Goal: Information Seeking & Learning: Learn about a topic

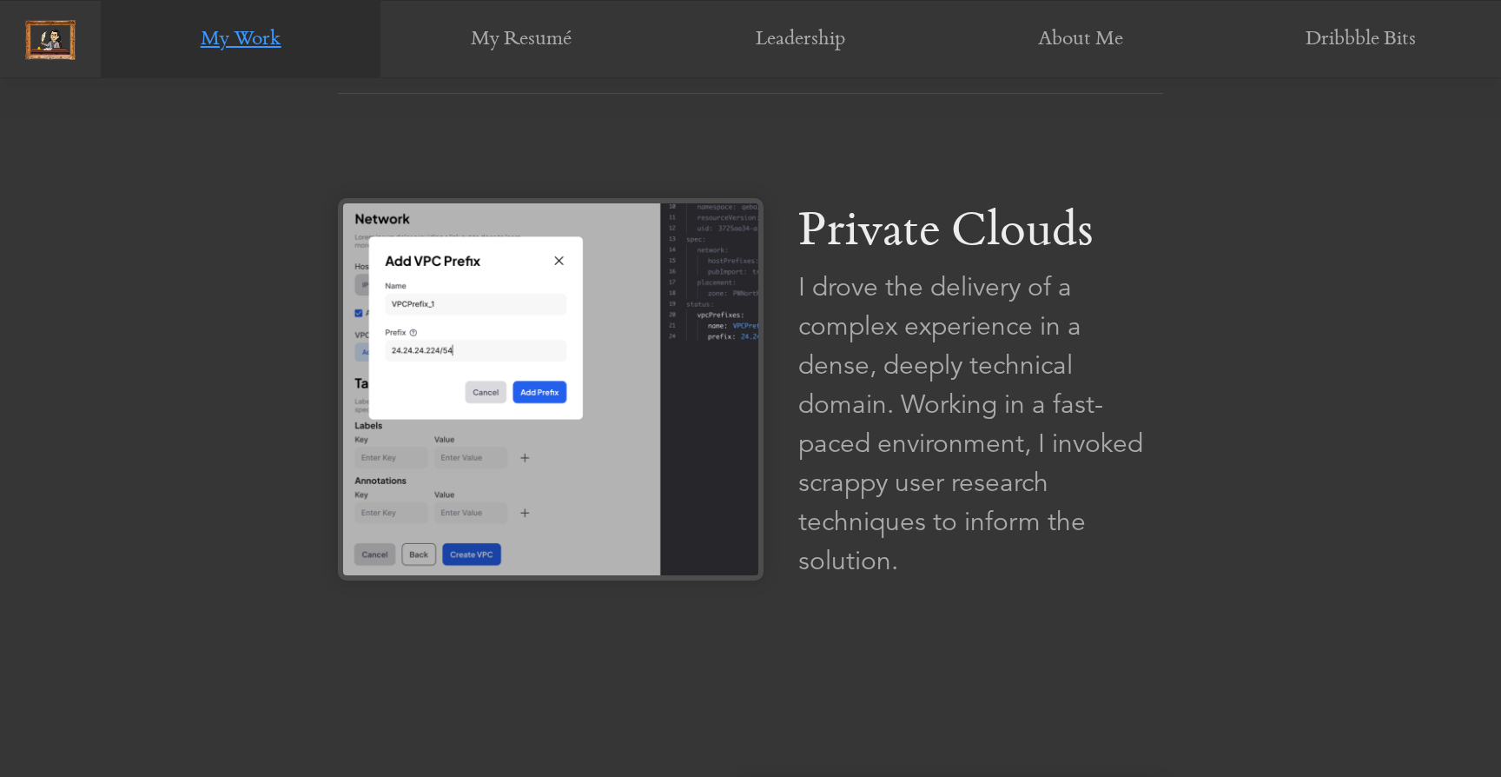
scroll to position [1123, 0]
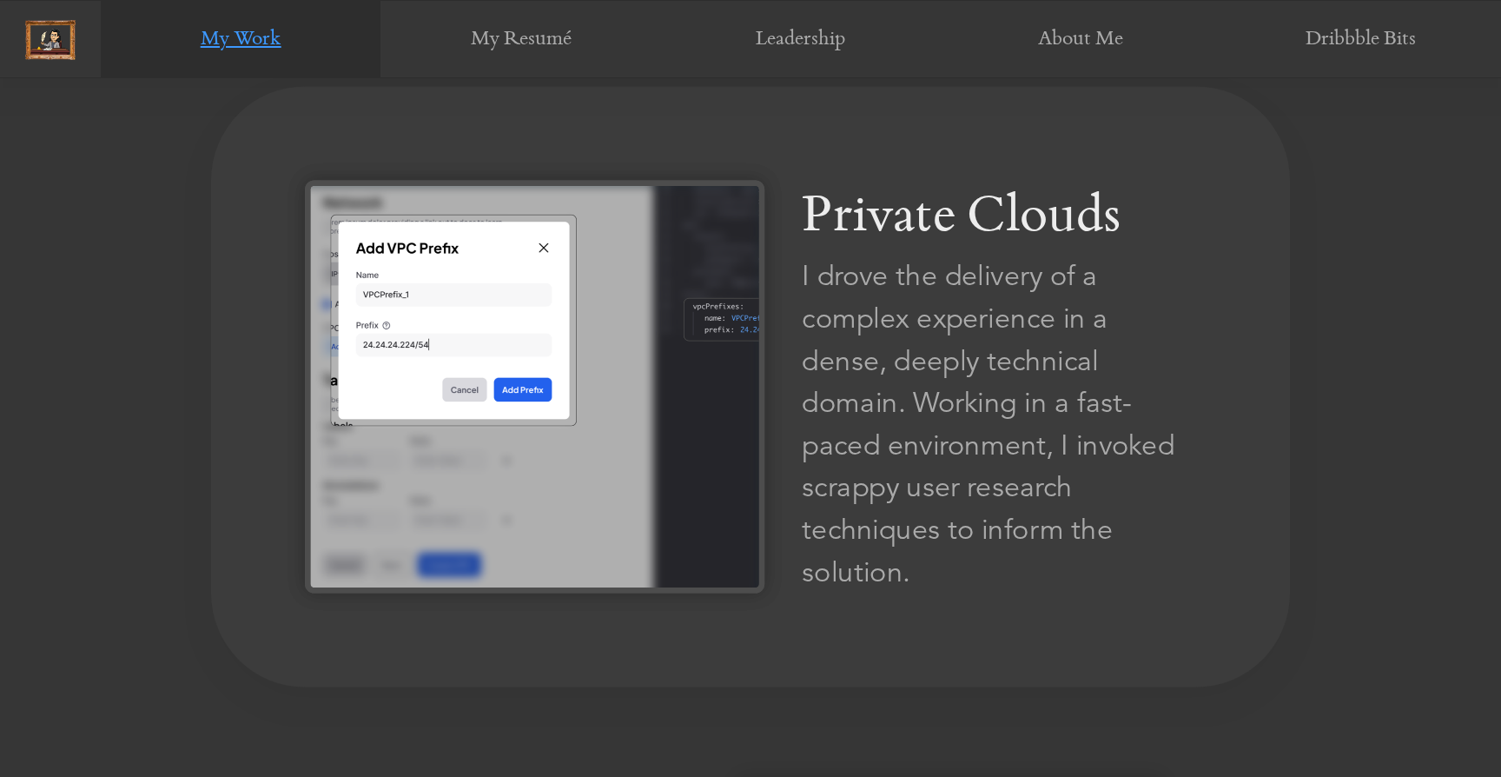
click at [888, 376] on div "I drove the delivery of a complex experience in a dense, deeply technical domai…" at bounding box center [999, 424] width 394 height 338
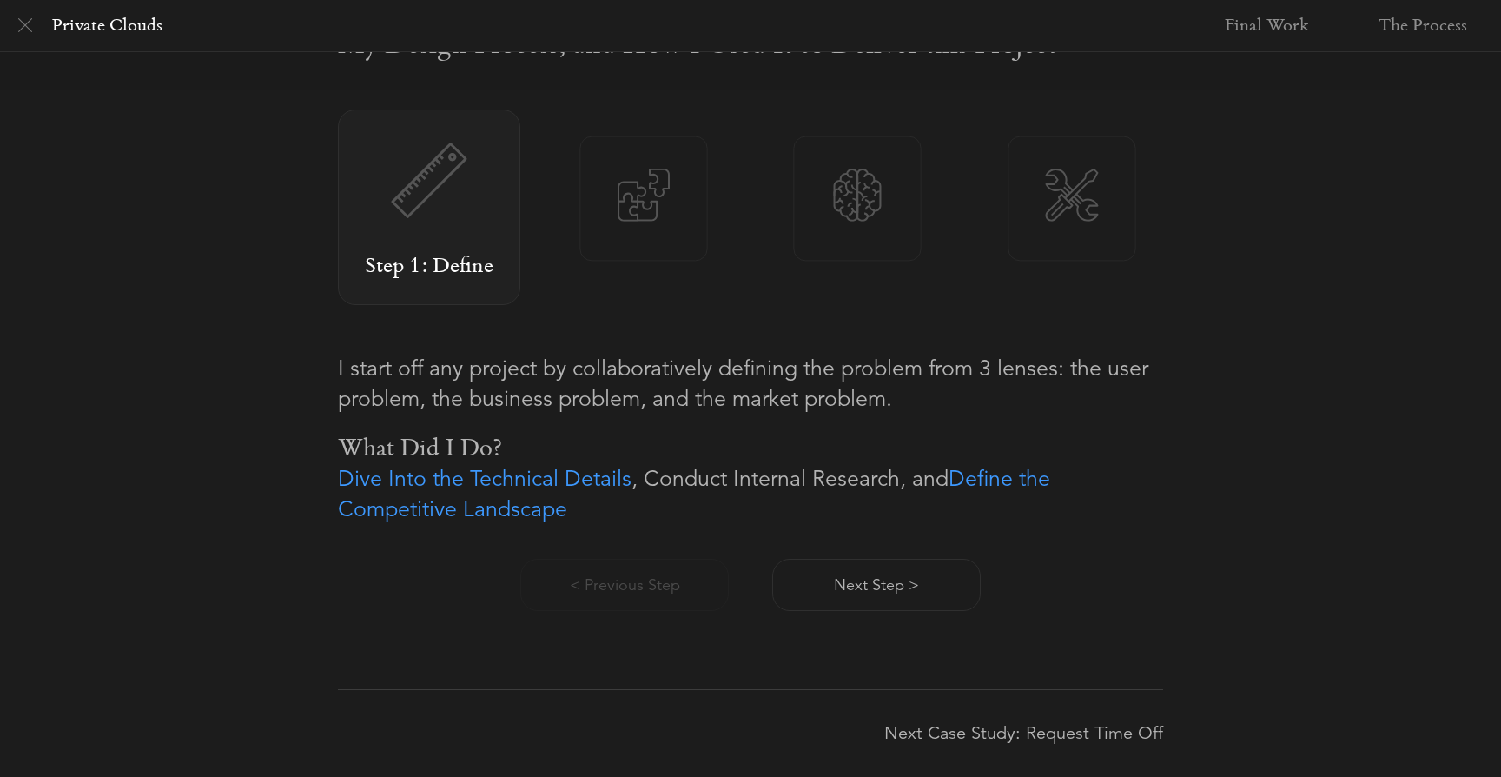
scroll to position [1054, 0]
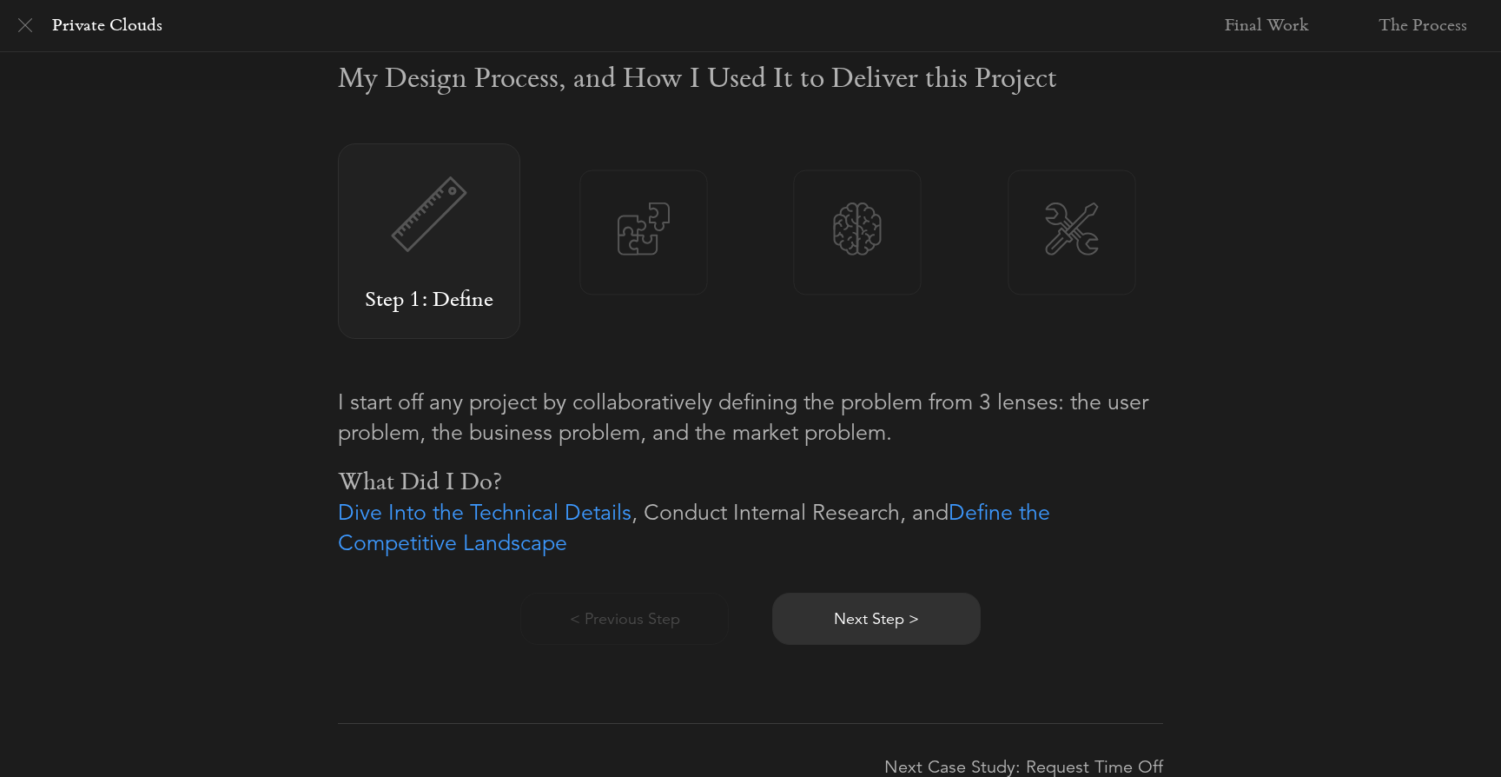
click at [928, 625] on button "Next Step >" at bounding box center [876, 618] width 208 height 52
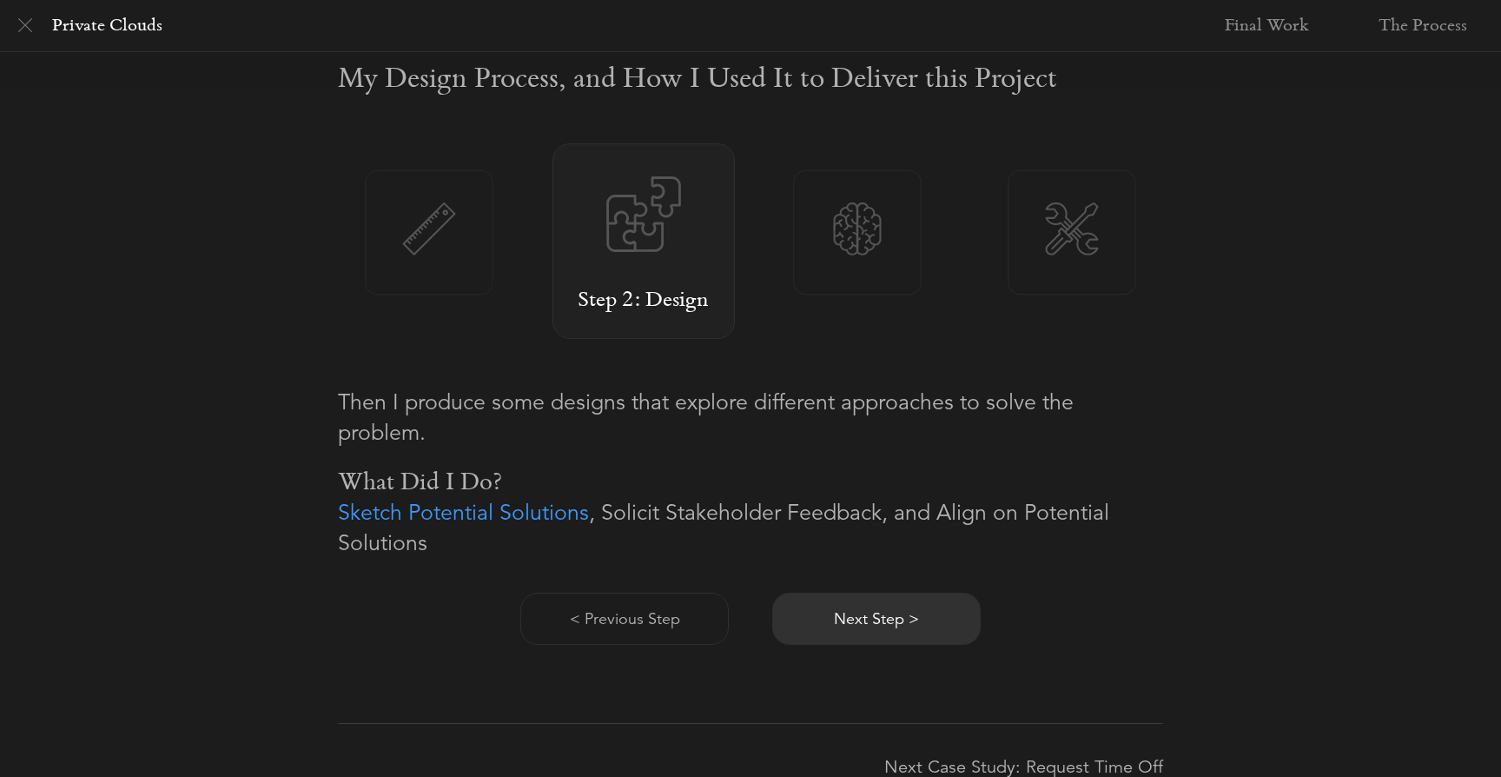
click at [928, 625] on button "Next Step >" at bounding box center [876, 618] width 208 height 52
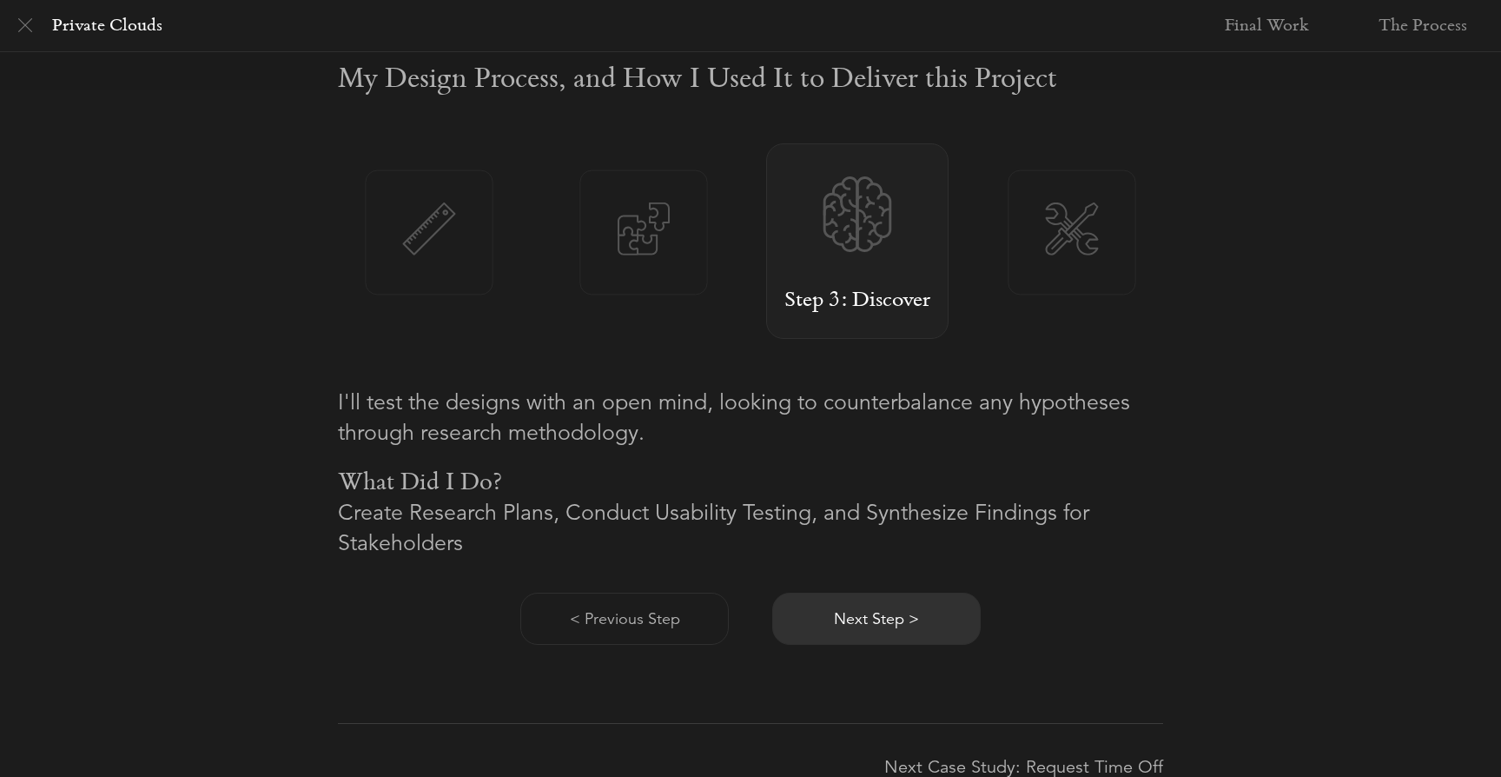
click at [928, 625] on button "Next Step >" at bounding box center [876, 618] width 208 height 52
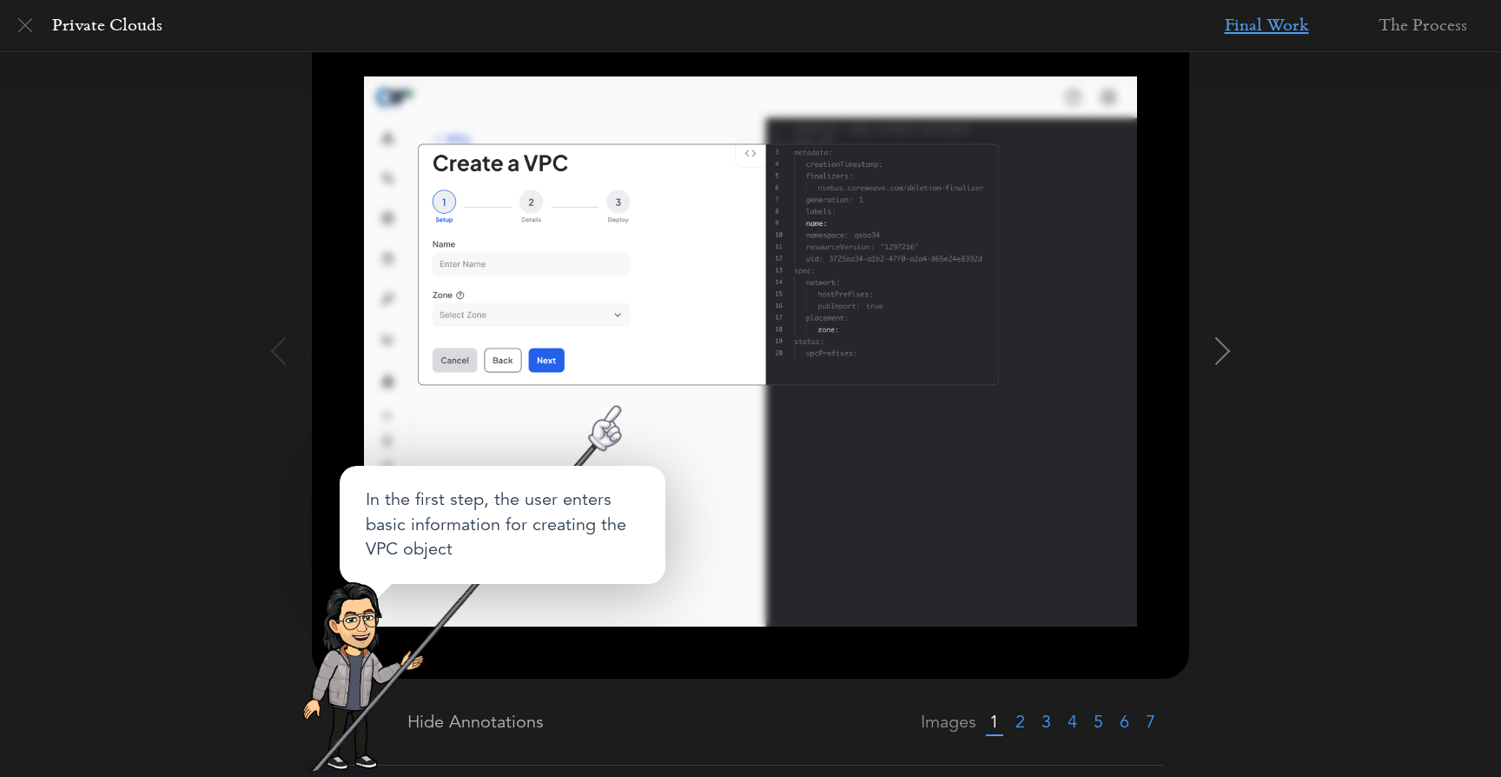
scroll to position [230, 0]
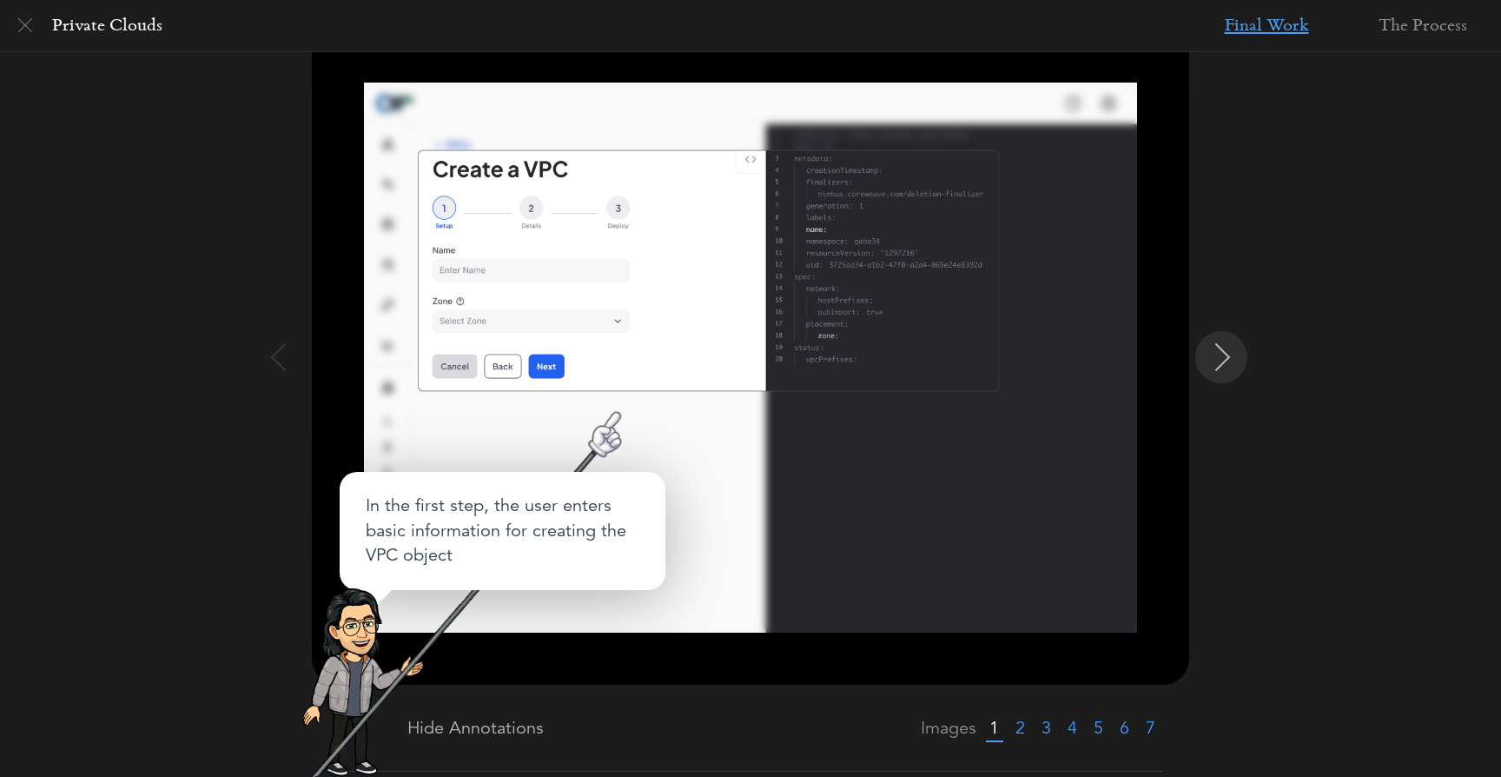
click at [1227, 359] on img at bounding box center [1223, 357] width 28 height 28
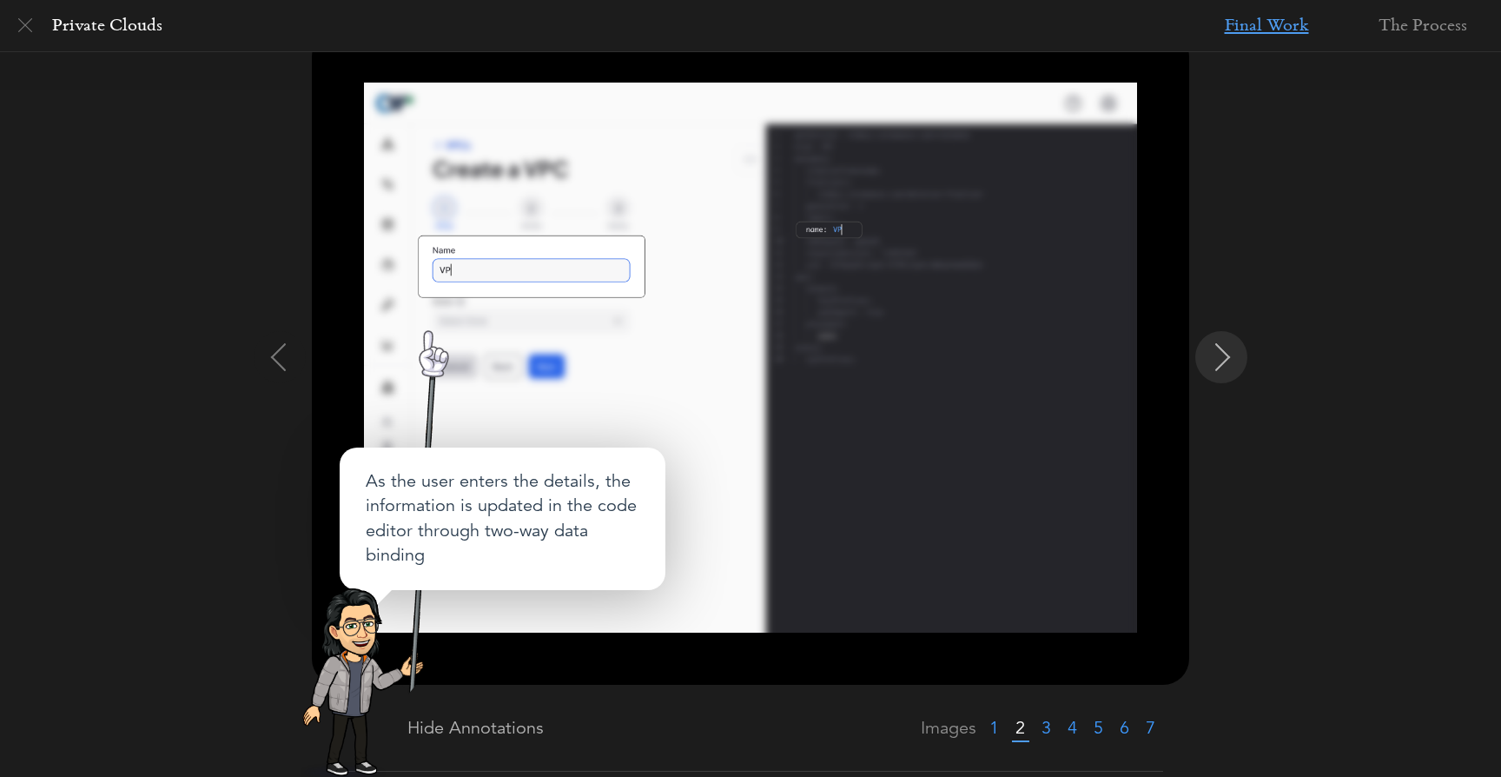
click at [1227, 359] on img at bounding box center [1223, 357] width 28 height 28
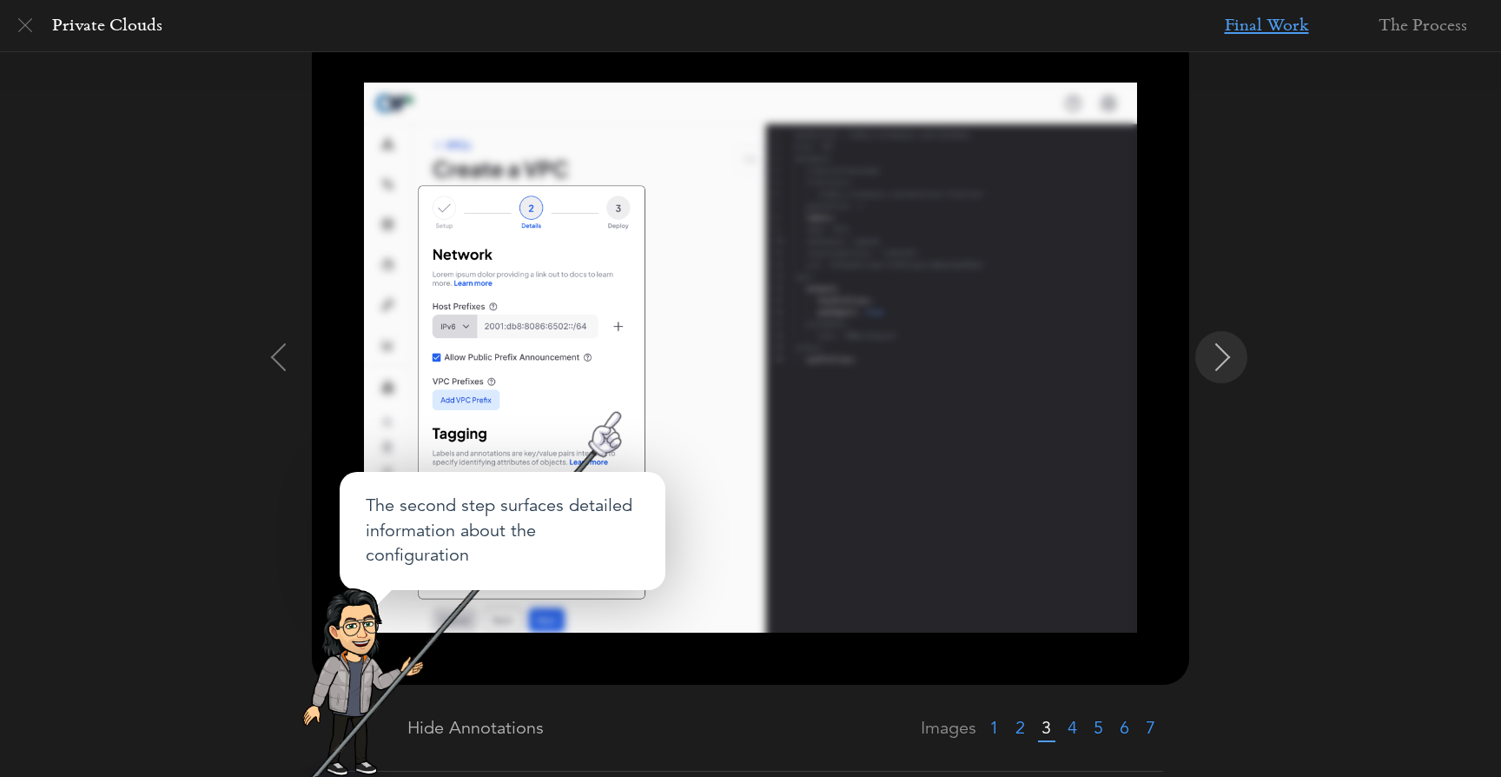
click at [1227, 359] on img at bounding box center [1223, 357] width 28 height 28
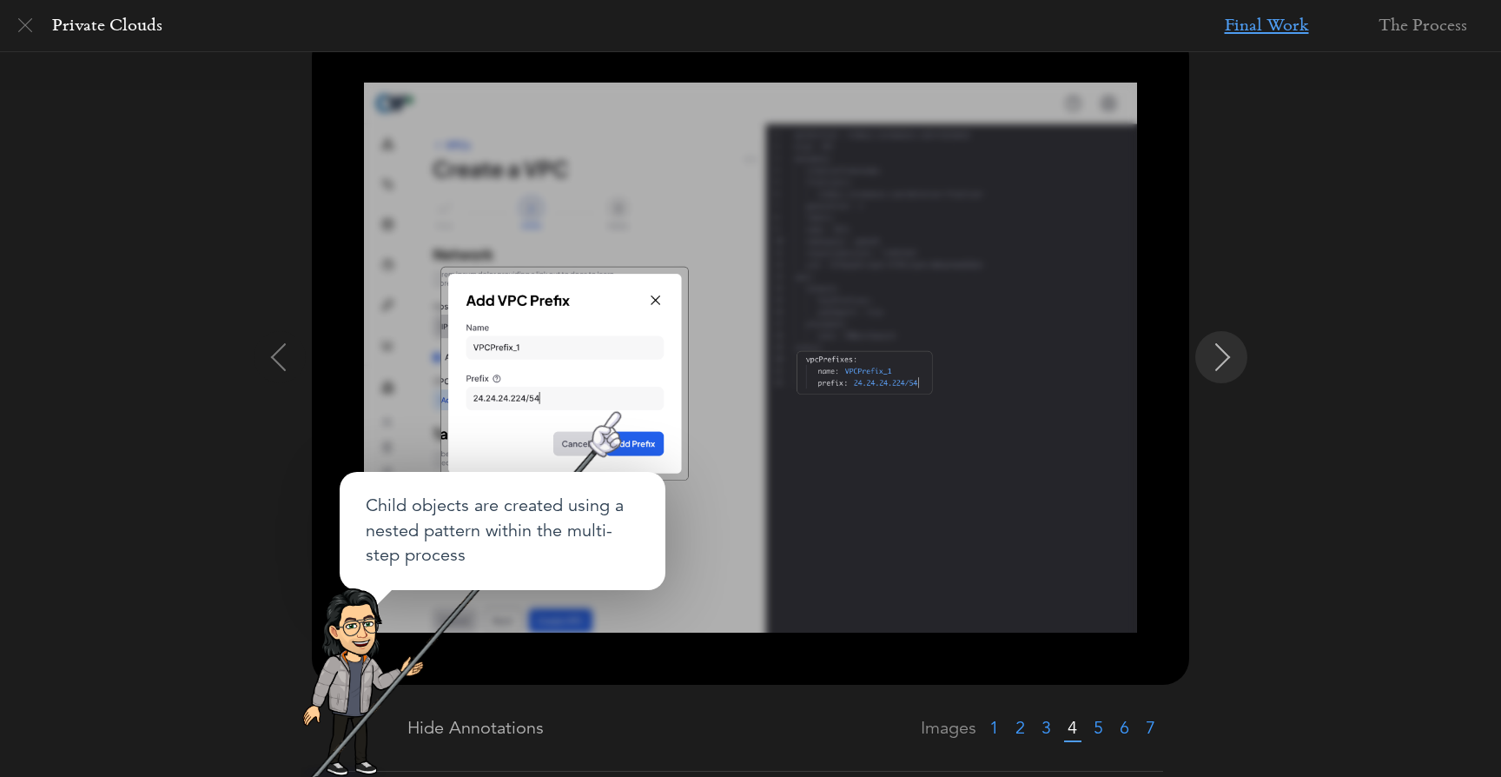
click at [1227, 359] on img at bounding box center [1223, 357] width 28 height 28
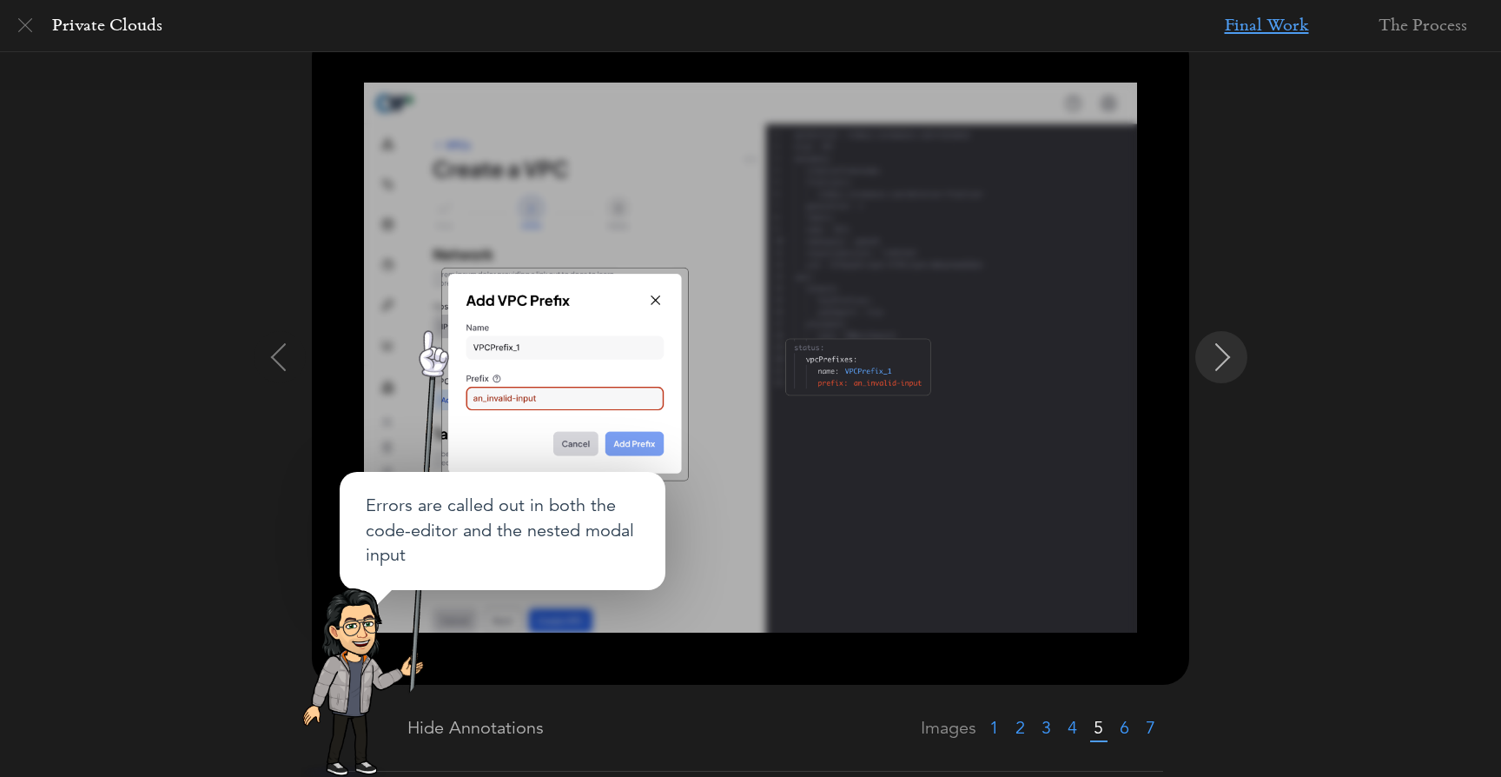
click at [1227, 359] on img at bounding box center [1223, 357] width 28 height 28
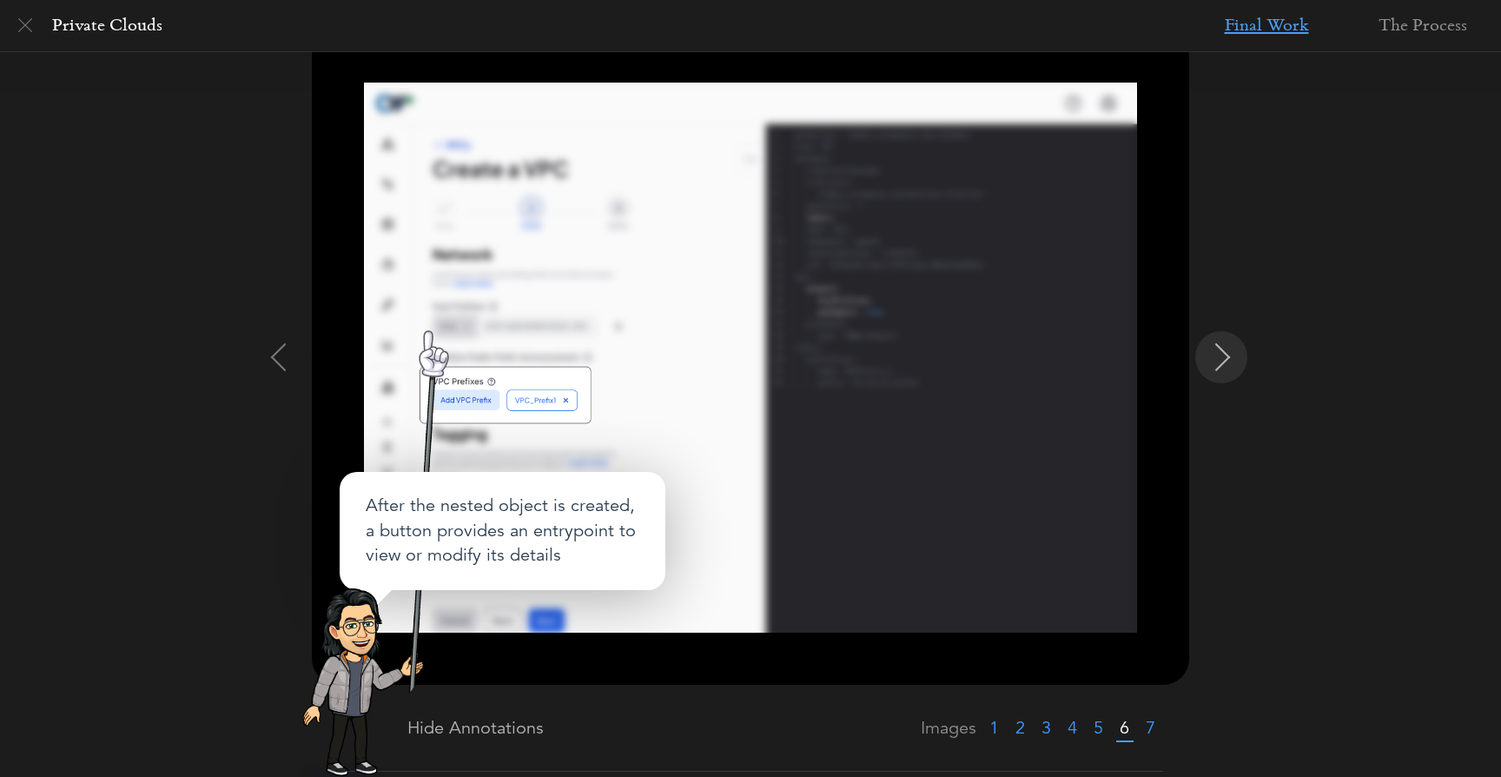
click at [1227, 359] on img at bounding box center [1223, 357] width 28 height 28
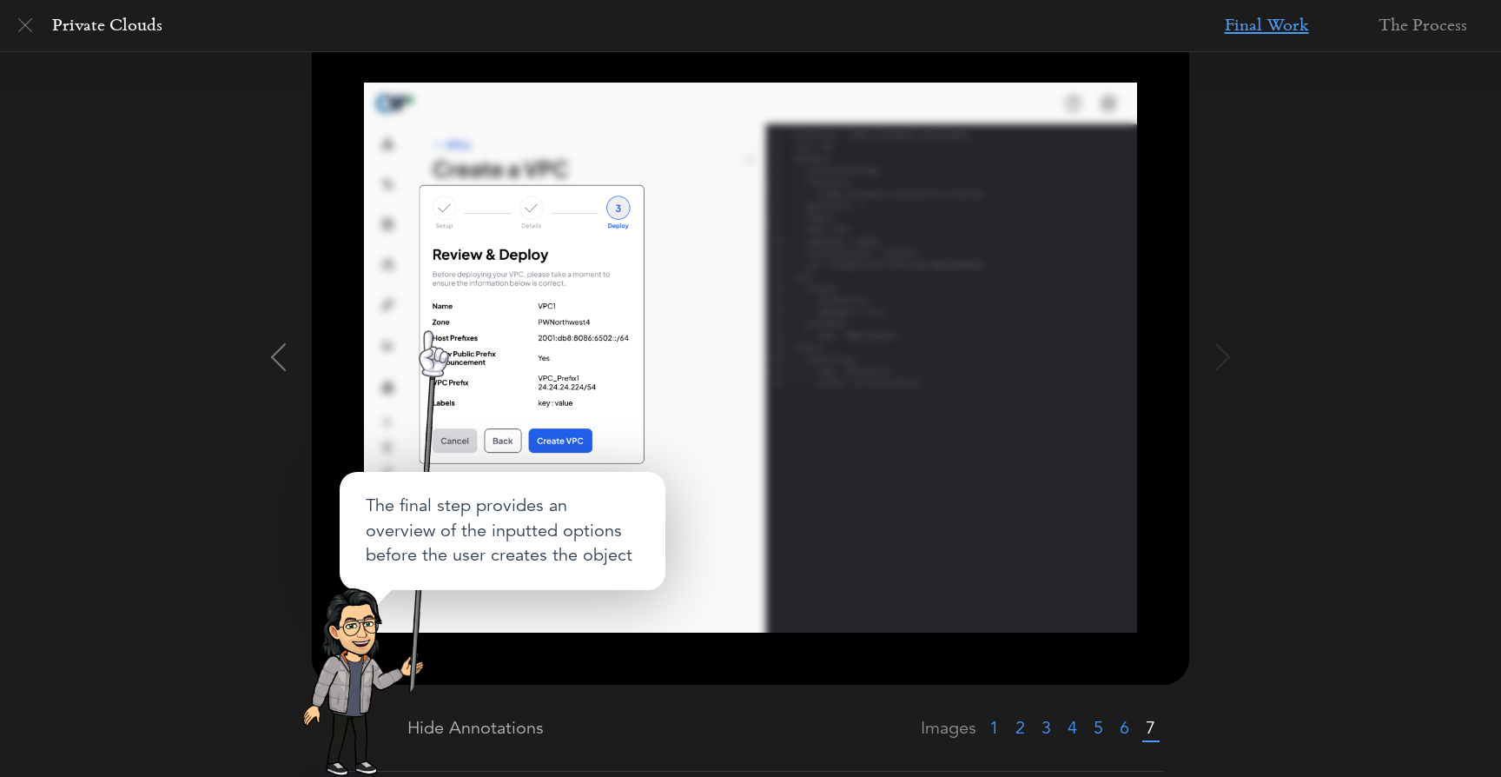
scroll to position [0, 0]
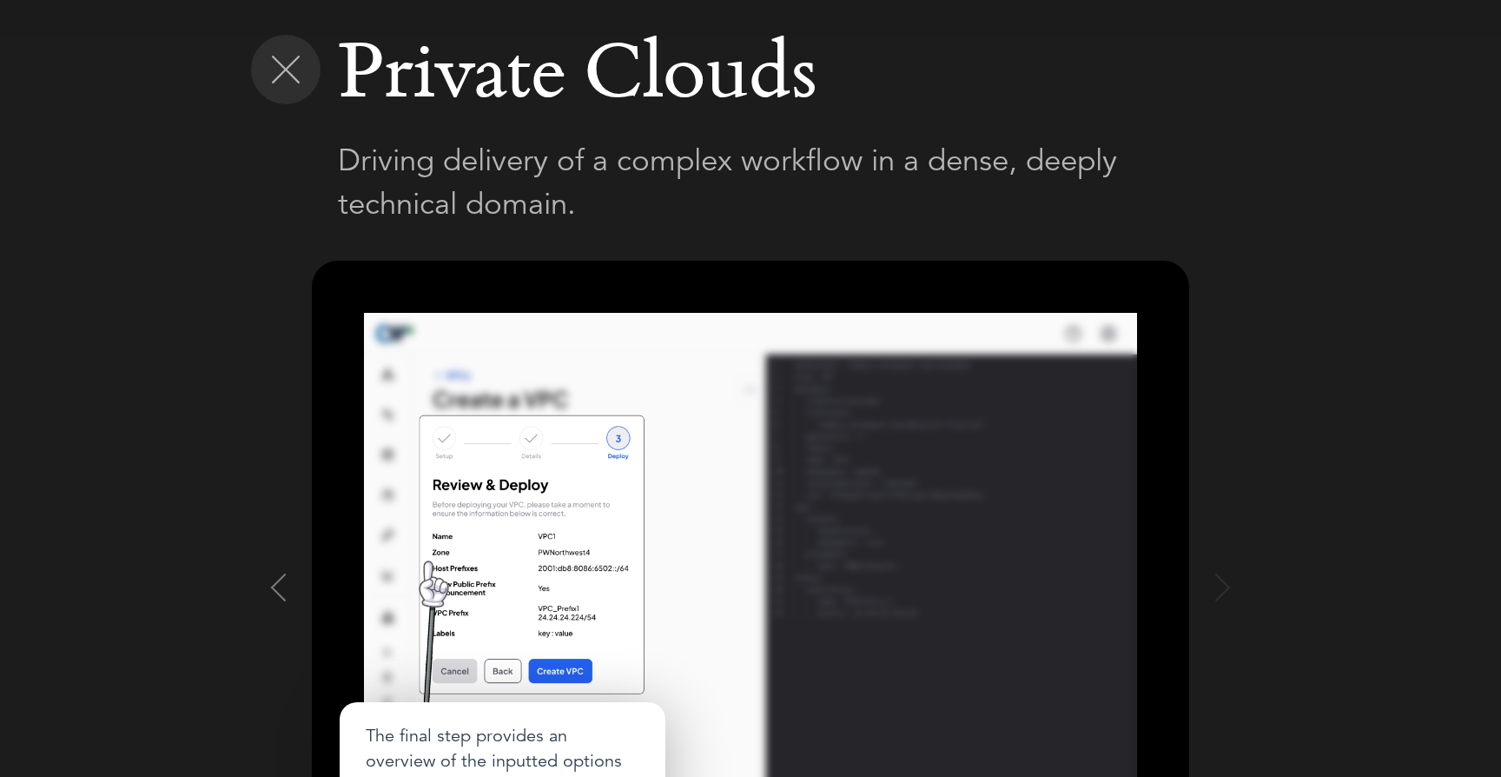
click at [280, 69] on img at bounding box center [286, 70] width 28 height 28
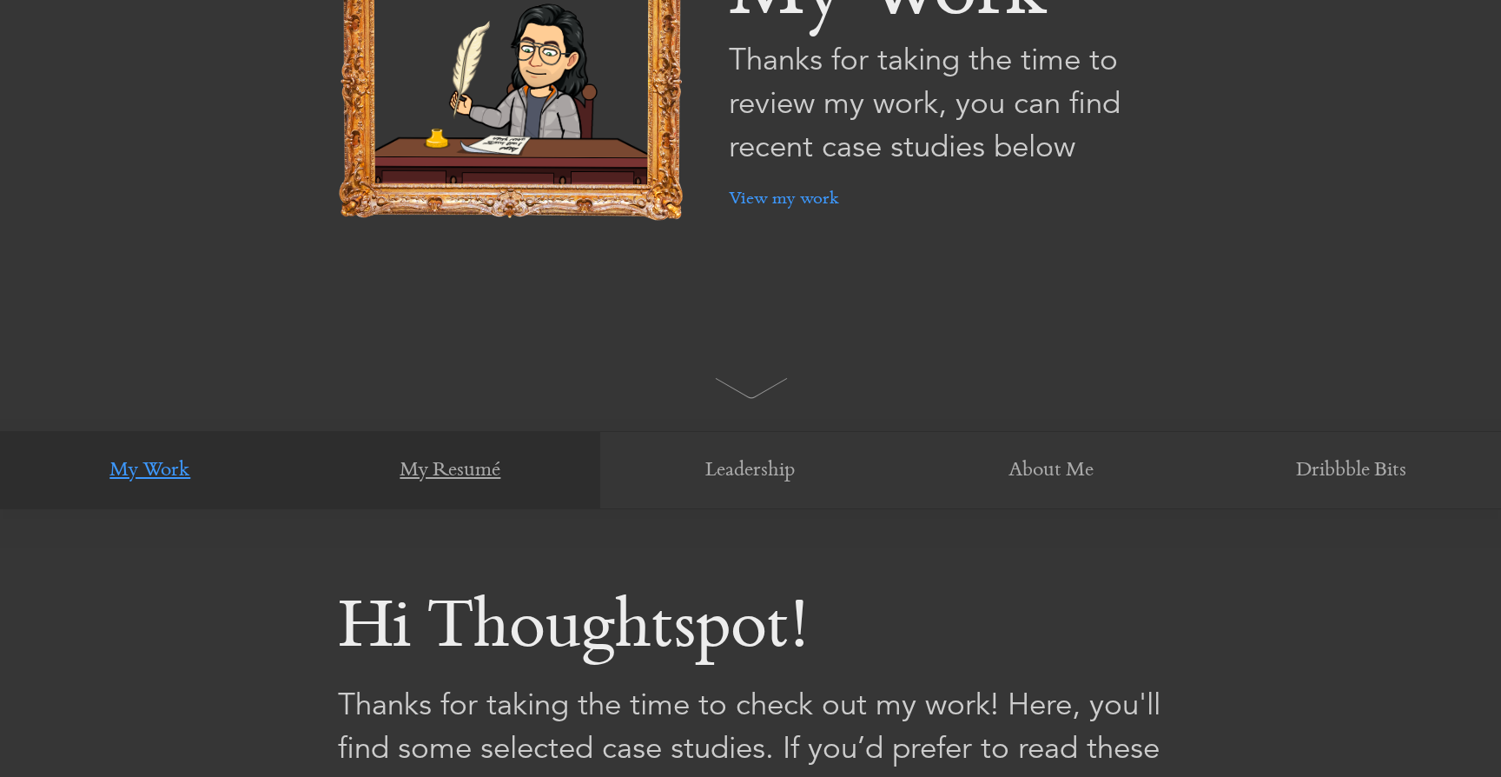
click at [414, 473] on link "My Resumé" at bounding box center [451, 471] width 301 height 78
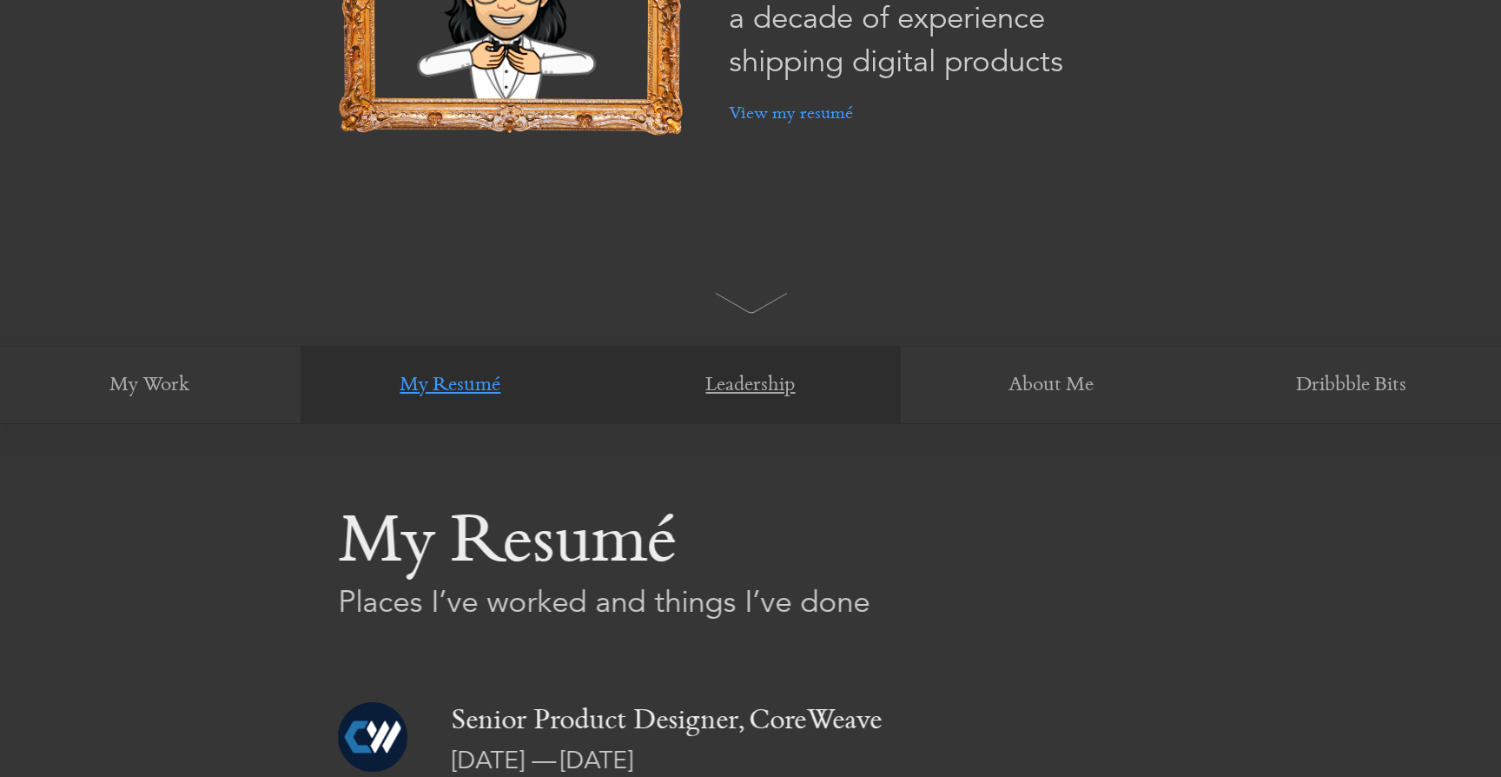
click at [730, 387] on link "Leadership" at bounding box center [750, 386] width 301 height 78
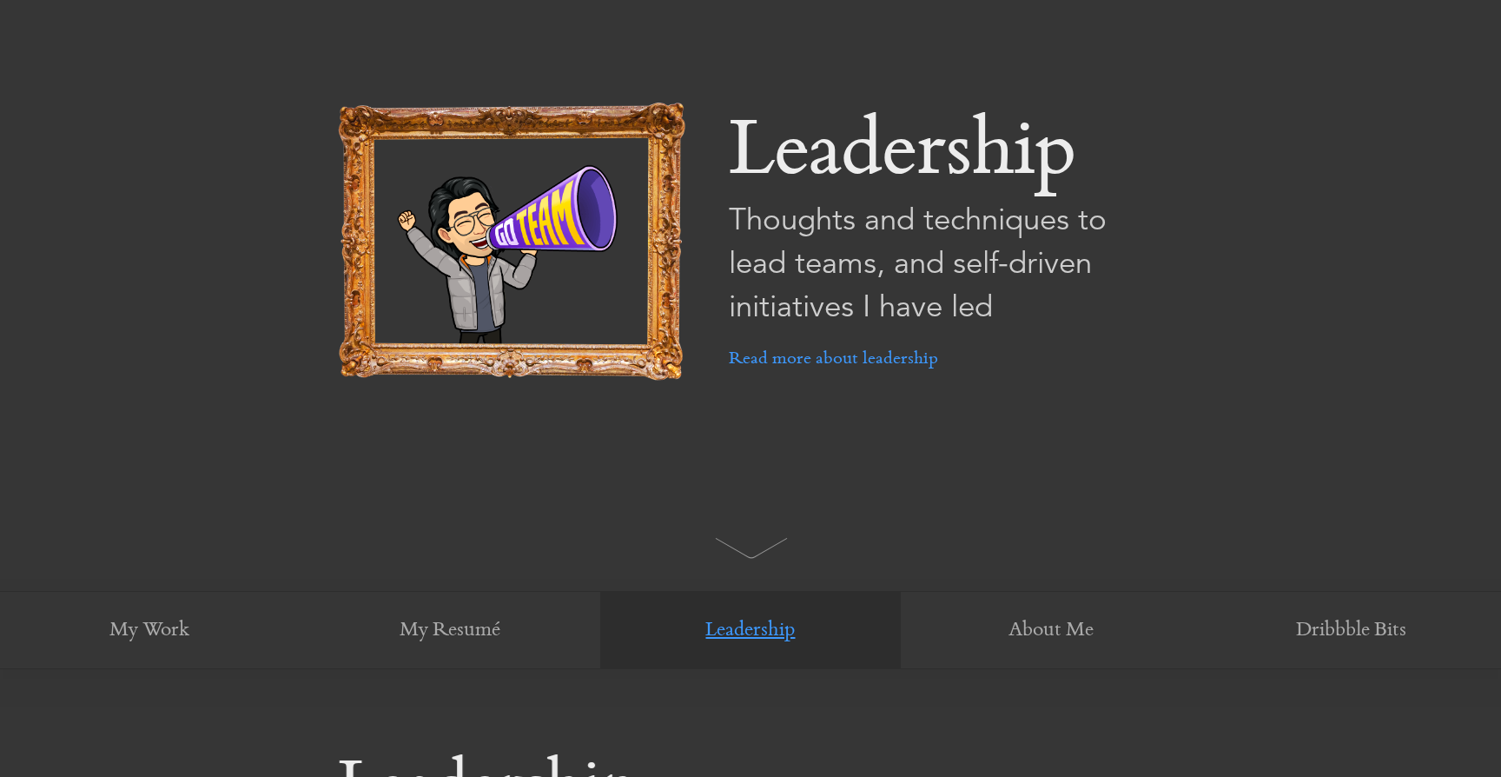
scroll to position [110, 0]
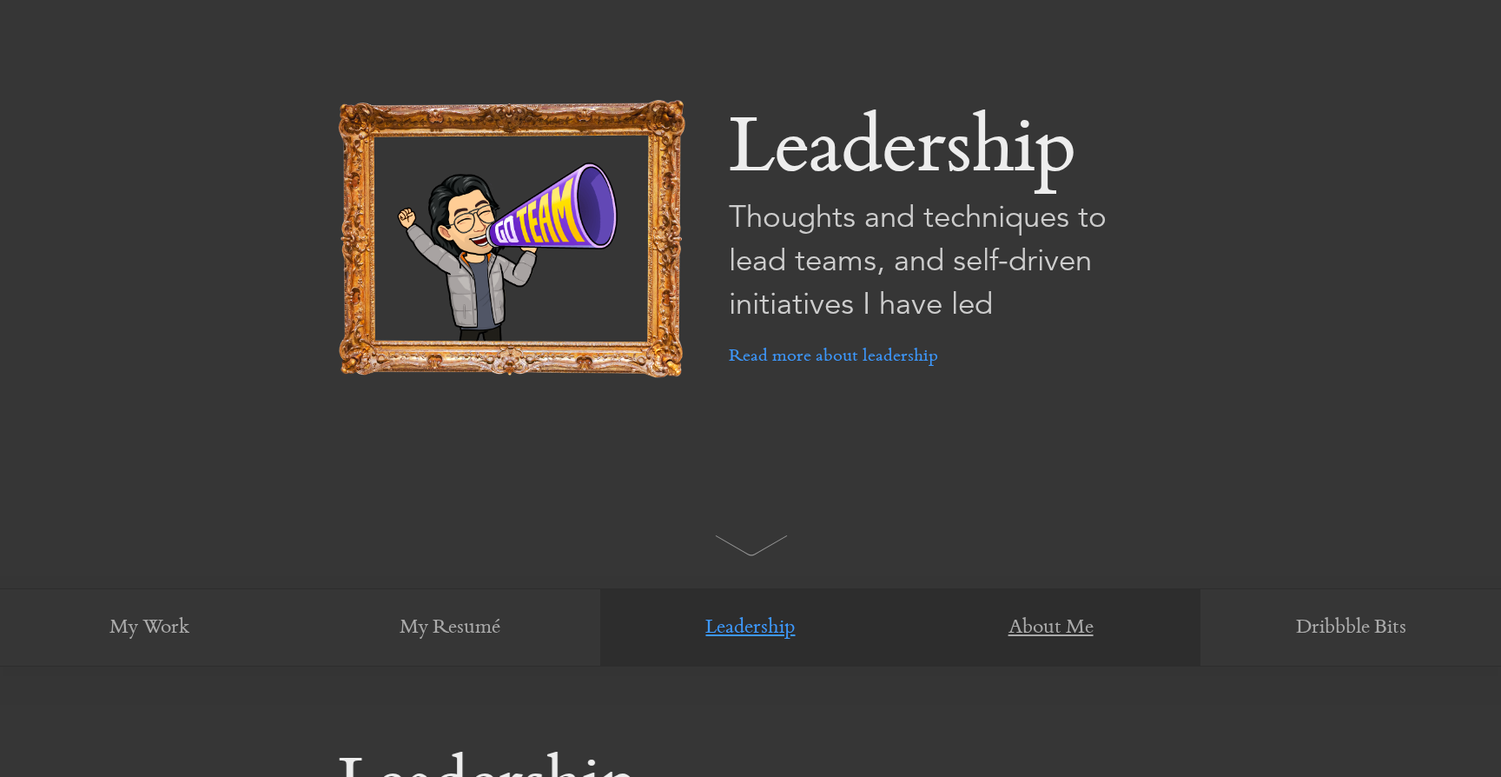
click at [1069, 641] on link "About Me" at bounding box center [1051, 628] width 301 height 78
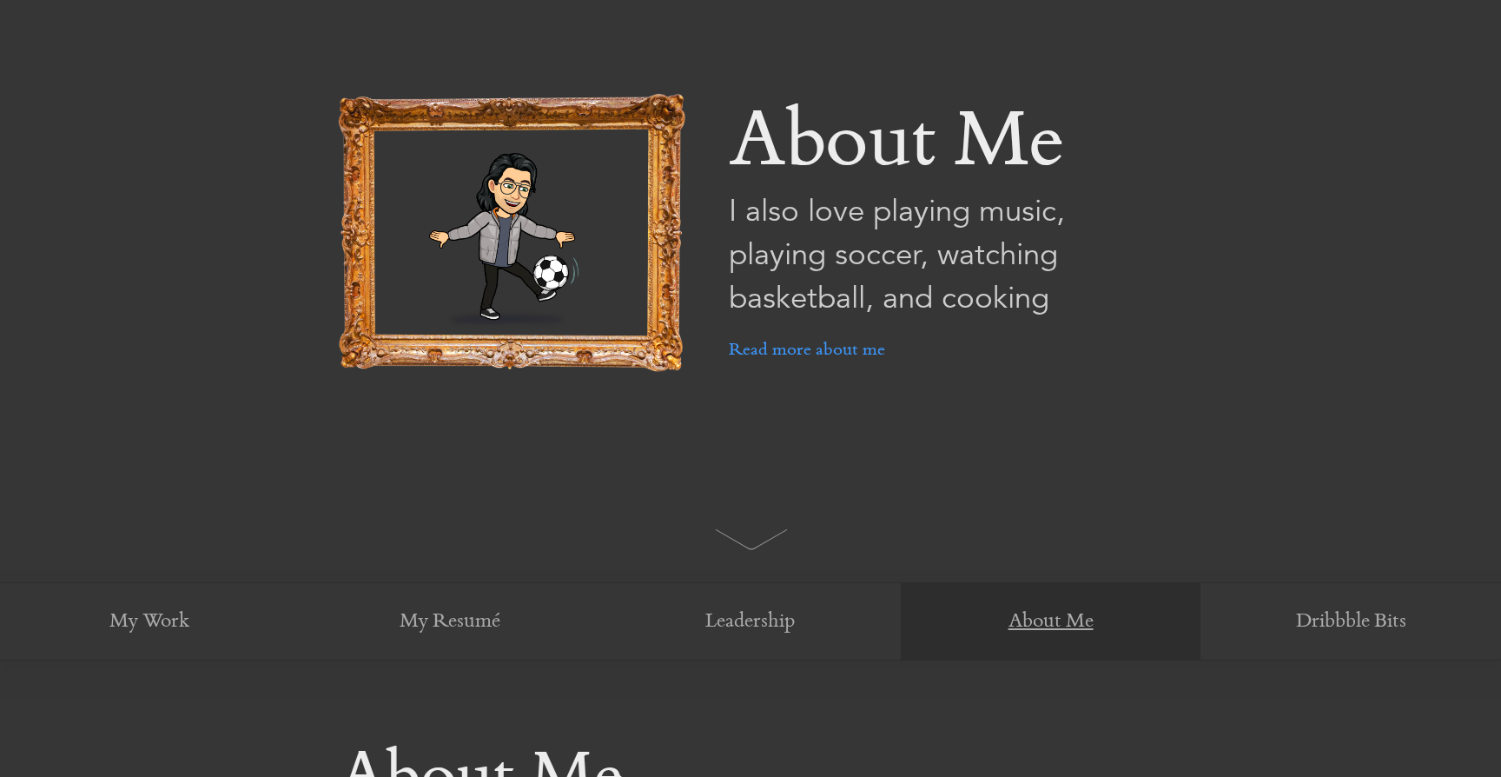
scroll to position [0, 0]
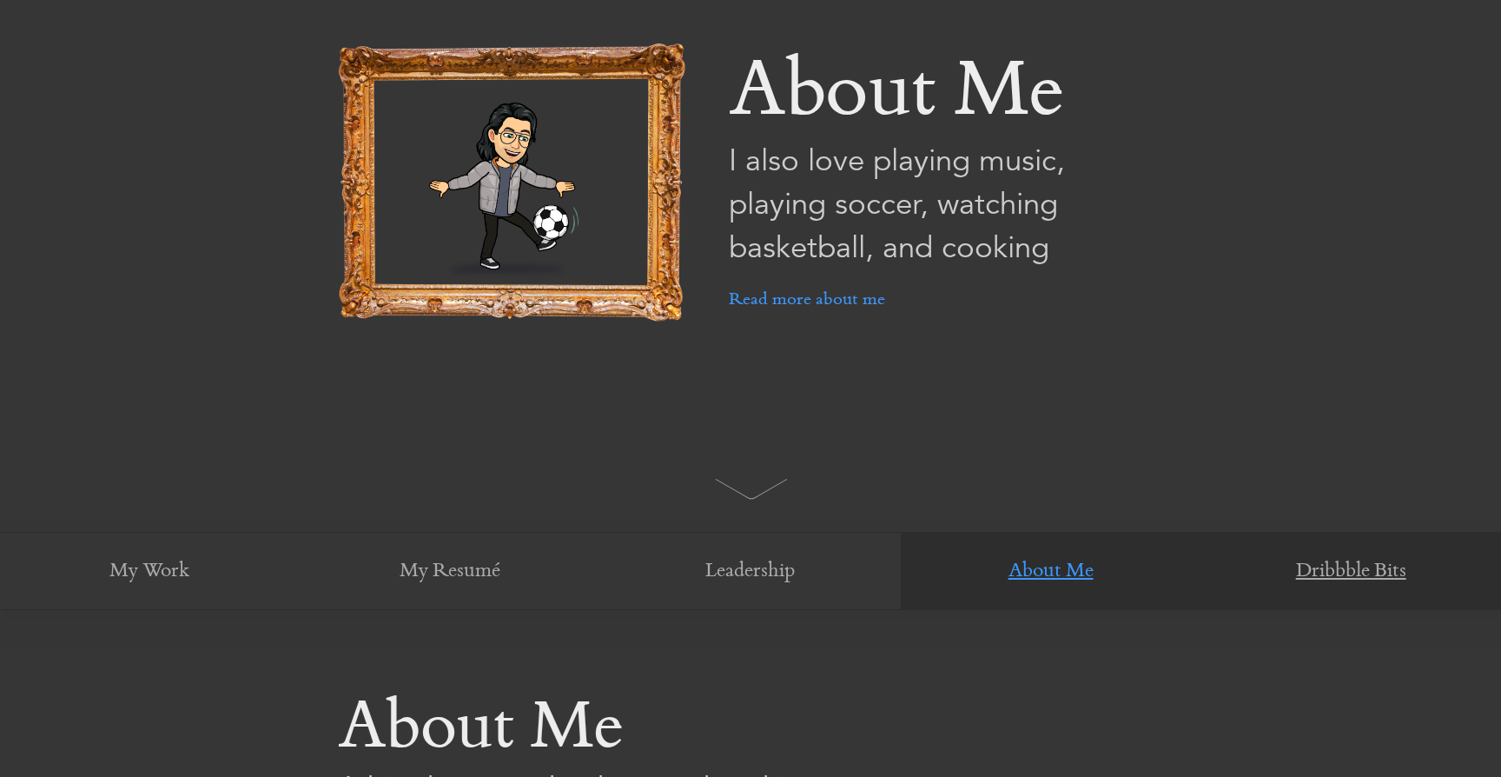
click at [1273, 562] on link "Dribbble Bits" at bounding box center [1350, 571] width 301 height 78
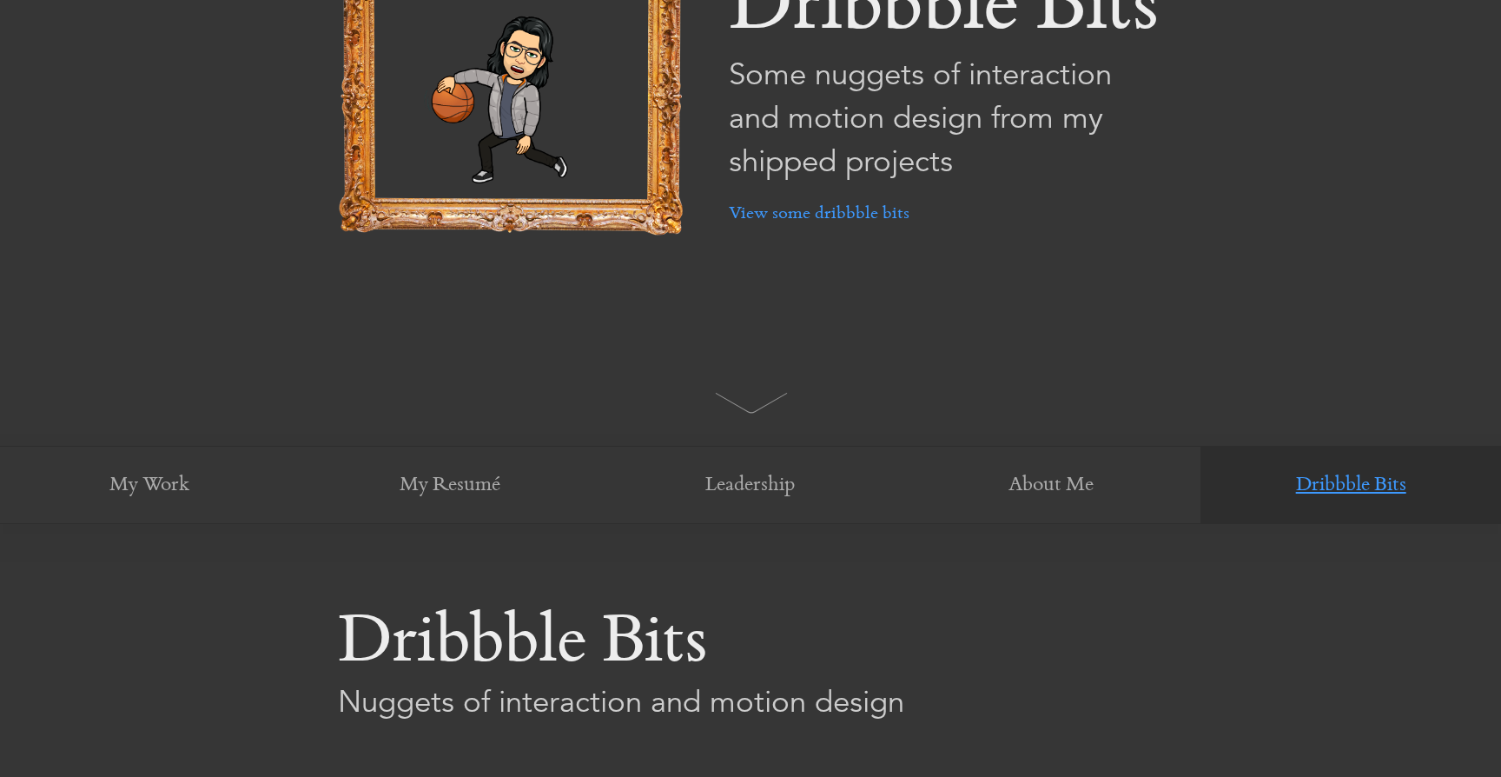
scroll to position [382, 0]
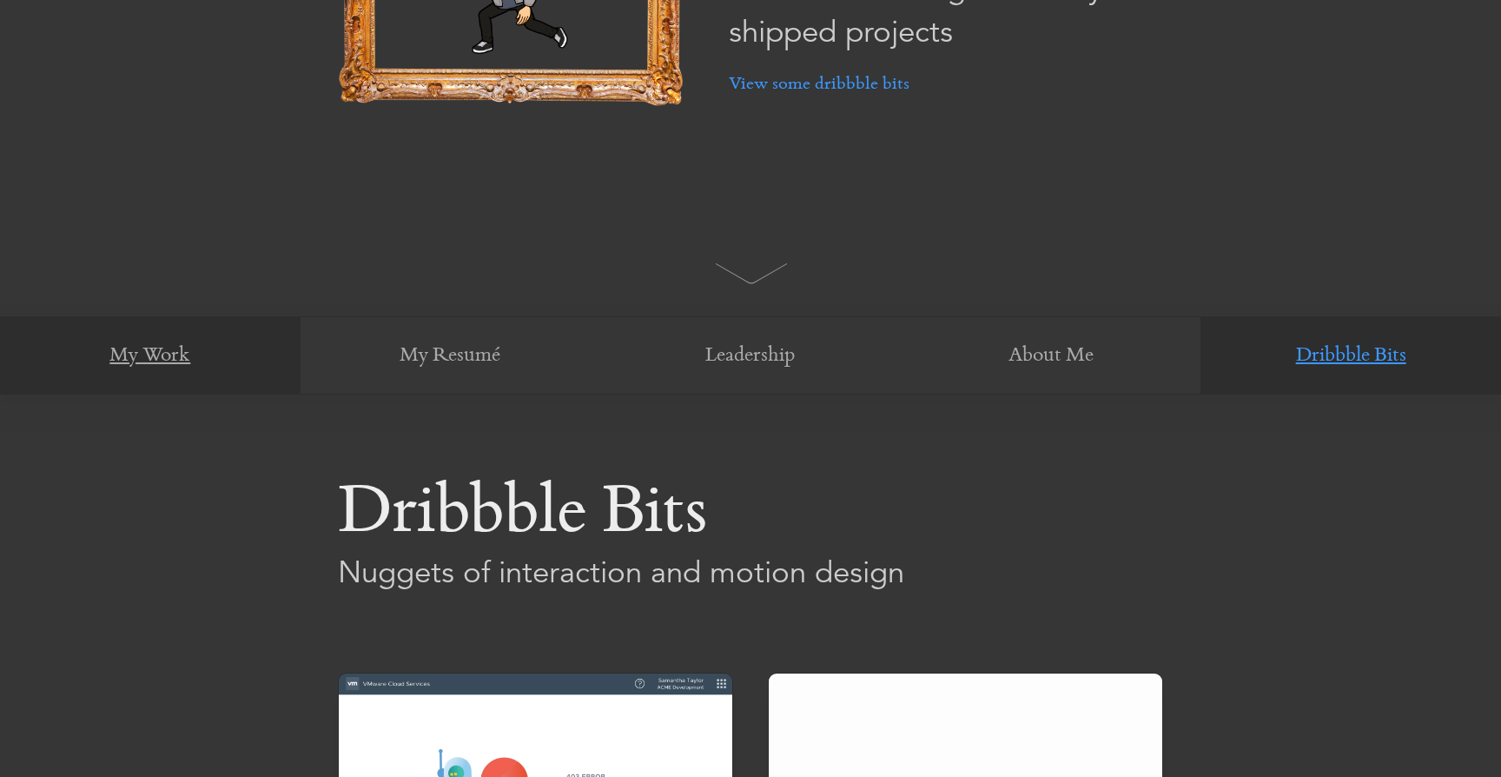
click at [186, 356] on link "My Work" at bounding box center [150, 356] width 301 height 78
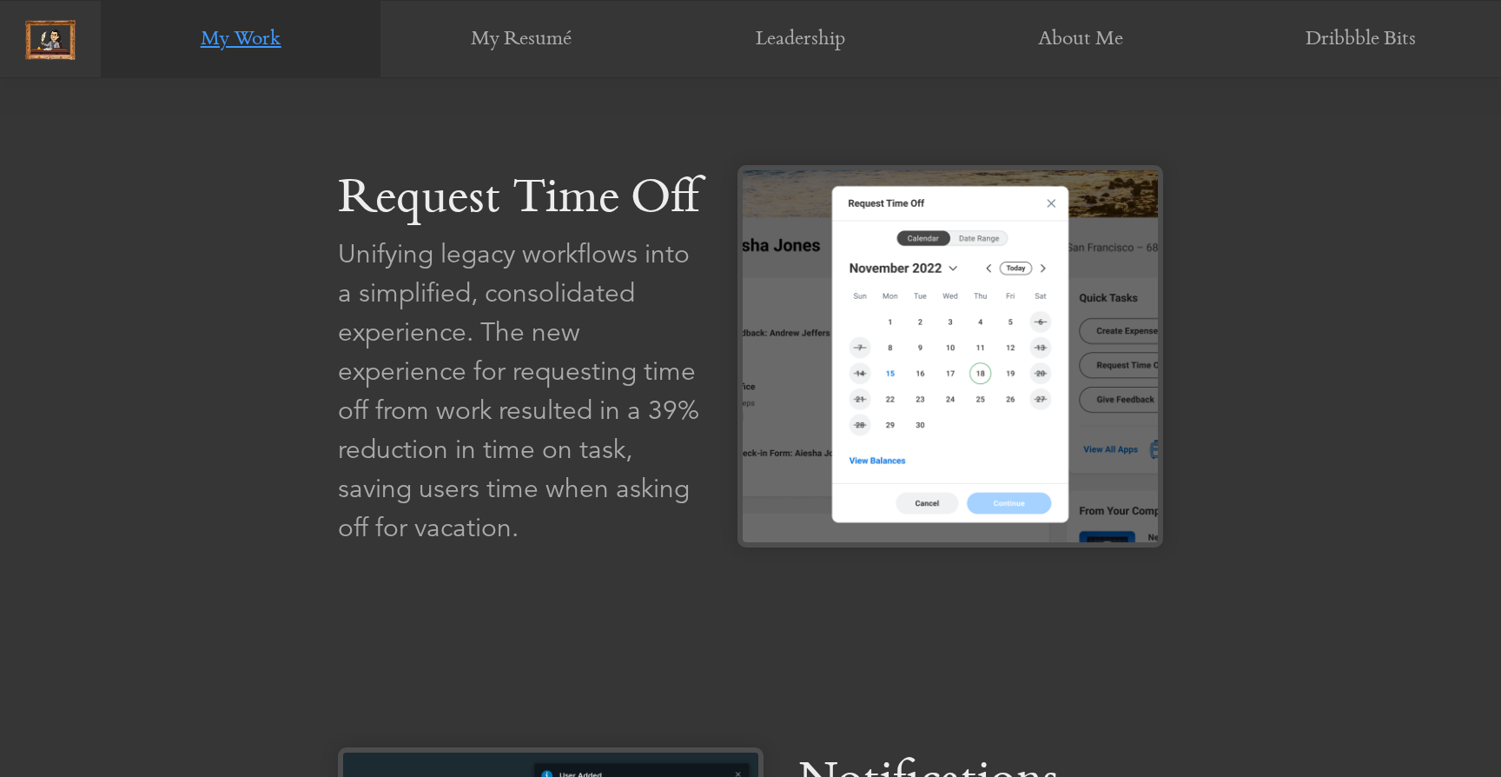
scroll to position [1739, 0]
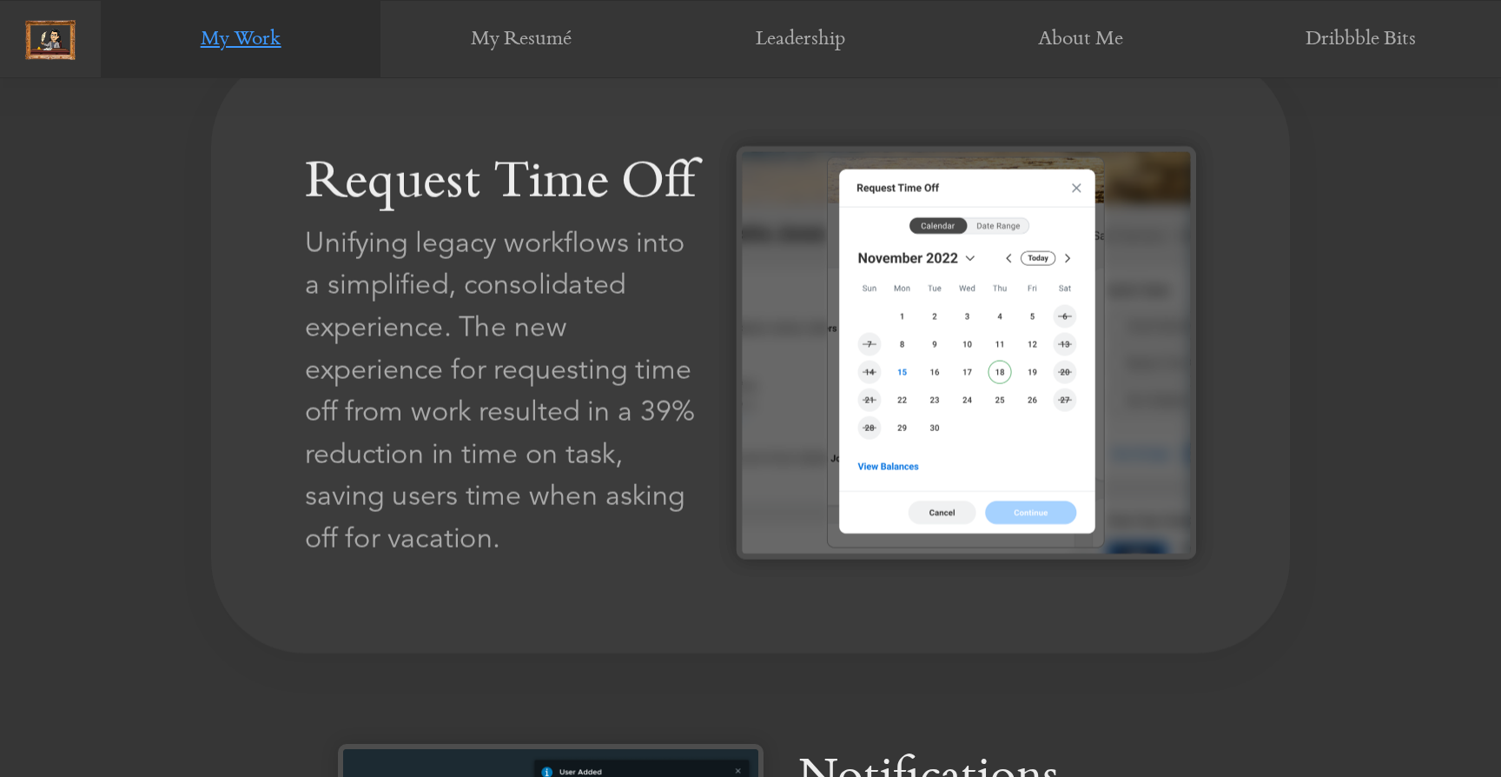
click at [875, 313] on img at bounding box center [966, 352] width 459 height 413
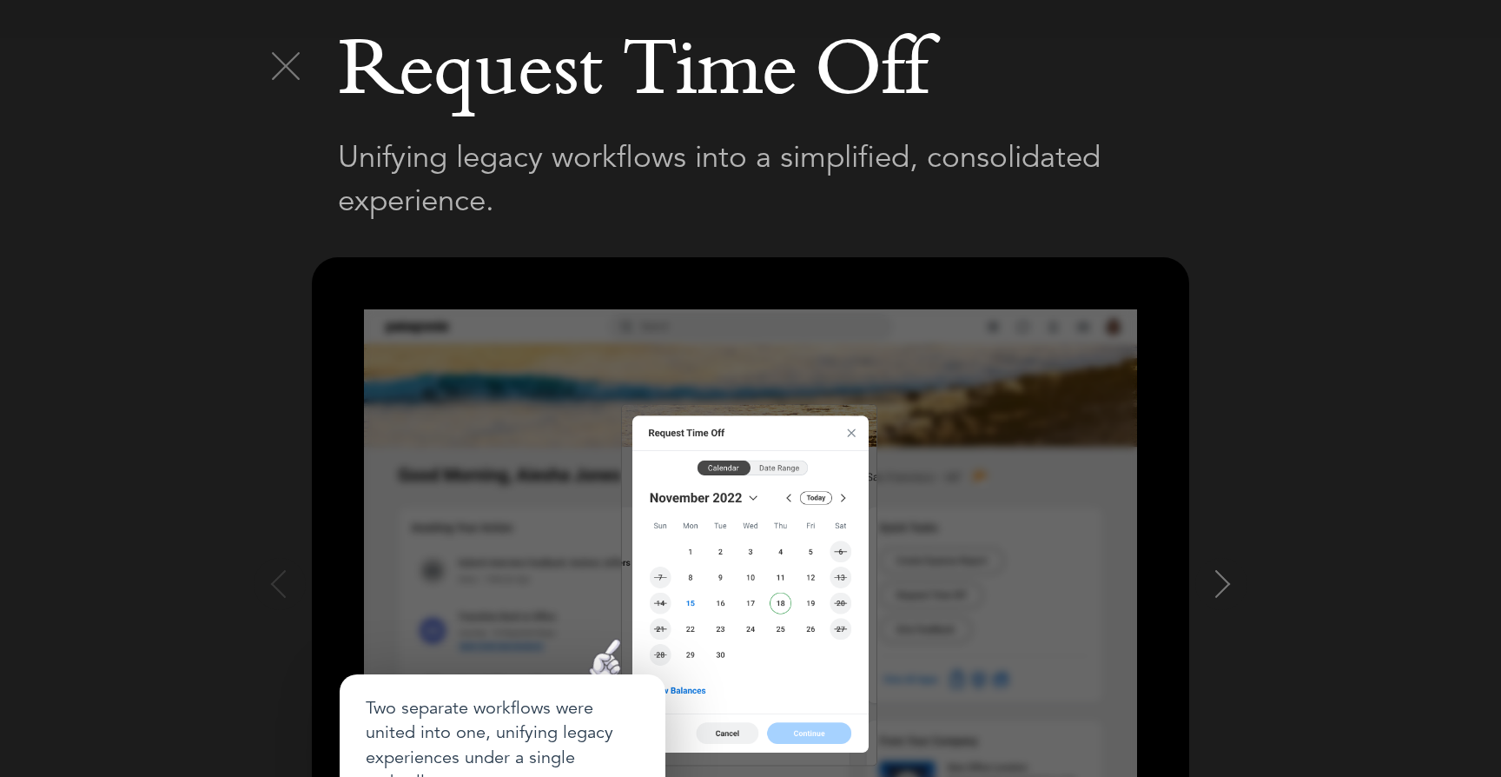
scroll to position [0, 0]
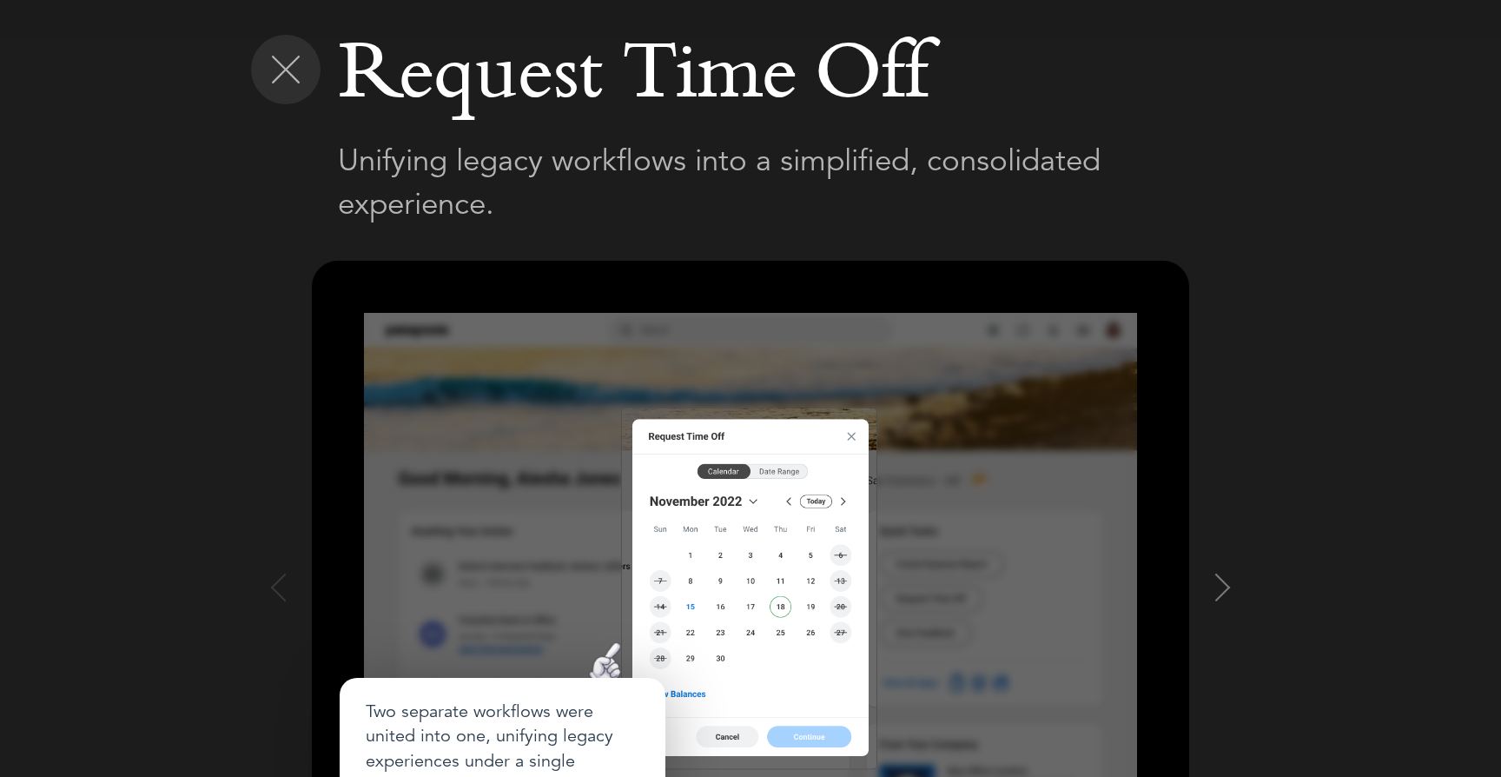
click at [286, 75] on img at bounding box center [286, 70] width 28 height 28
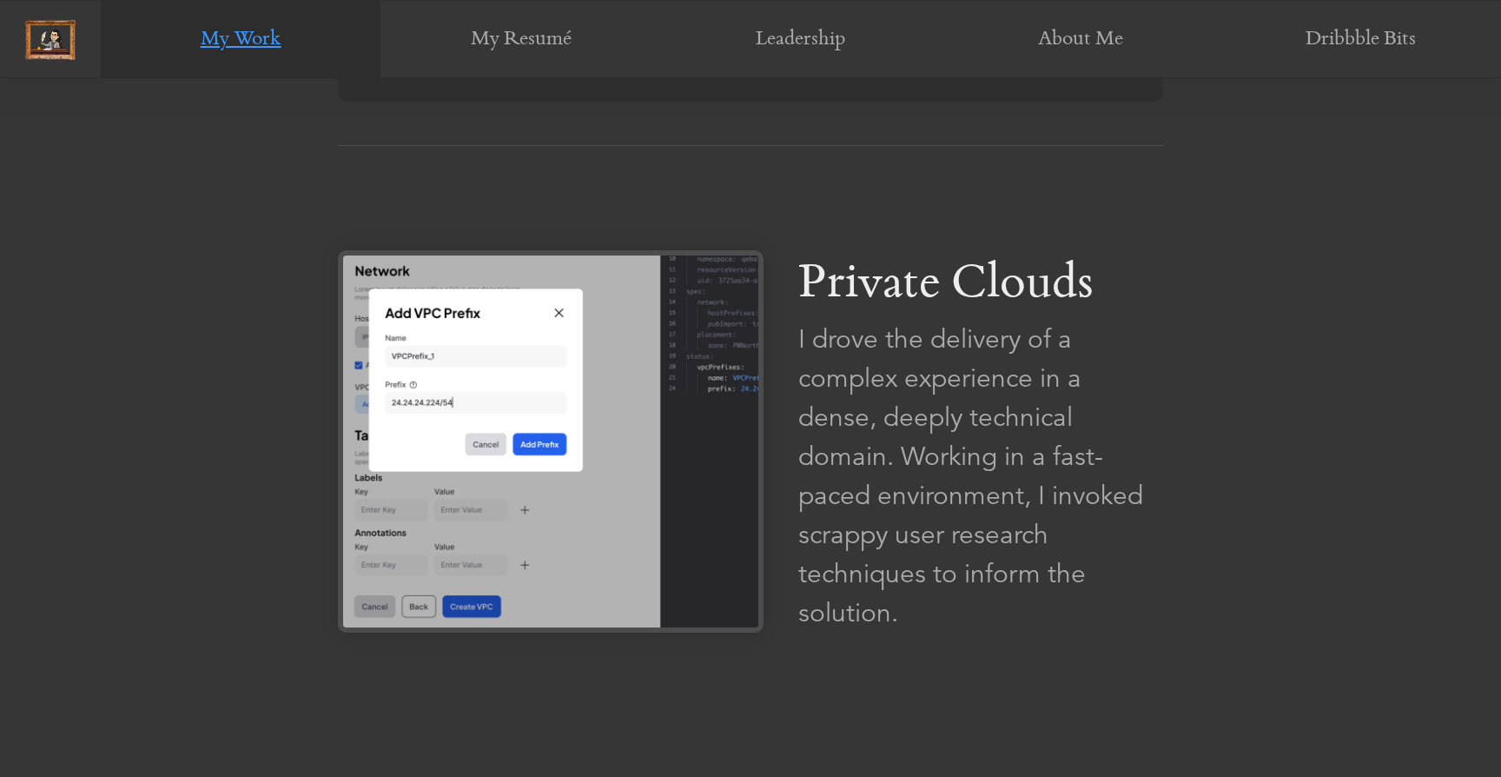
scroll to position [1061, 0]
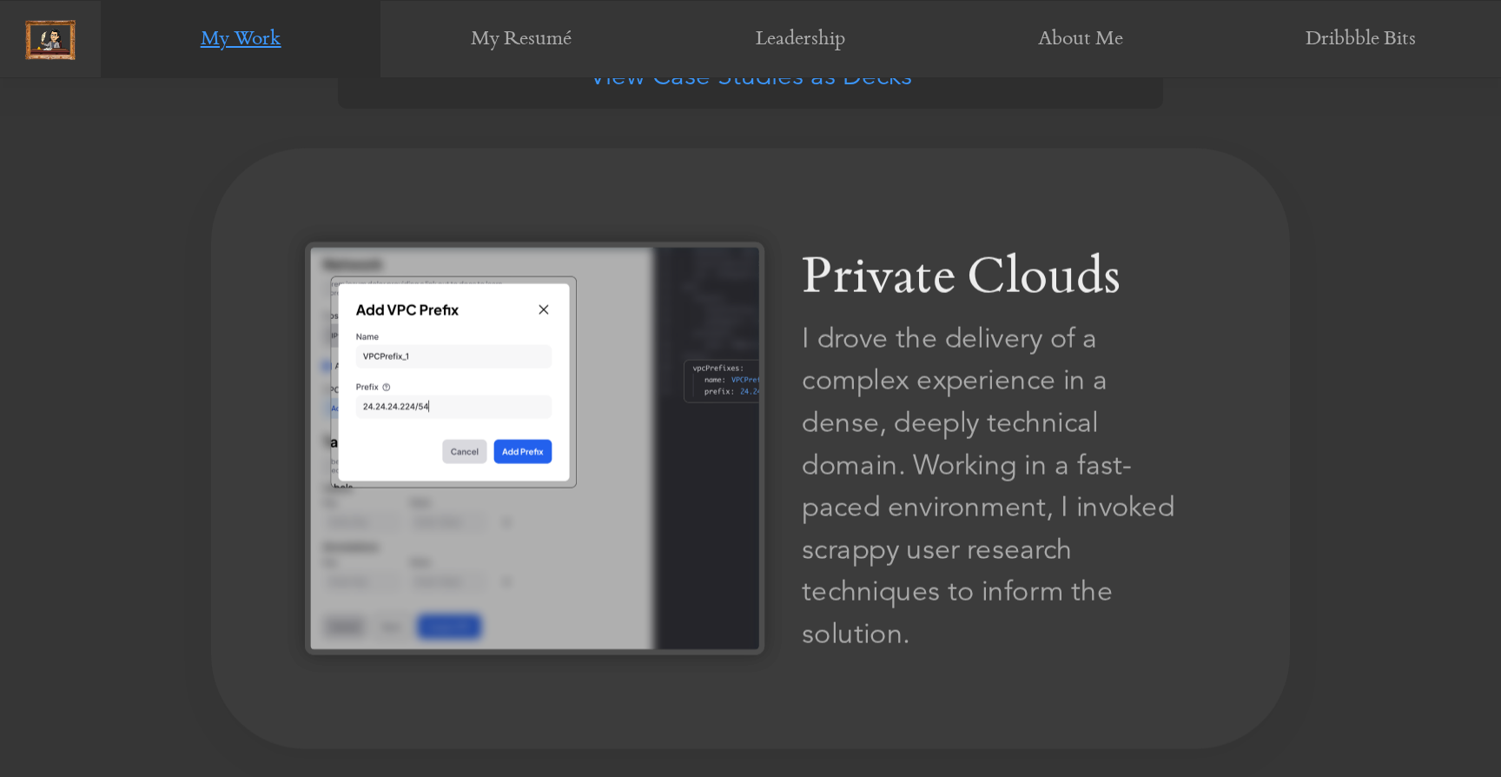
click at [664, 534] on img at bounding box center [534, 447] width 459 height 413
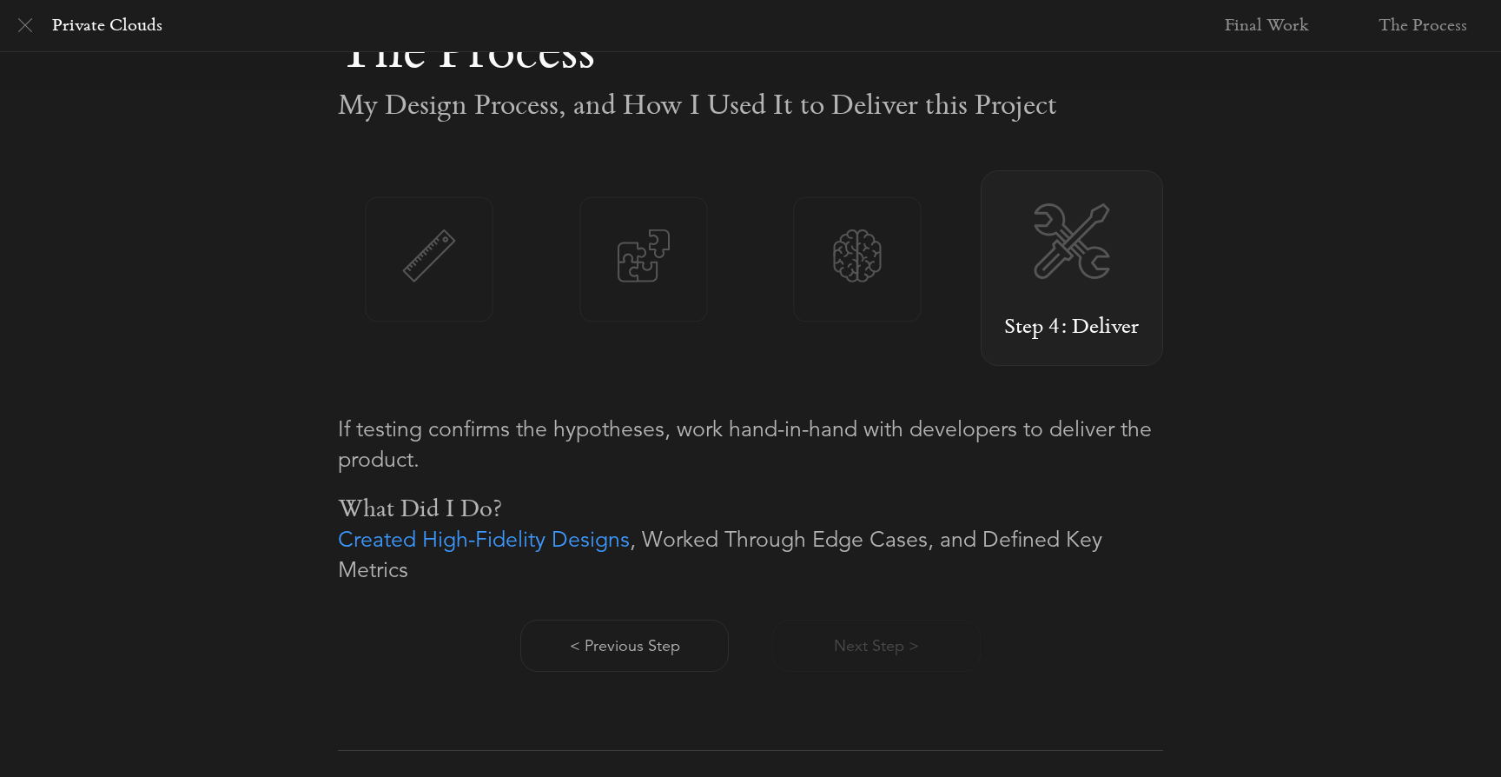
scroll to position [1041, 0]
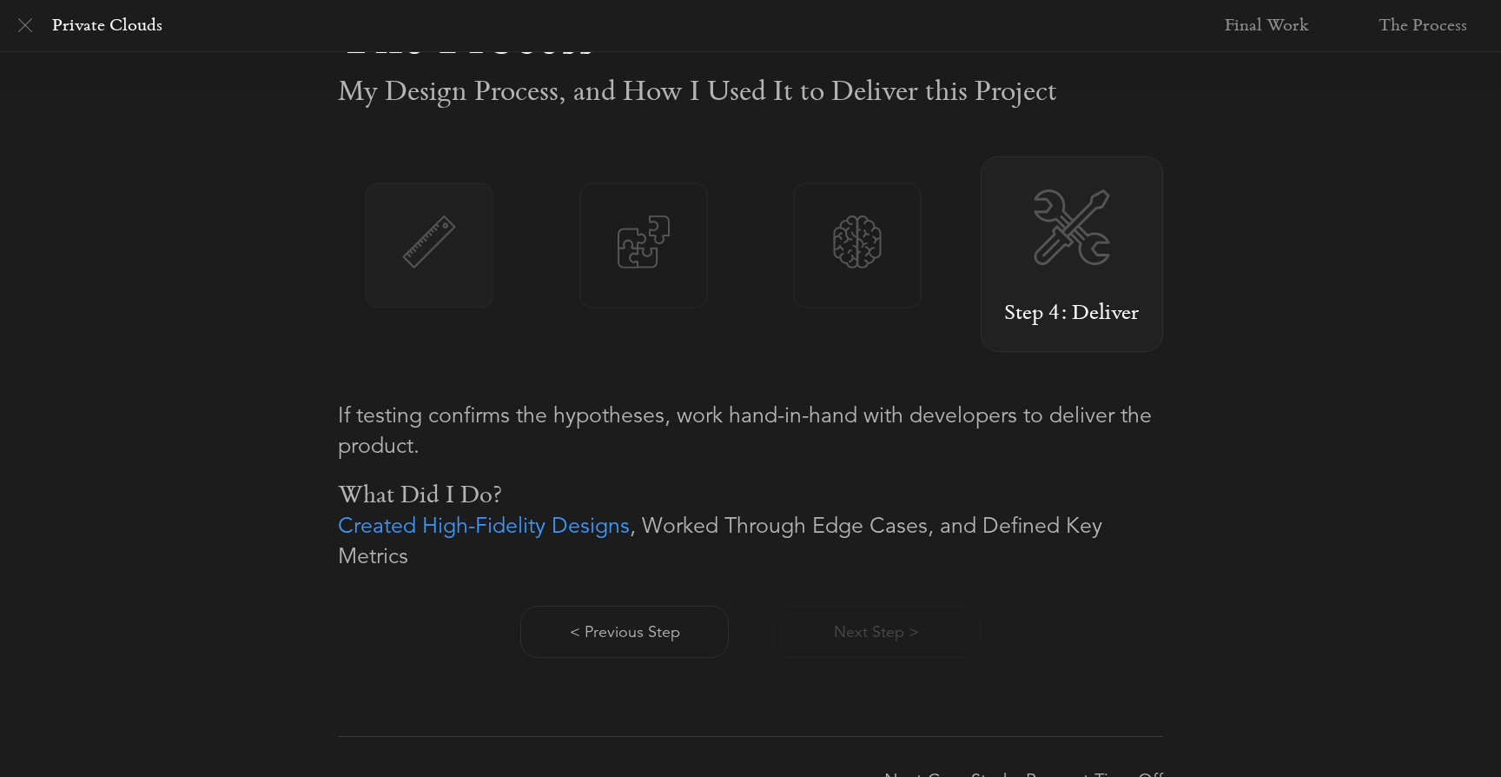
click at [423, 248] on img at bounding box center [429, 241] width 127 height 53
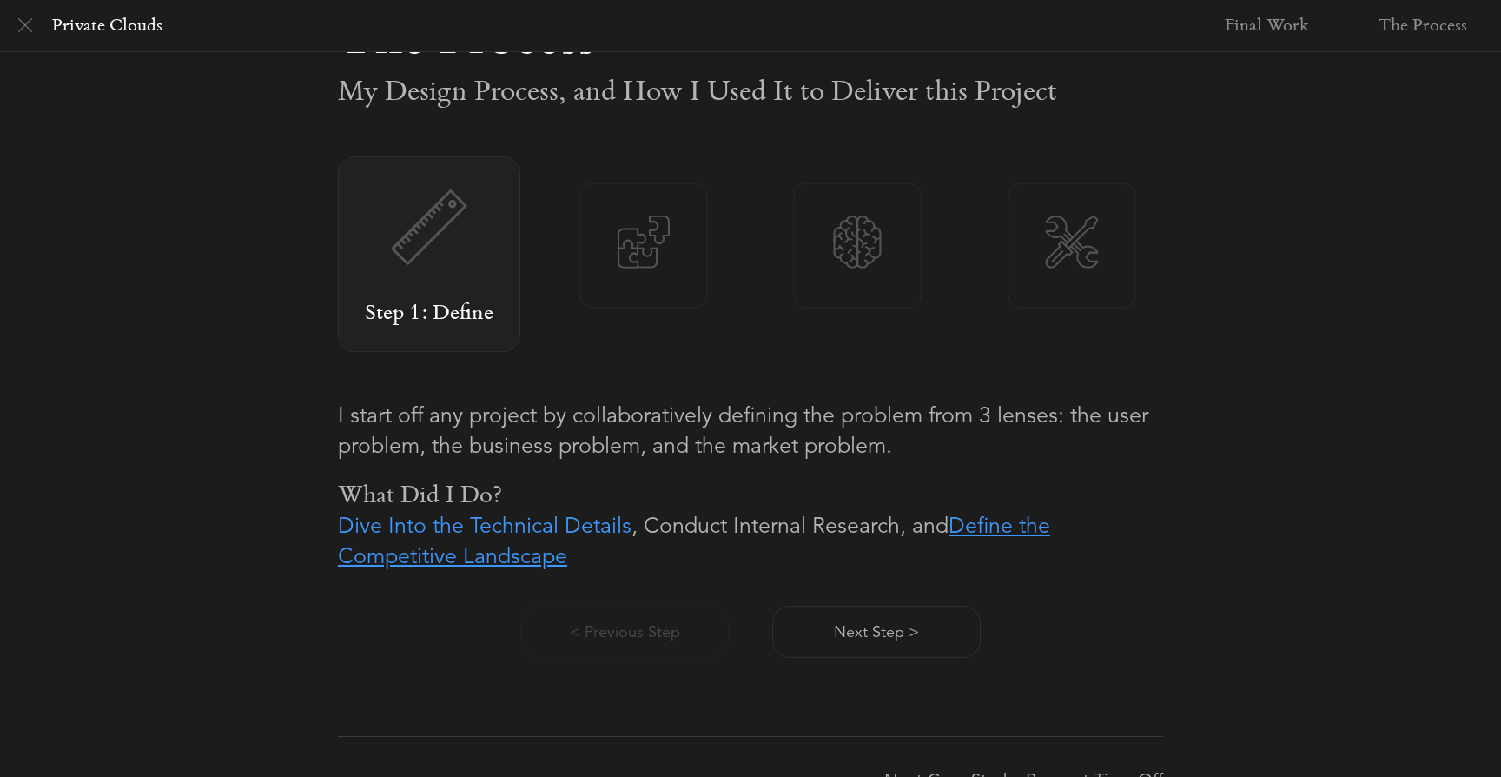
click at [525, 561] on link "Define the Competitive Landscape" at bounding box center [694, 540] width 712 height 57
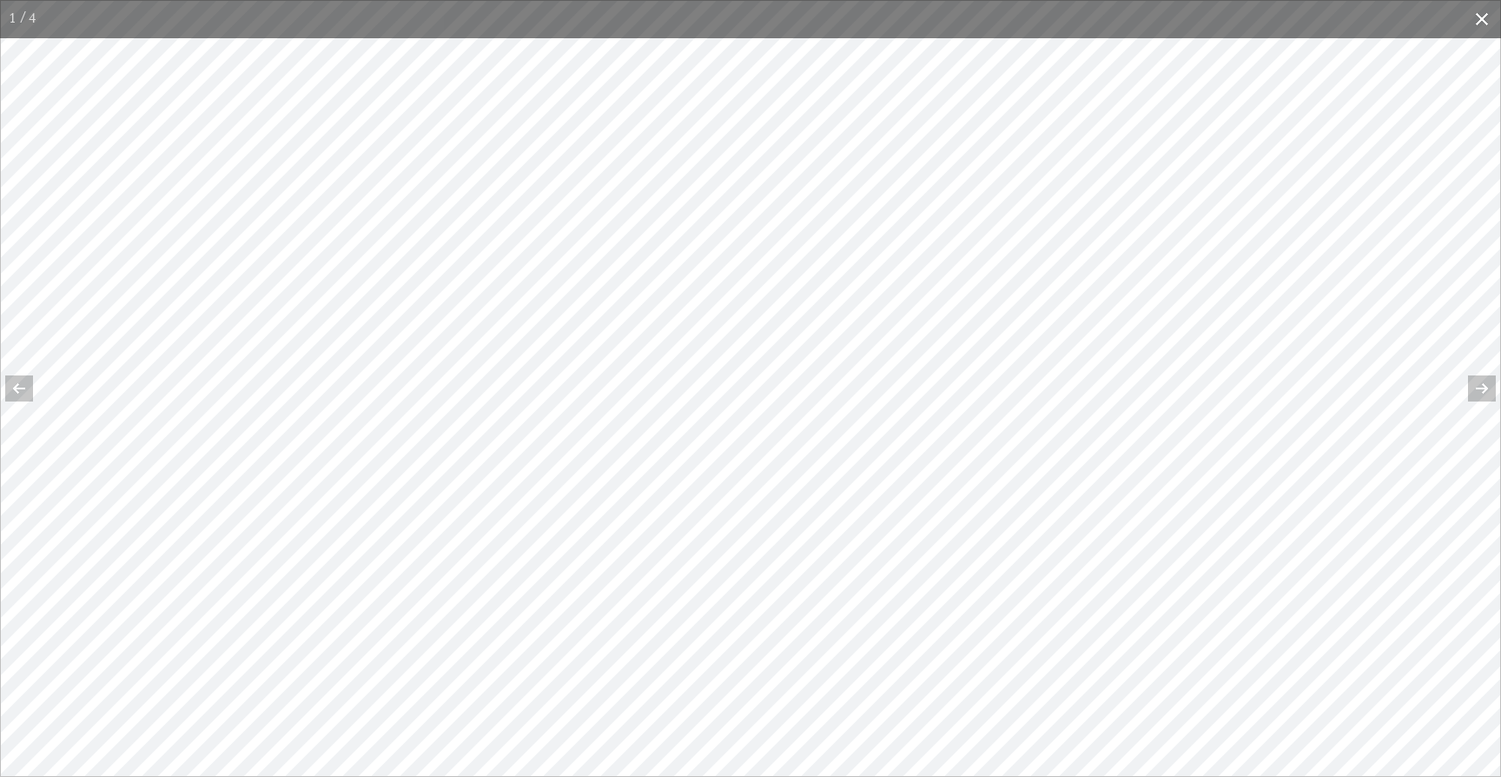
click at [1482, 18] on button at bounding box center [1482, 19] width 38 height 38
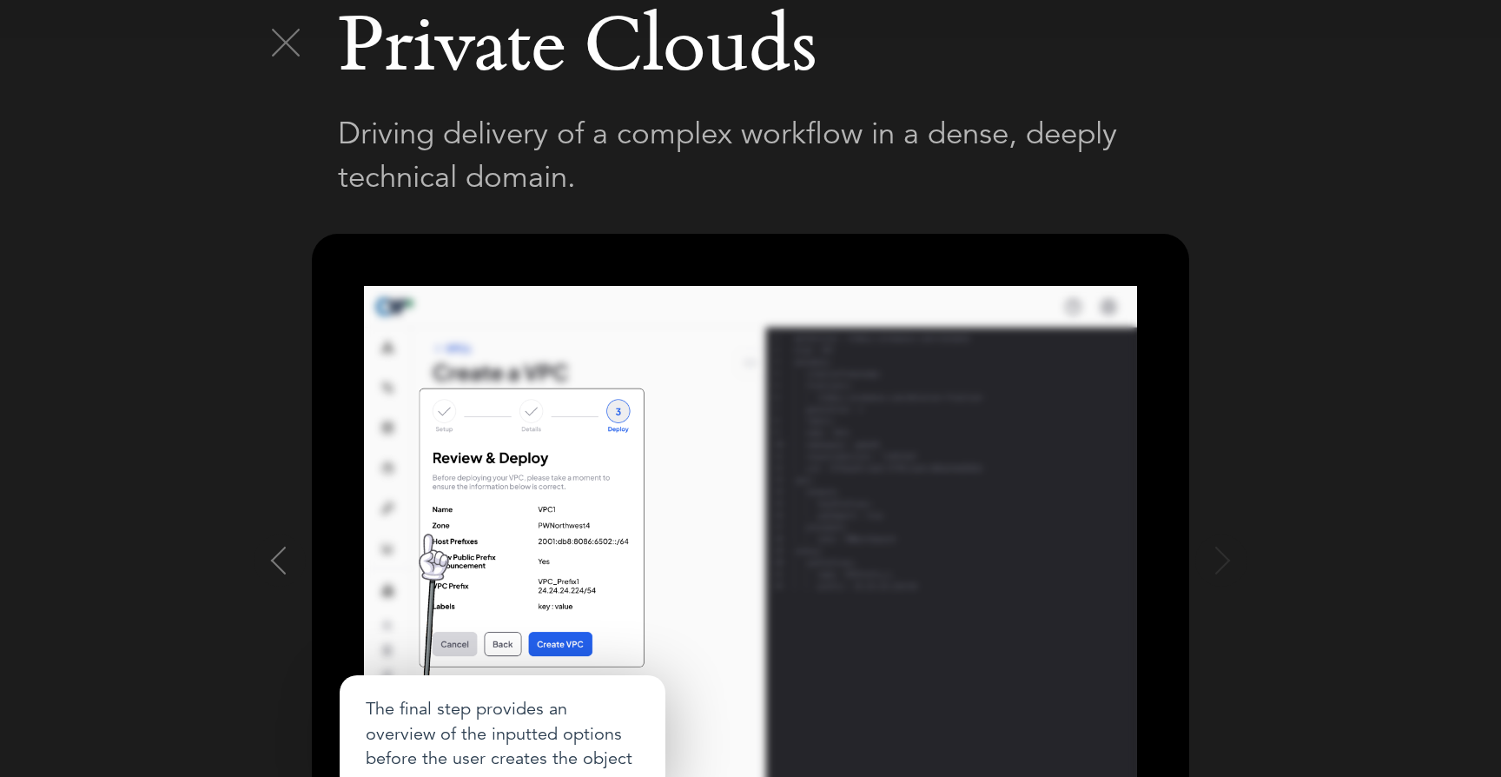
scroll to position [0, 0]
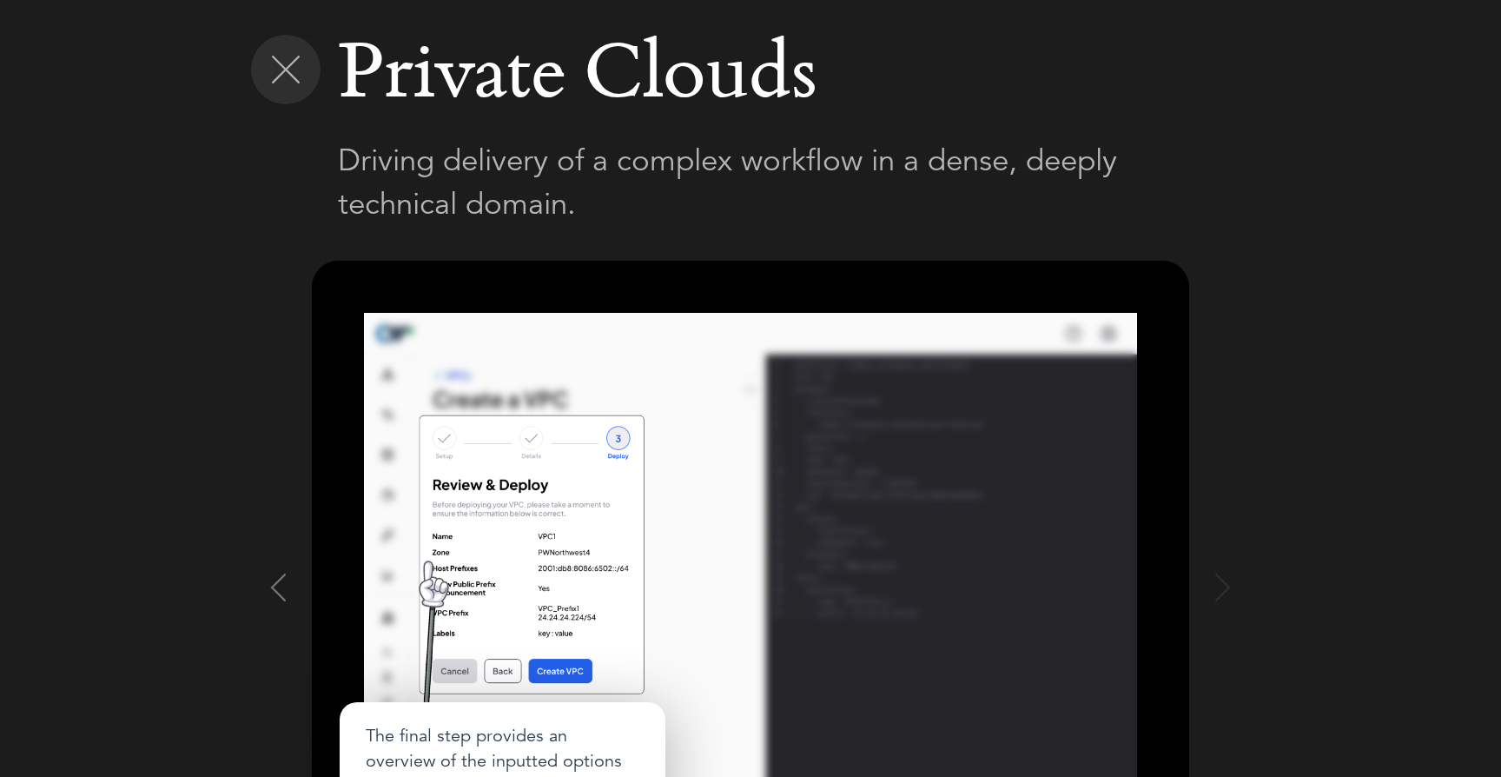
click at [280, 80] on img at bounding box center [286, 70] width 28 height 28
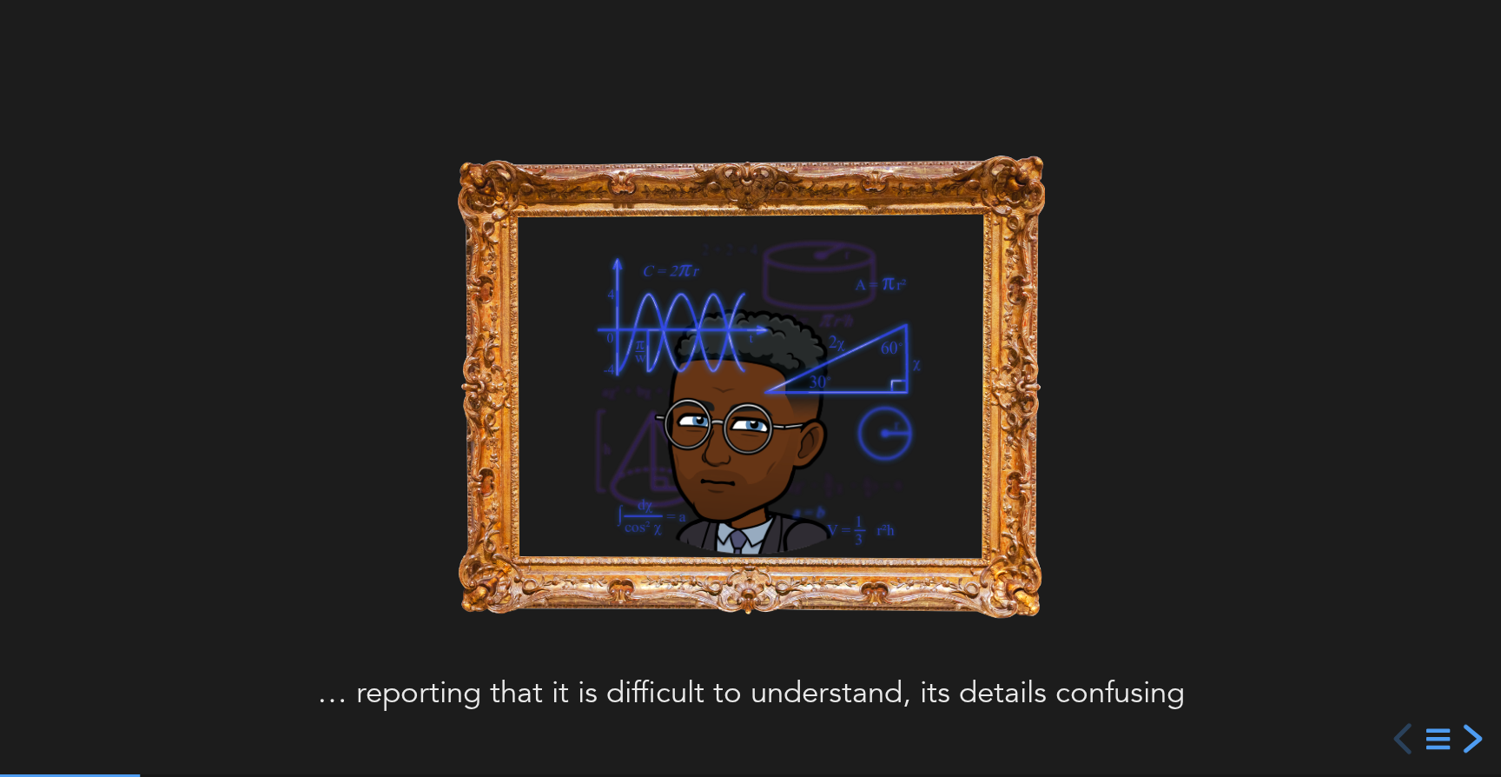
click at [1477, 742] on div "next slide" at bounding box center [1470, 738] width 31 height 31
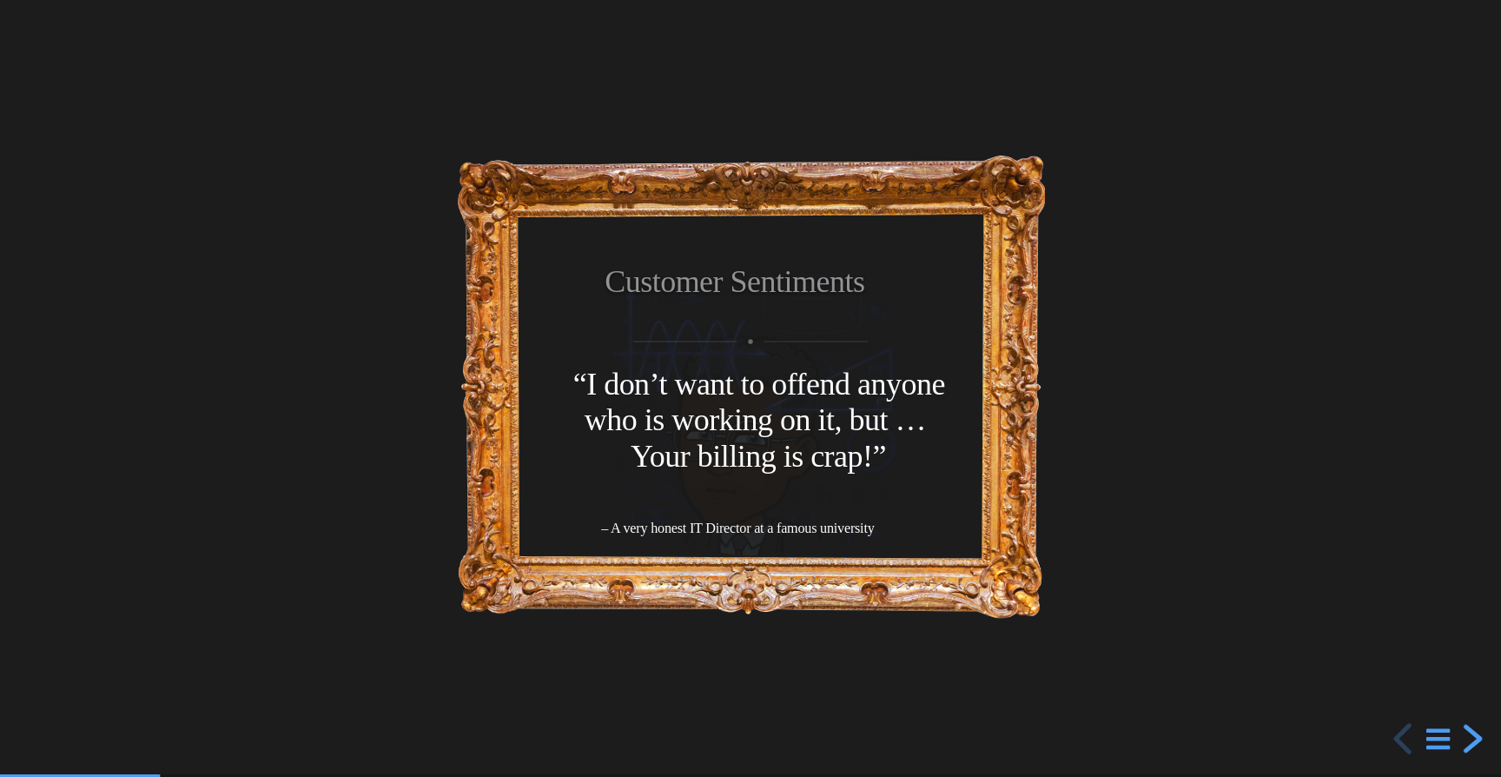
click at [1476, 730] on div "next slide" at bounding box center [1470, 738] width 31 height 31
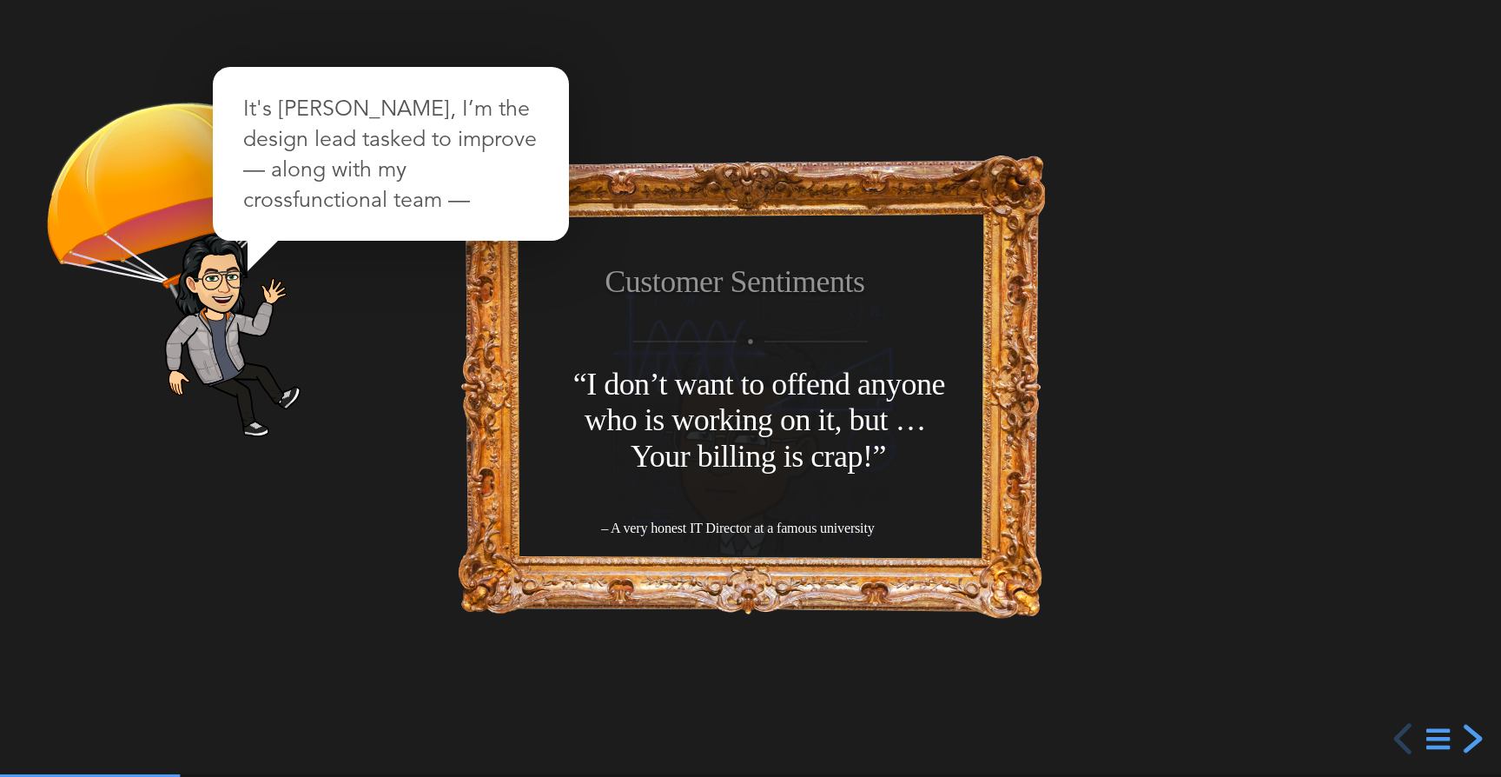
click at [1473, 735] on div "next slide" at bounding box center [1470, 738] width 31 height 31
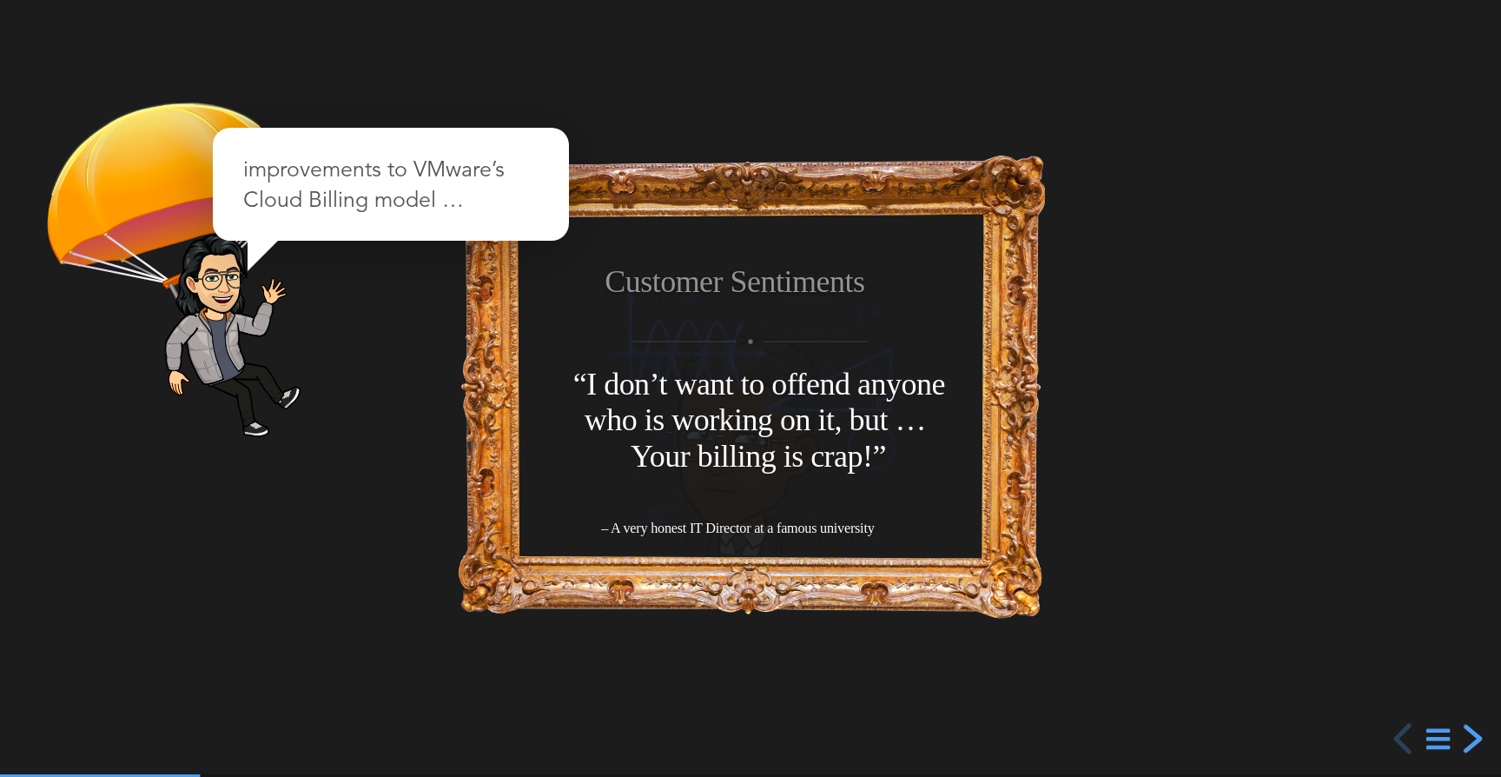
click at [1473, 735] on div "next slide" at bounding box center [1470, 738] width 31 height 31
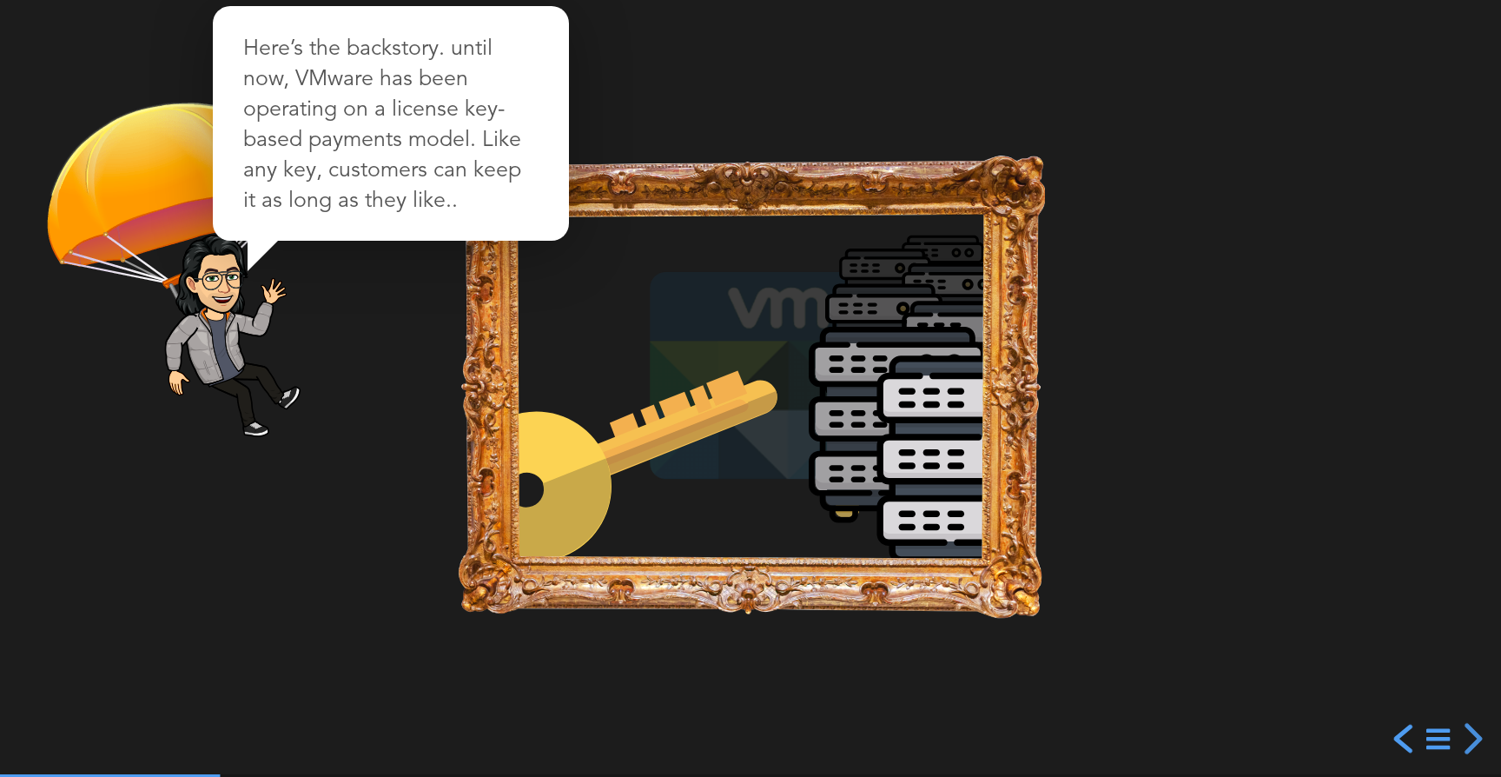
click at [1405, 739] on div "previous slide" at bounding box center [1405, 738] width 31 height 31
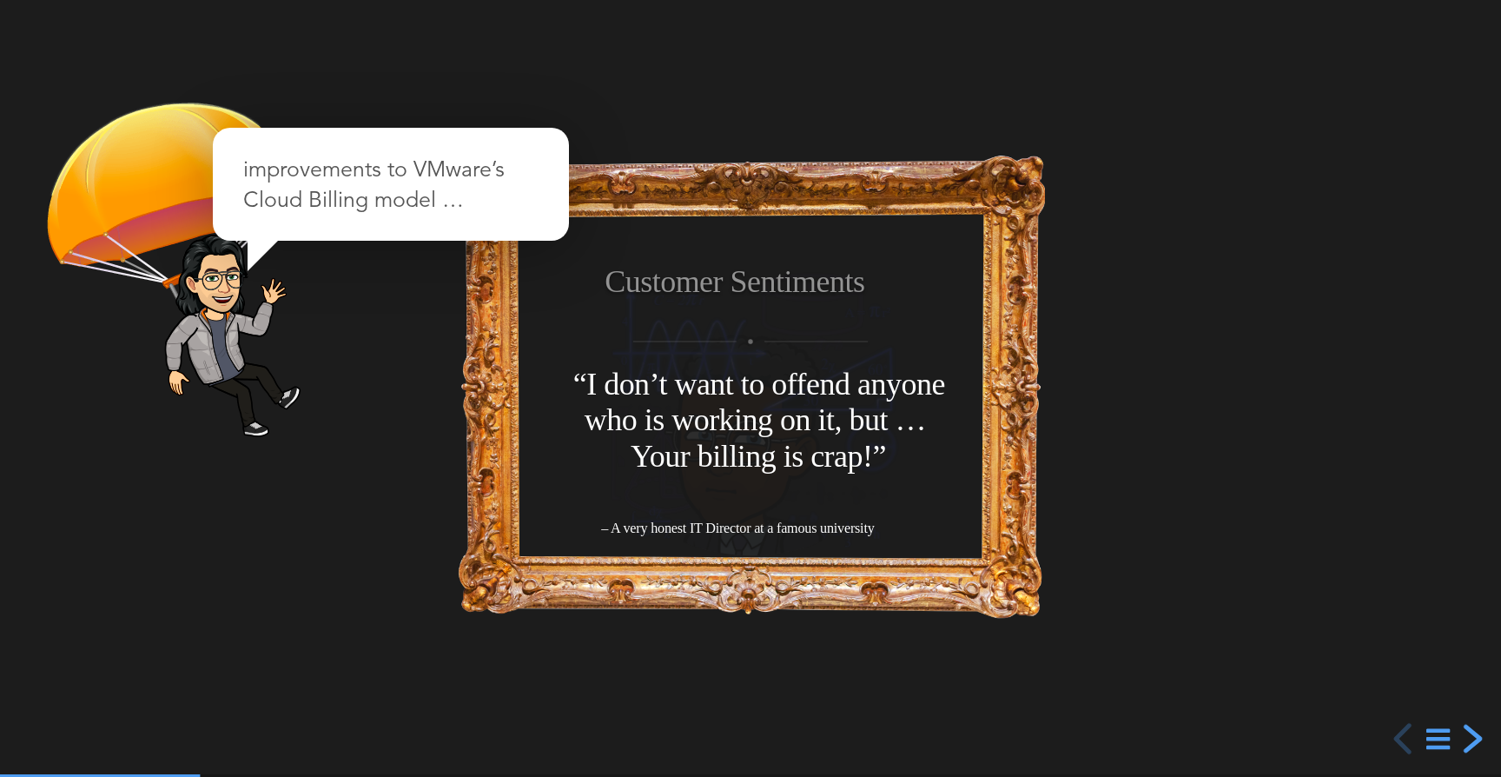
click at [1477, 737] on div "next slide" at bounding box center [1470, 738] width 31 height 31
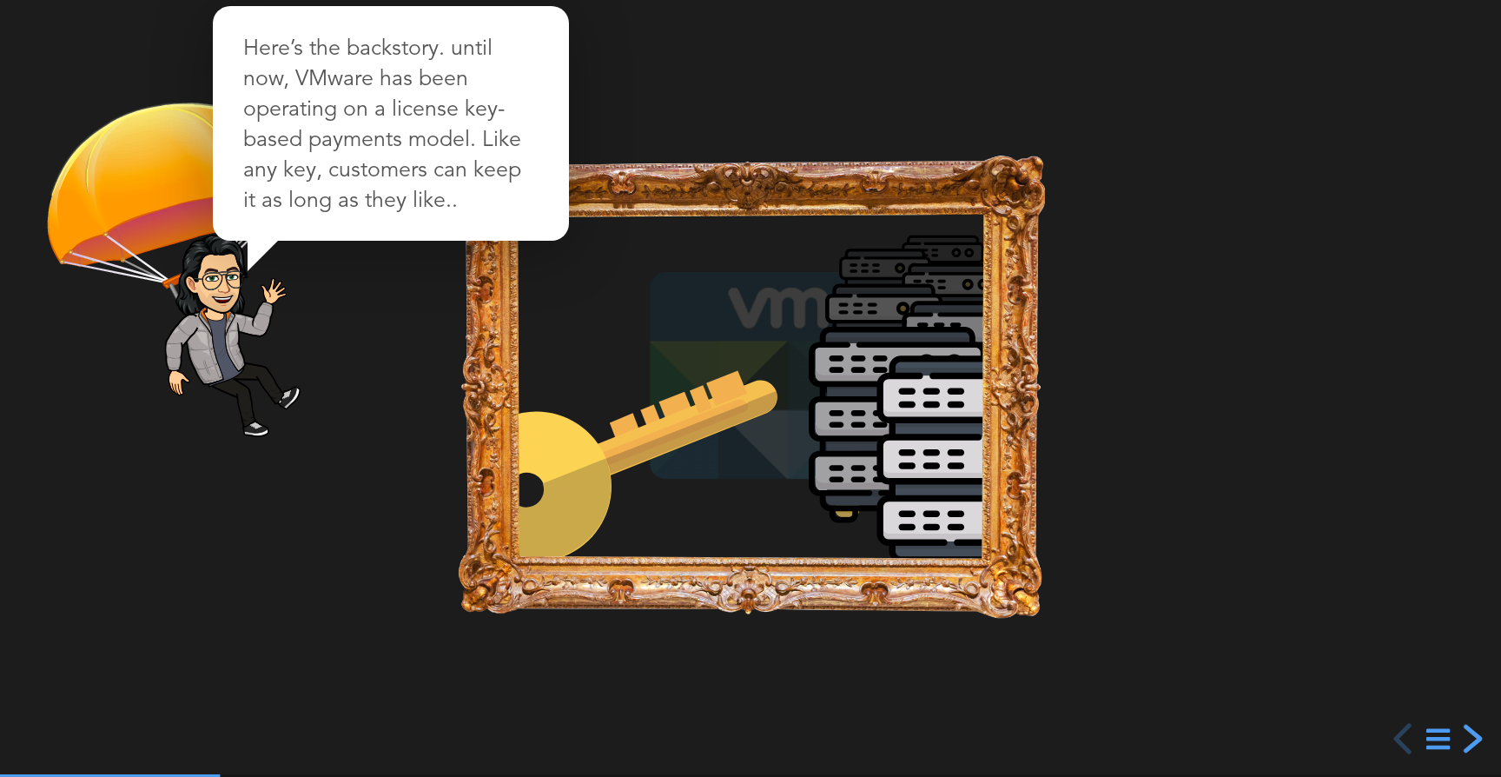
click at [1477, 737] on div "next slide" at bounding box center [1470, 738] width 31 height 31
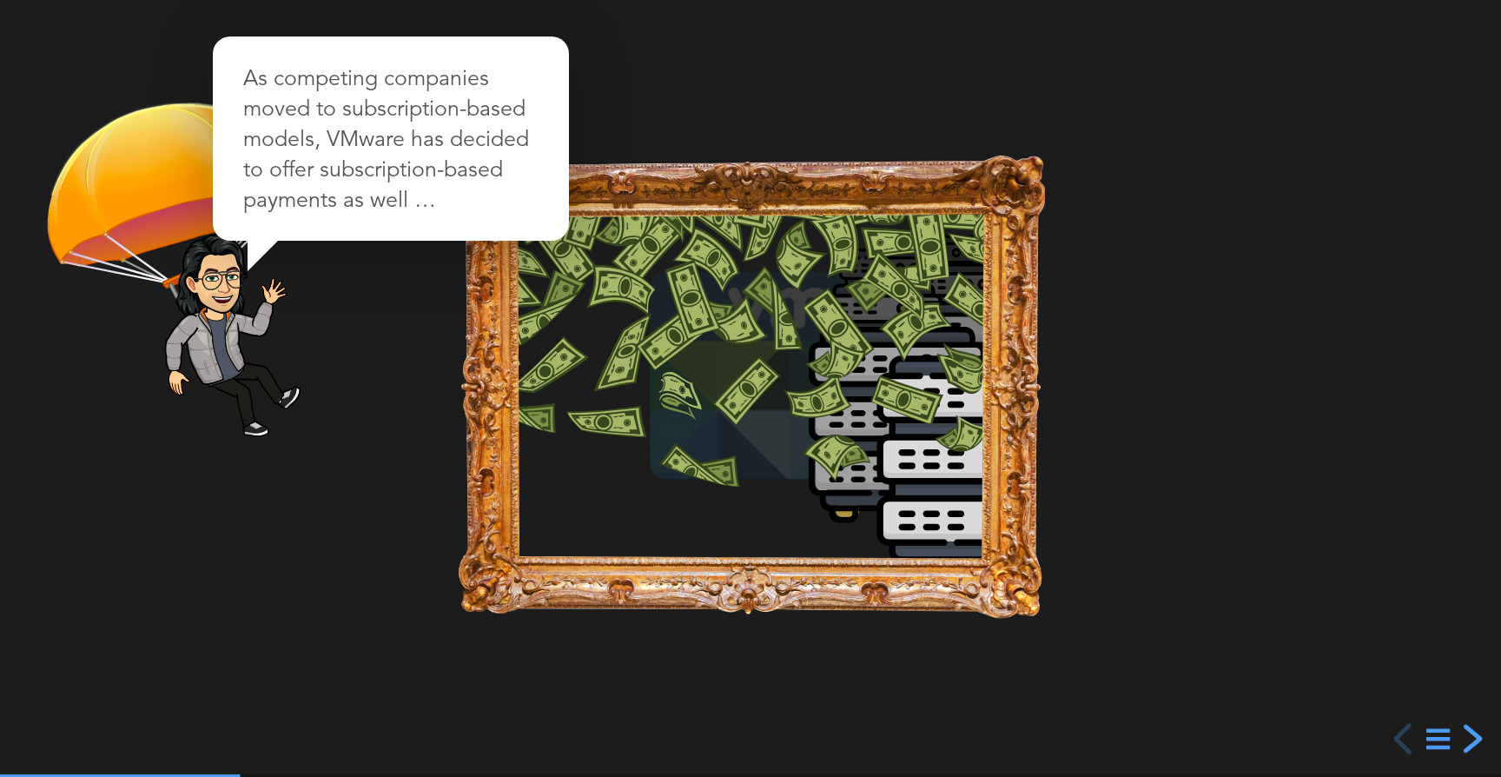
click at [1477, 737] on div "next slide" at bounding box center [1470, 738] width 31 height 31
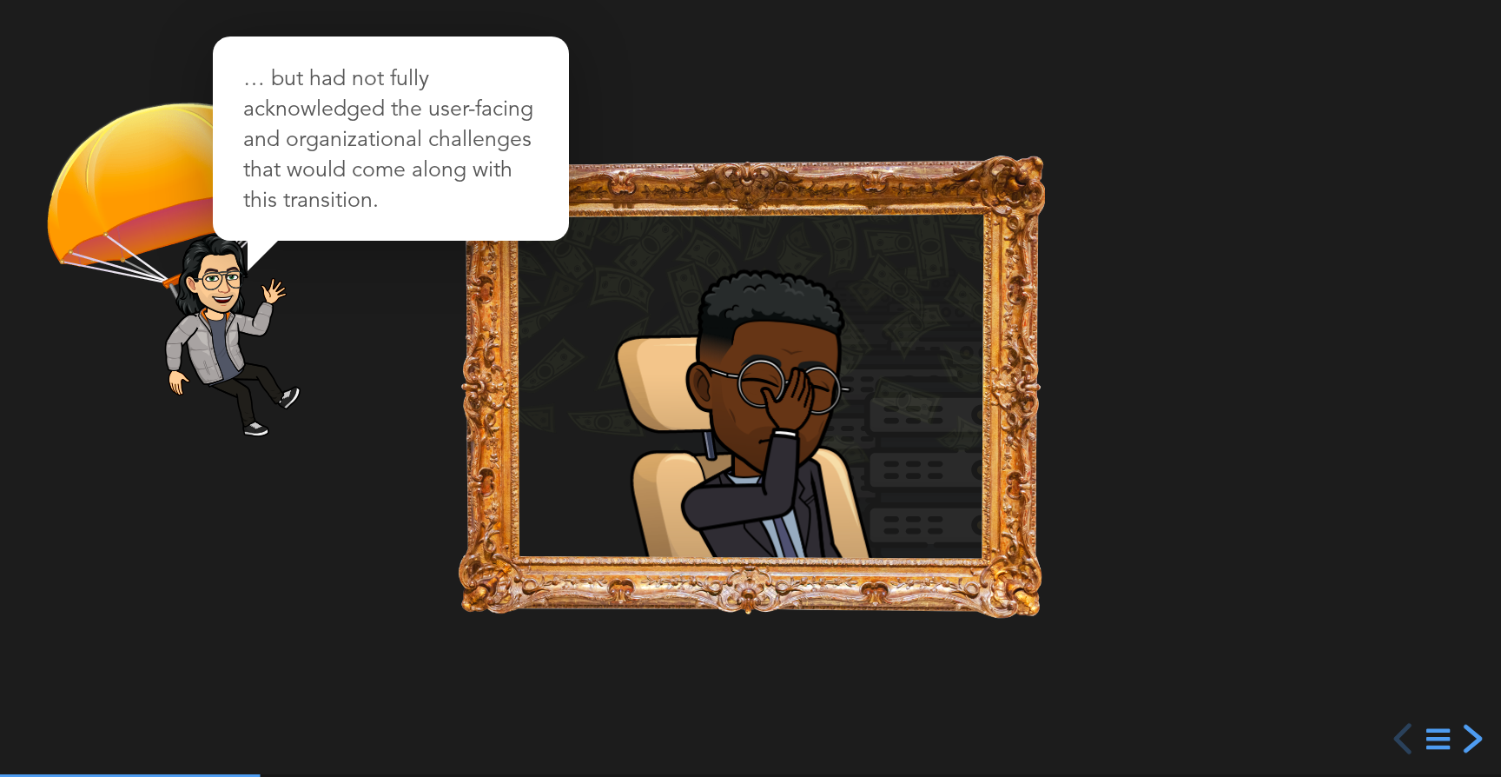
click at [1477, 737] on div "next slide" at bounding box center [1470, 738] width 31 height 31
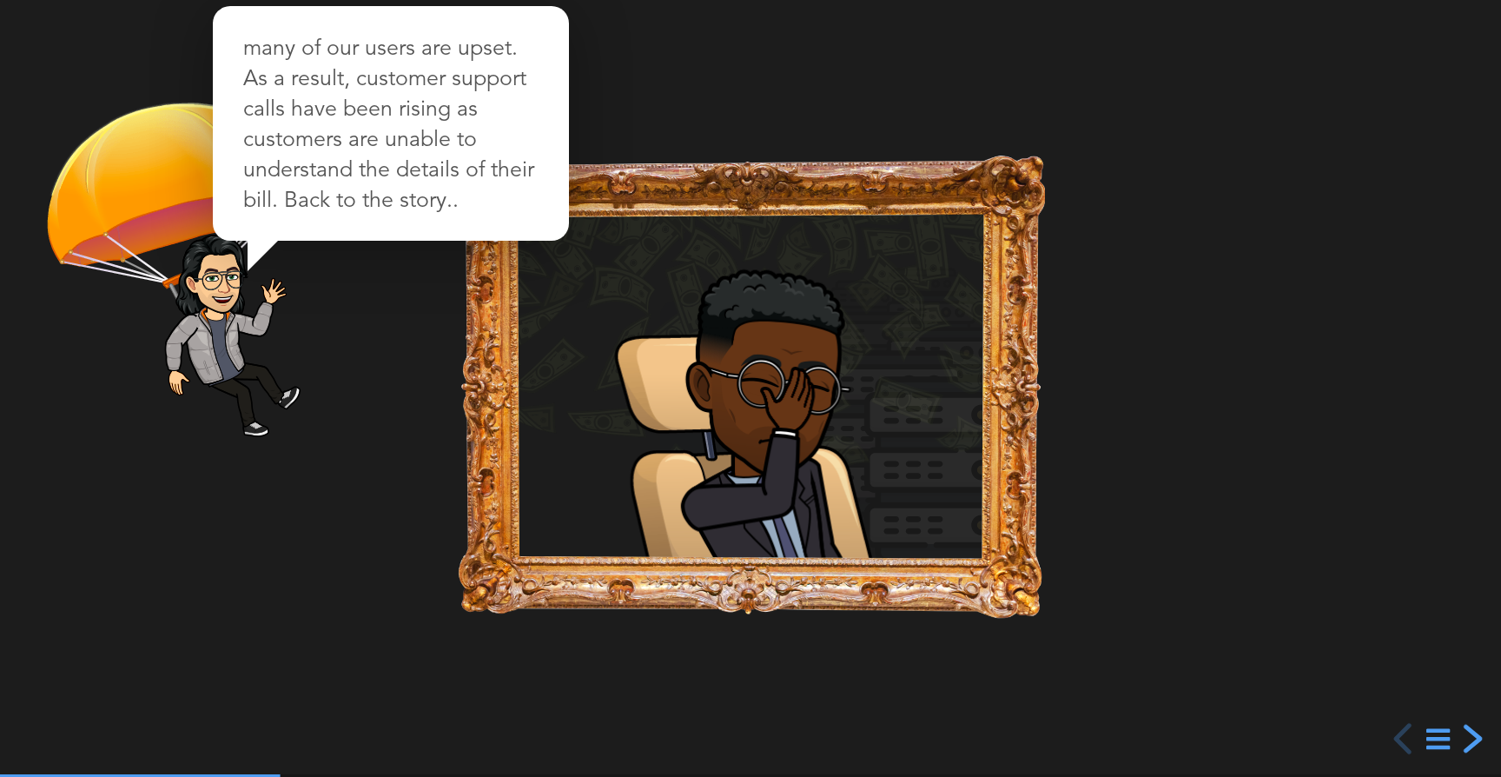
click at [1477, 737] on div "next slide" at bounding box center [1470, 738] width 31 height 31
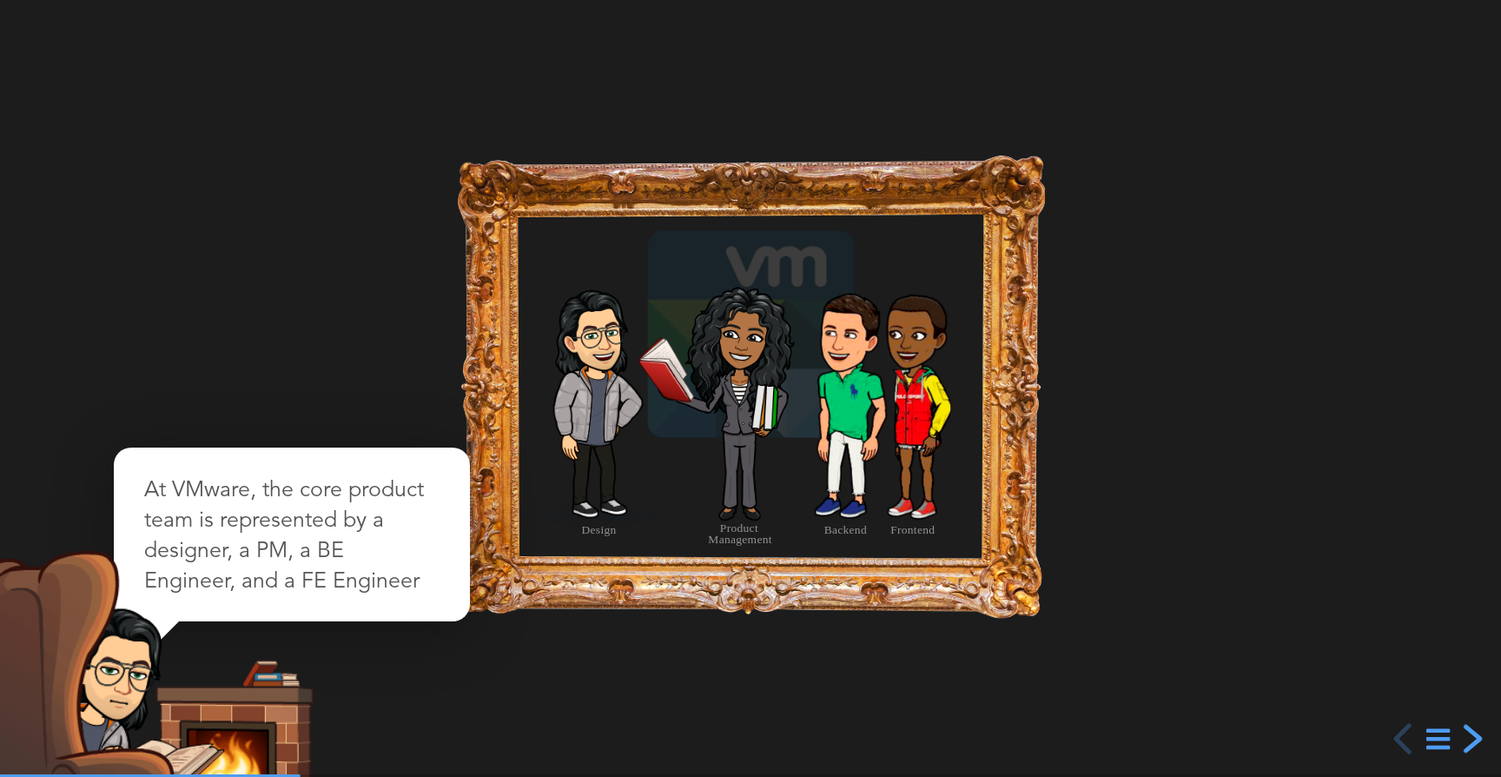
click at [1477, 737] on div "next slide" at bounding box center [1470, 738] width 31 height 31
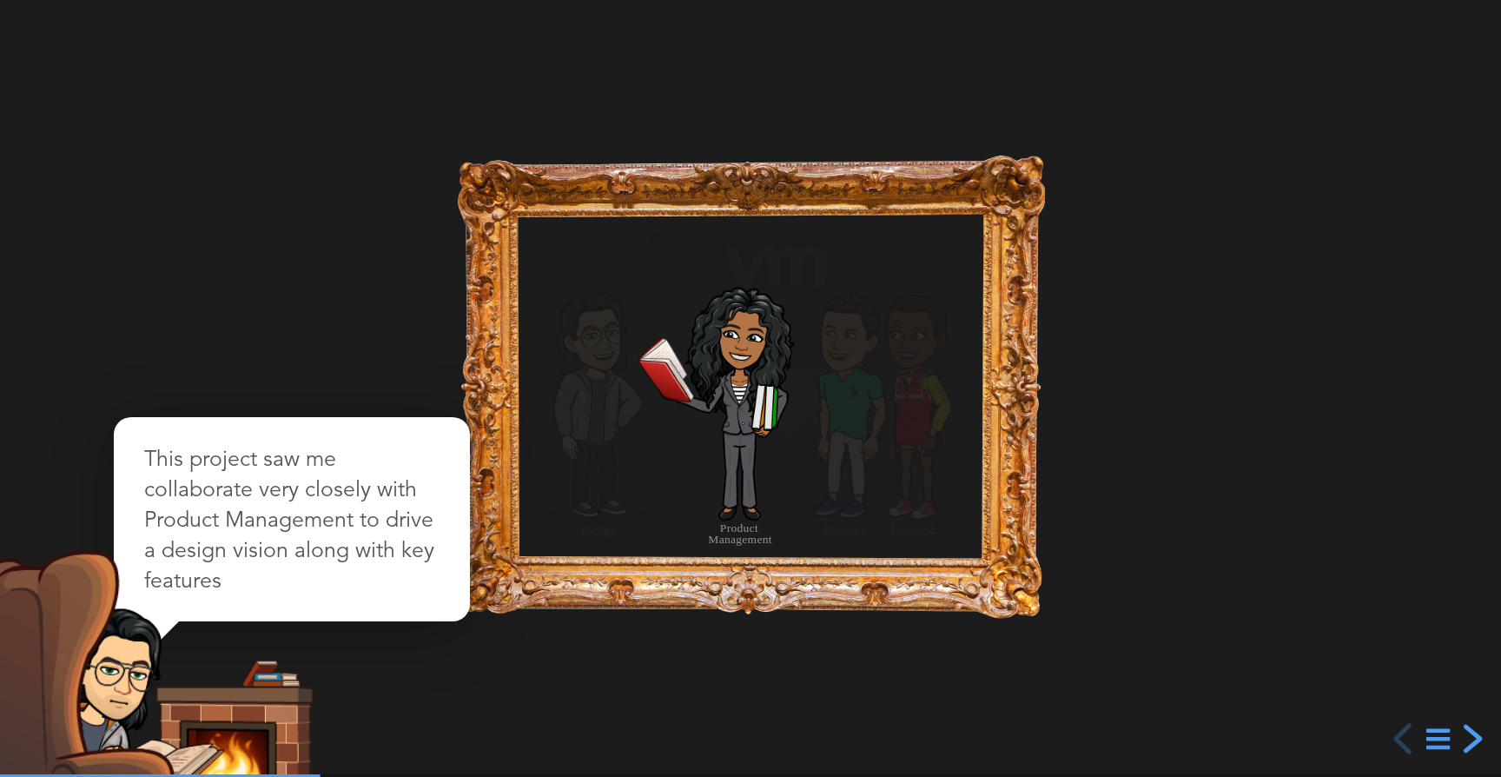
click at [1477, 737] on div "next slide" at bounding box center [1470, 738] width 31 height 31
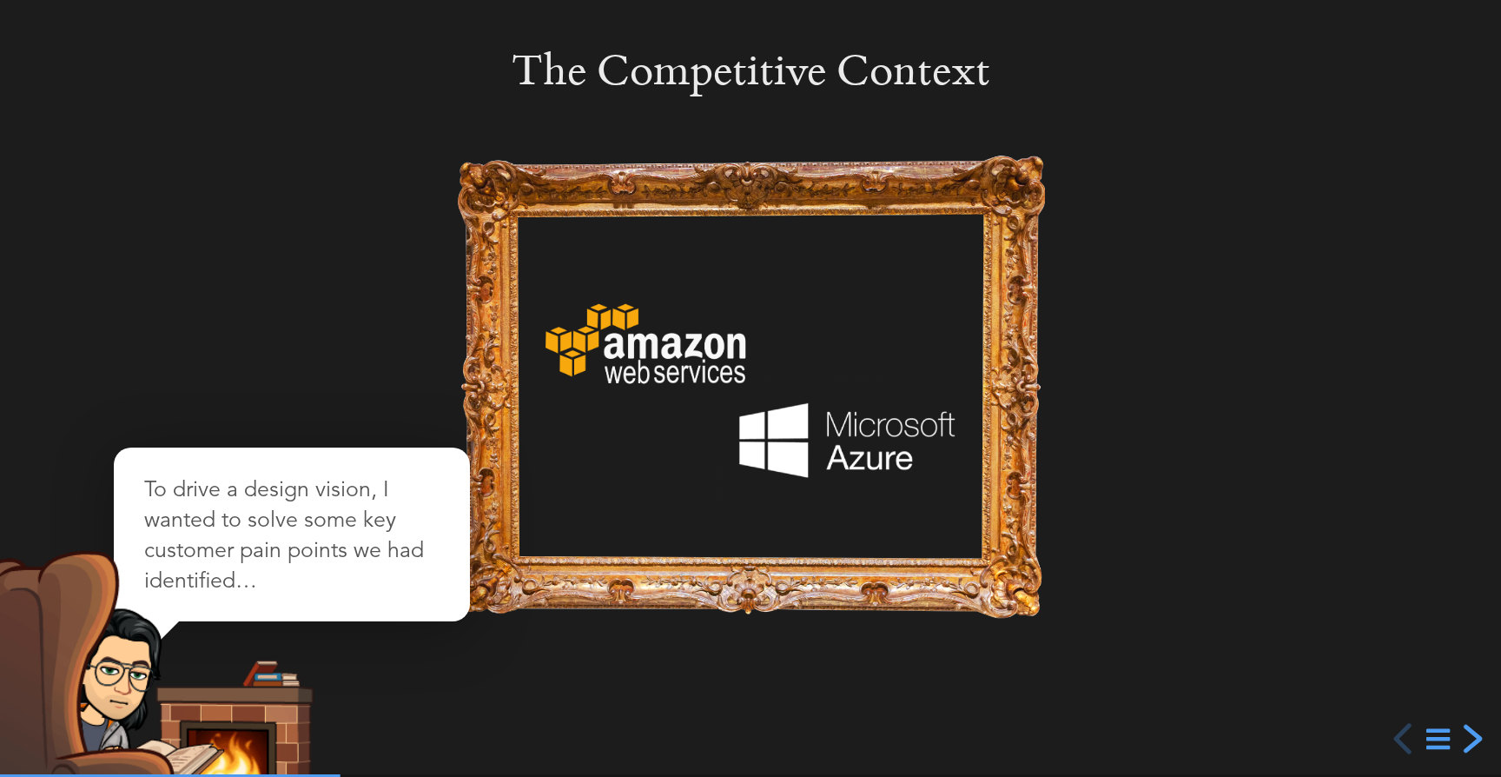
click at [1477, 737] on div "next slide" at bounding box center [1470, 738] width 31 height 31
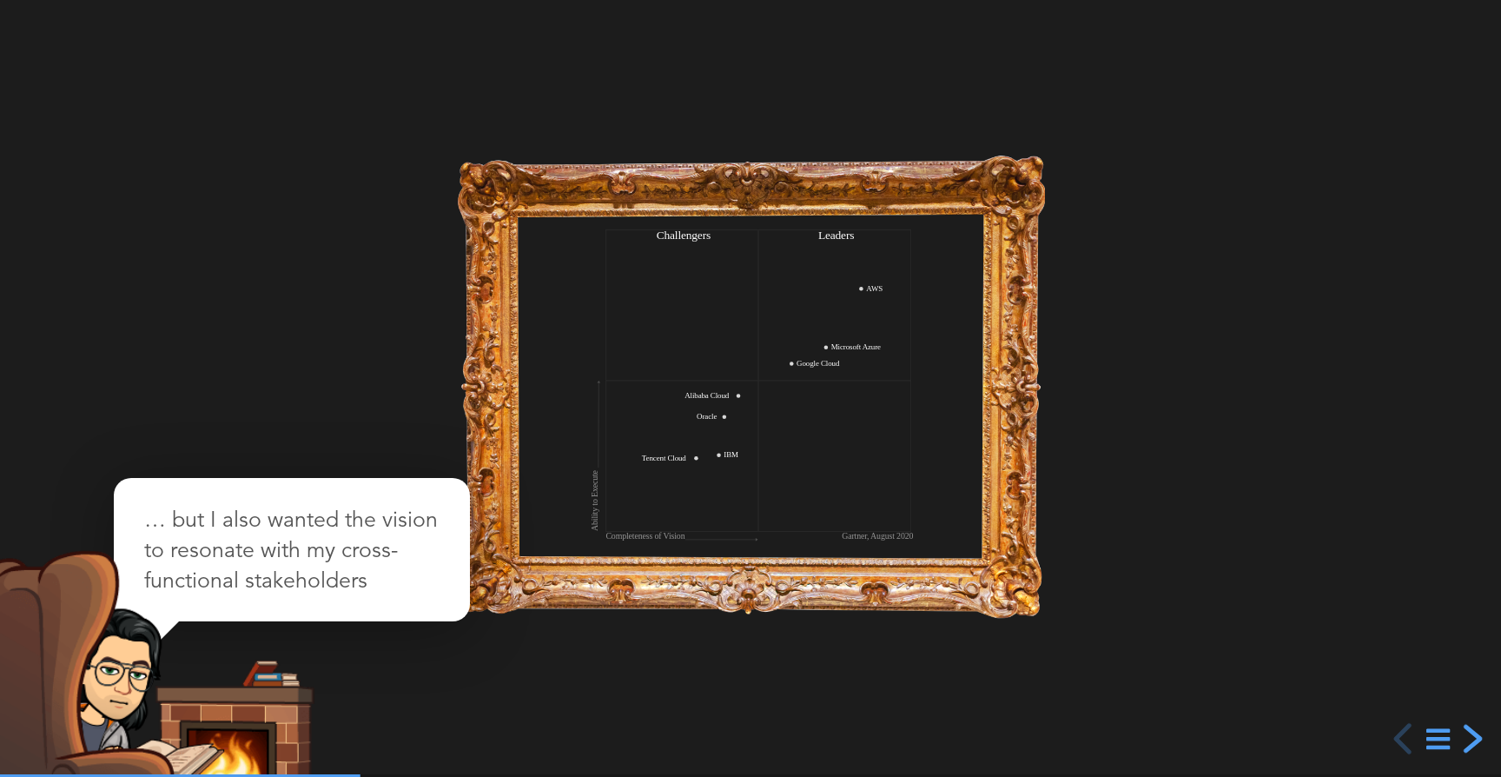
click at [1472, 739] on div "next slide" at bounding box center [1470, 738] width 31 height 31
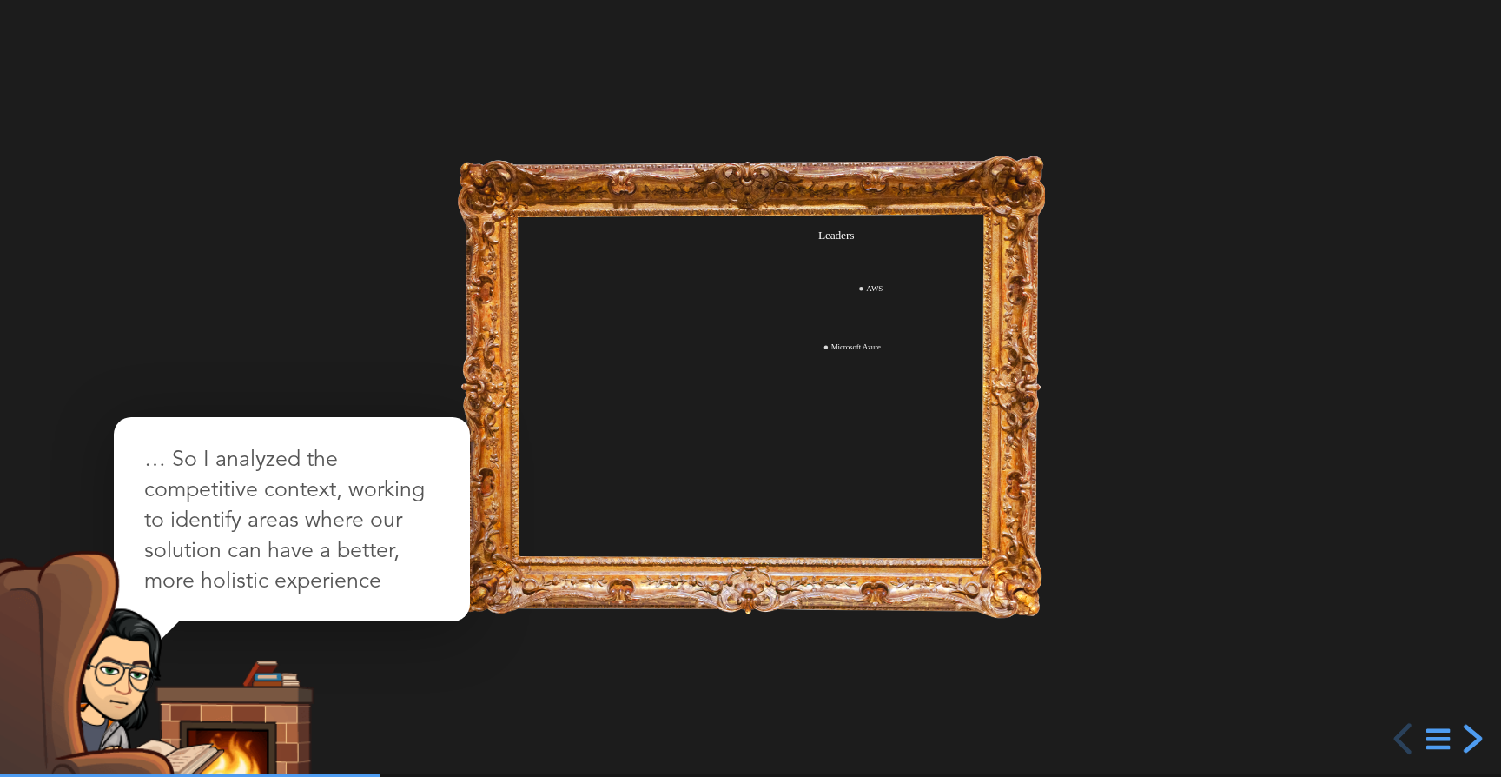
click at [1470, 739] on div "next slide" at bounding box center [1470, 738] width 31 height 31
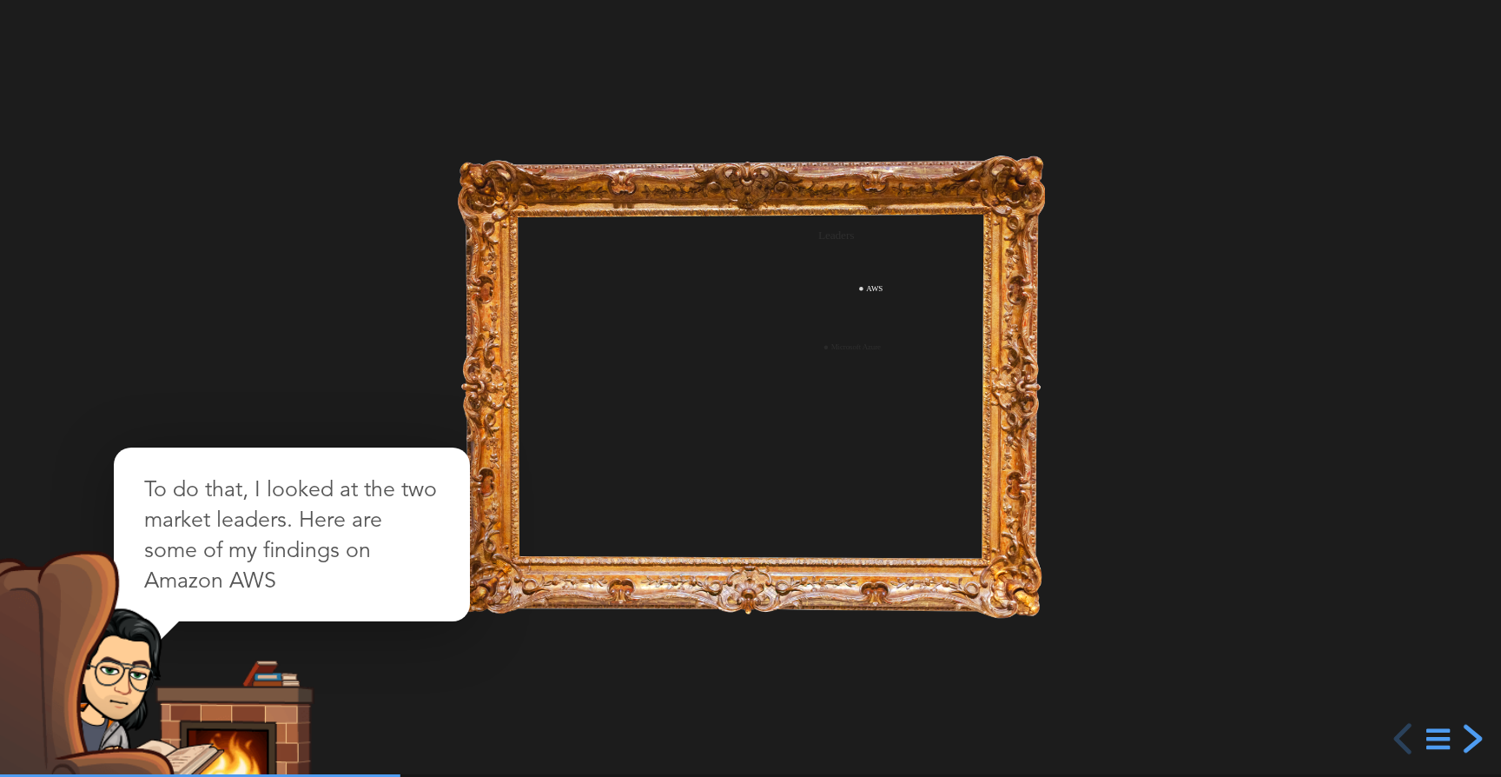
click at [1470, 739] on div "next slide" at bounding box center [1470, 738] width 31 height 31
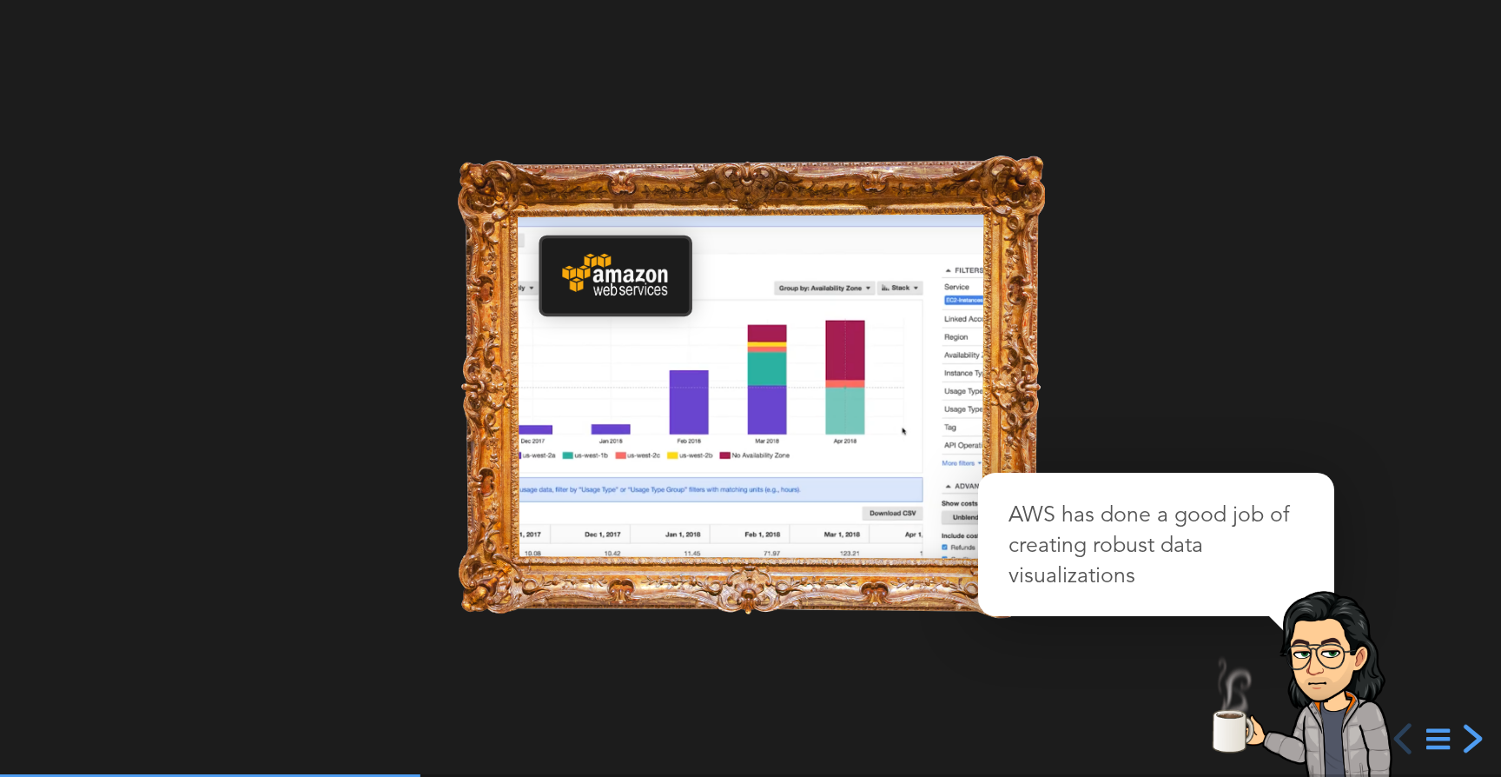
click at [1470, 739] on div "next slide" at bounding box center [1470, 738] width 31 height 31
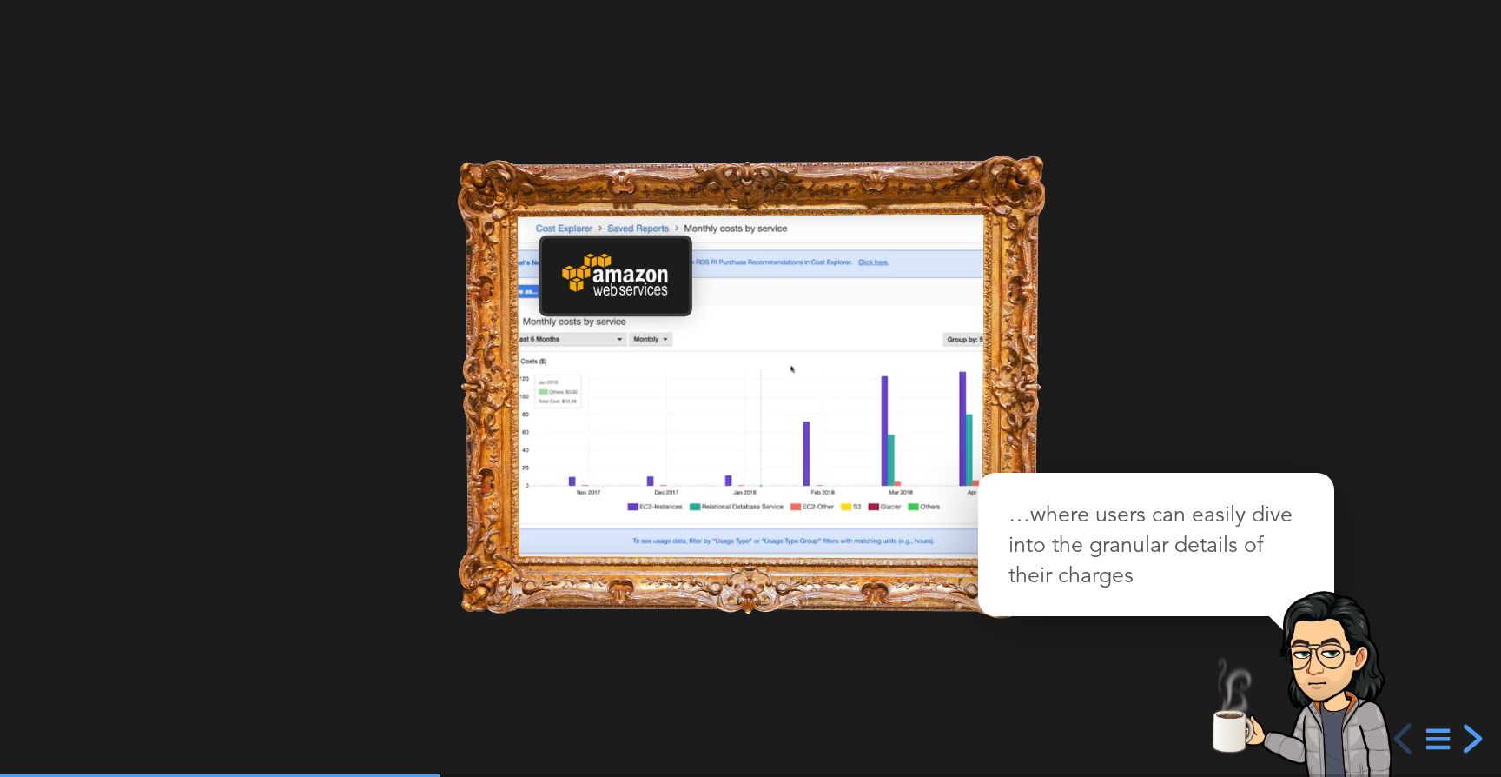
click at [1470, 739] on div "next slide" at bounding box center [1470, 738] width 31 height 31
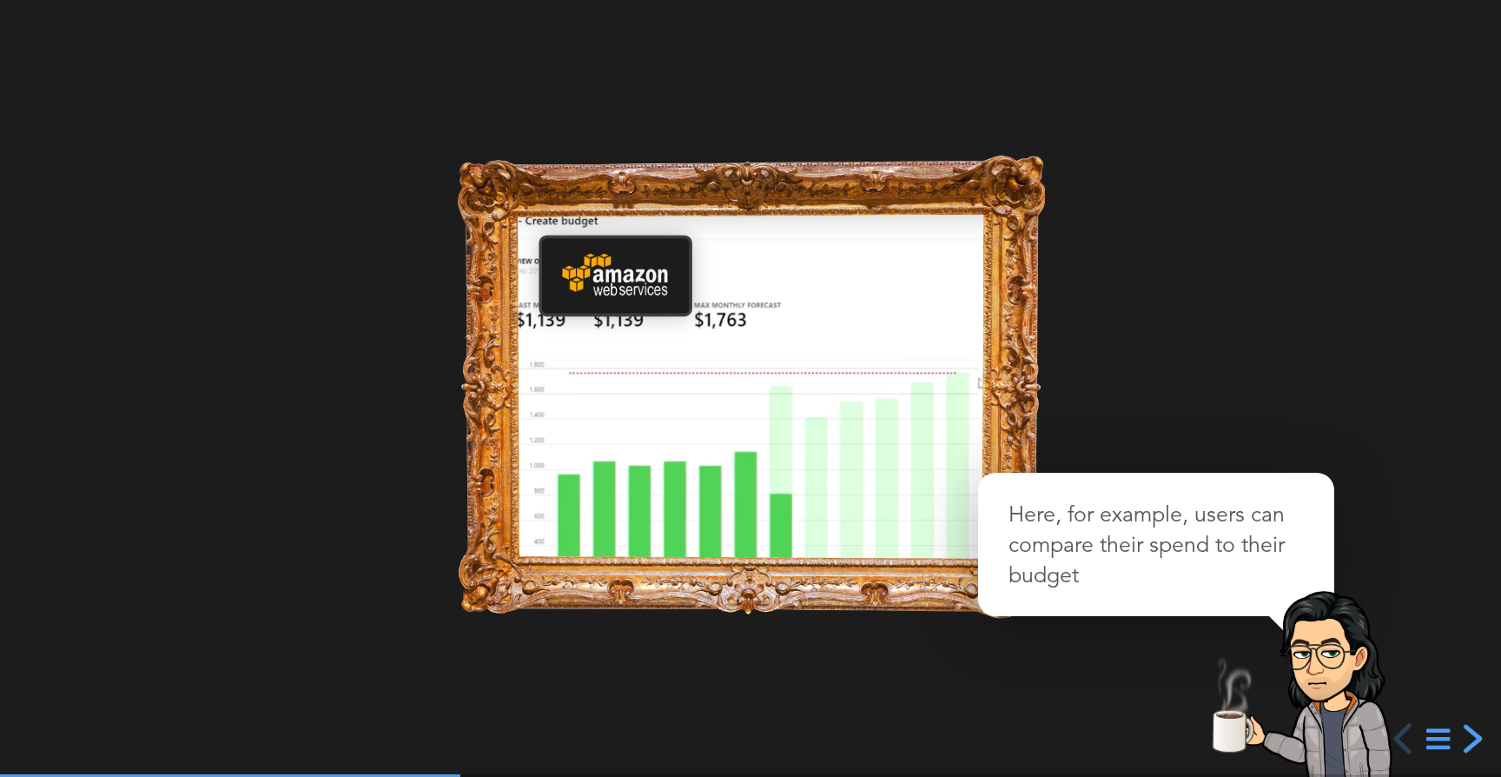
click at [1470, 739] on div "next slide" at bounding box center [1470, 738] width 31 height 31
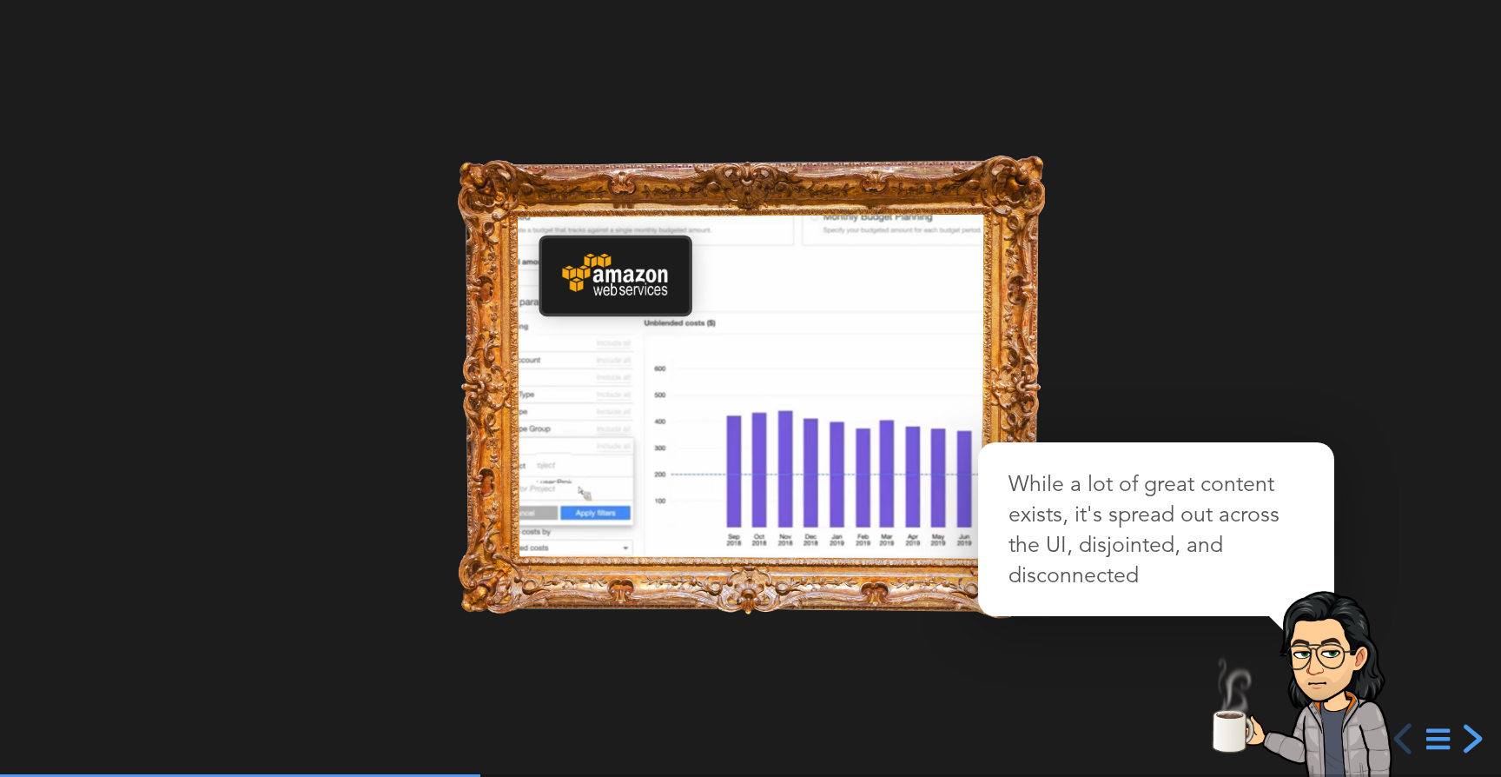
click at [1470, 739] on div "next slide" at bounding box center [1470, 738] width 31 height 31
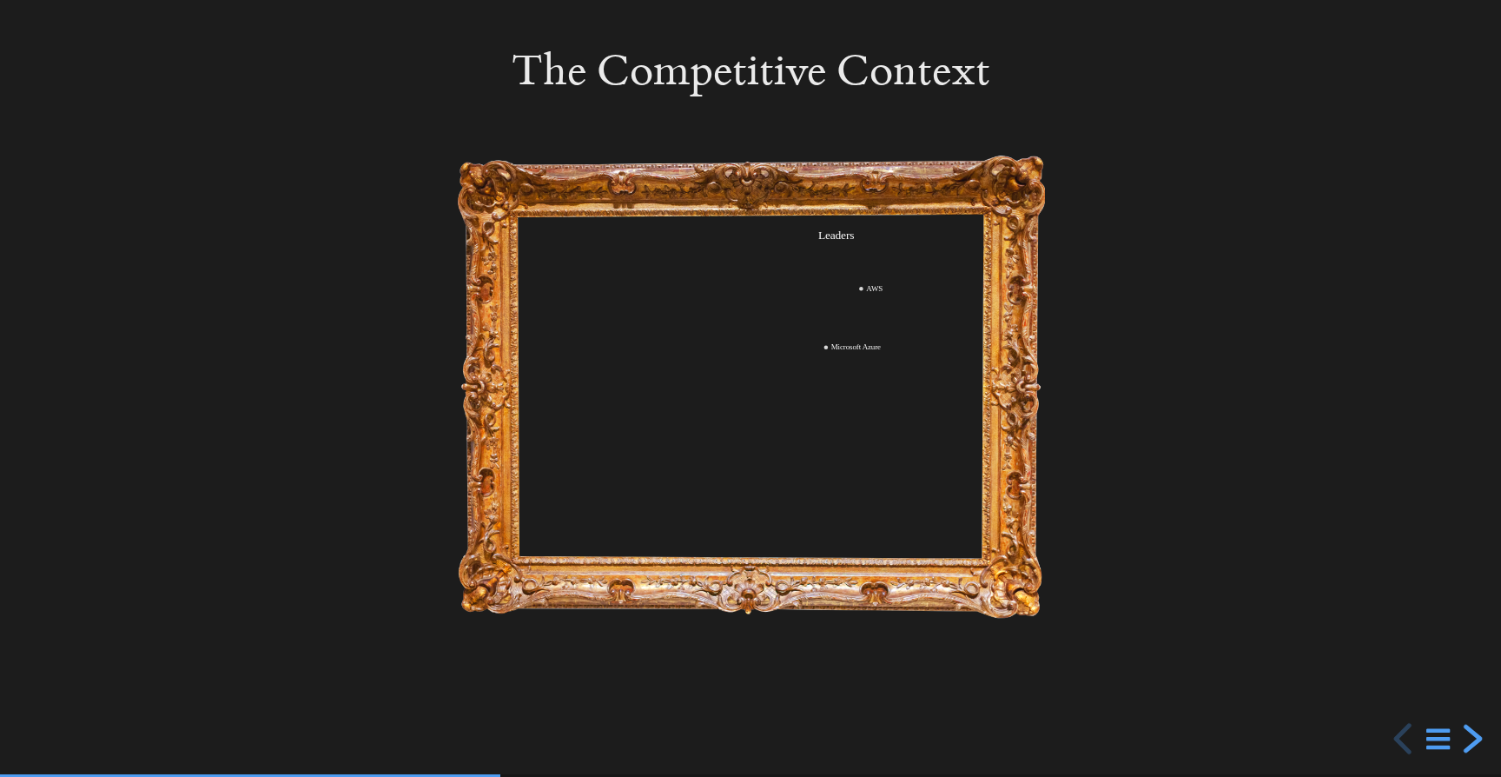
click at [1470, 739] on div "next slide" at bounding box center [1470, 738] width 31 height 31
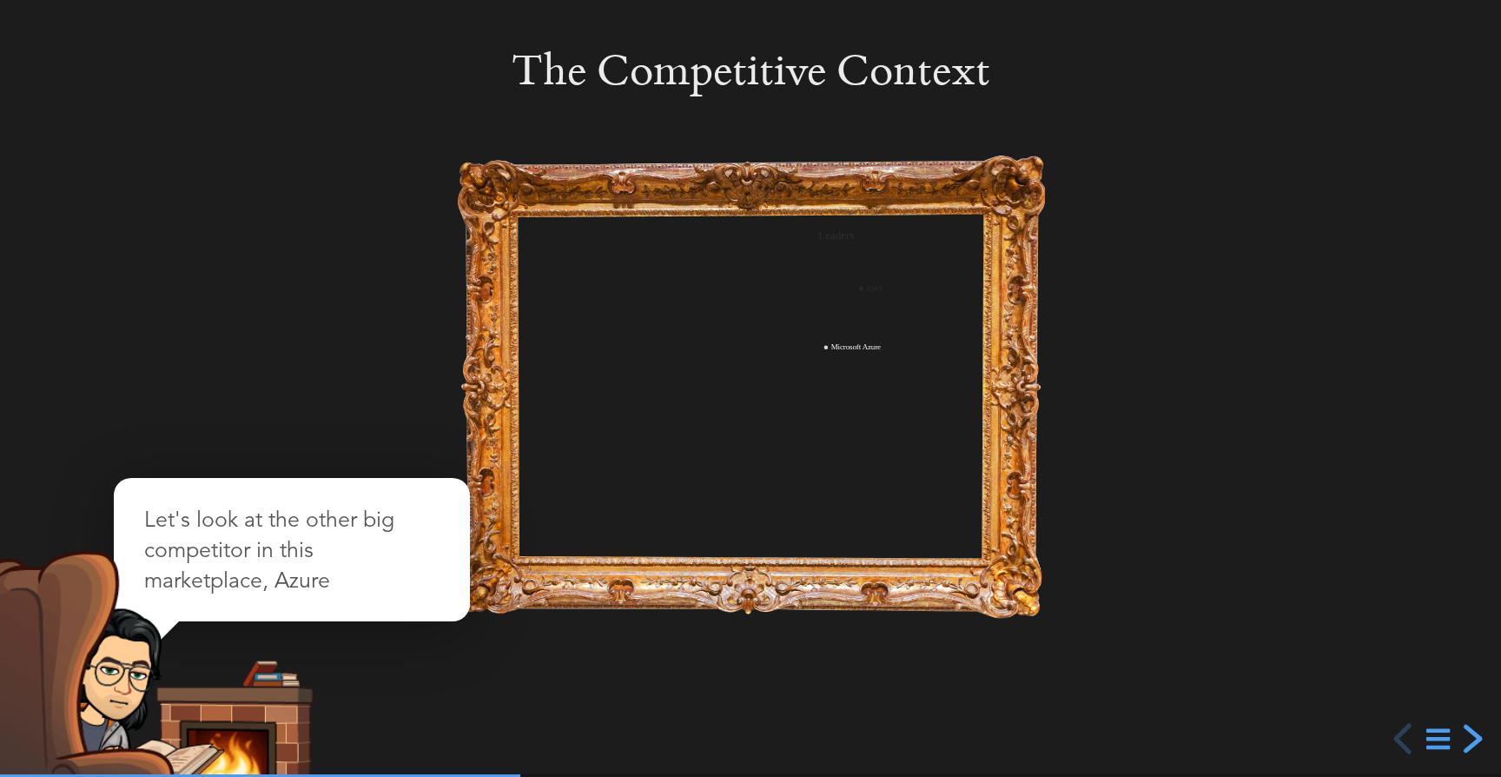
click at [1470, 739] on div "next slide" at bounding box center [1470, 738] width 31 height 31
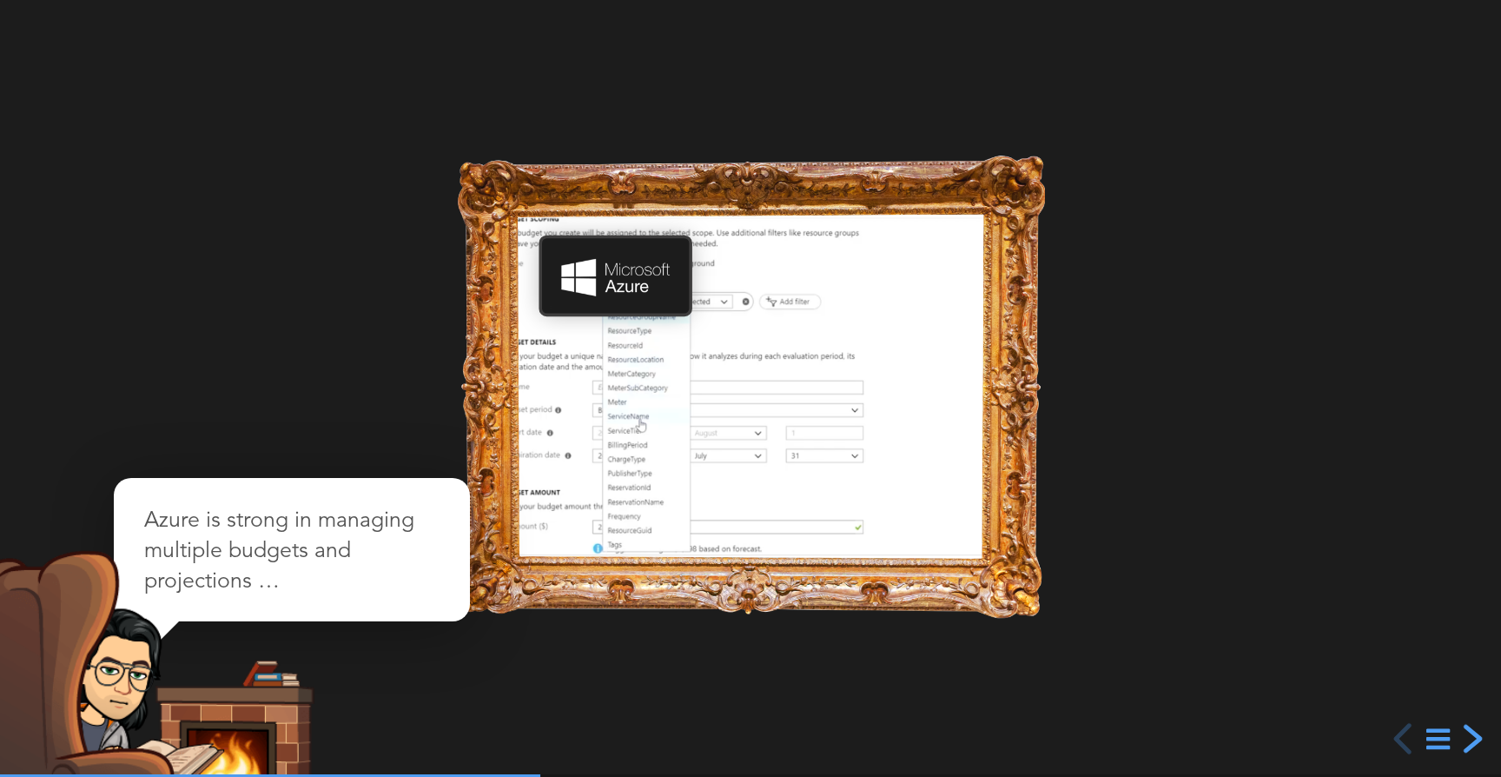
click at [1470, 739] on div "next slide" at bounding box center [1470, 738] width 31 height 31
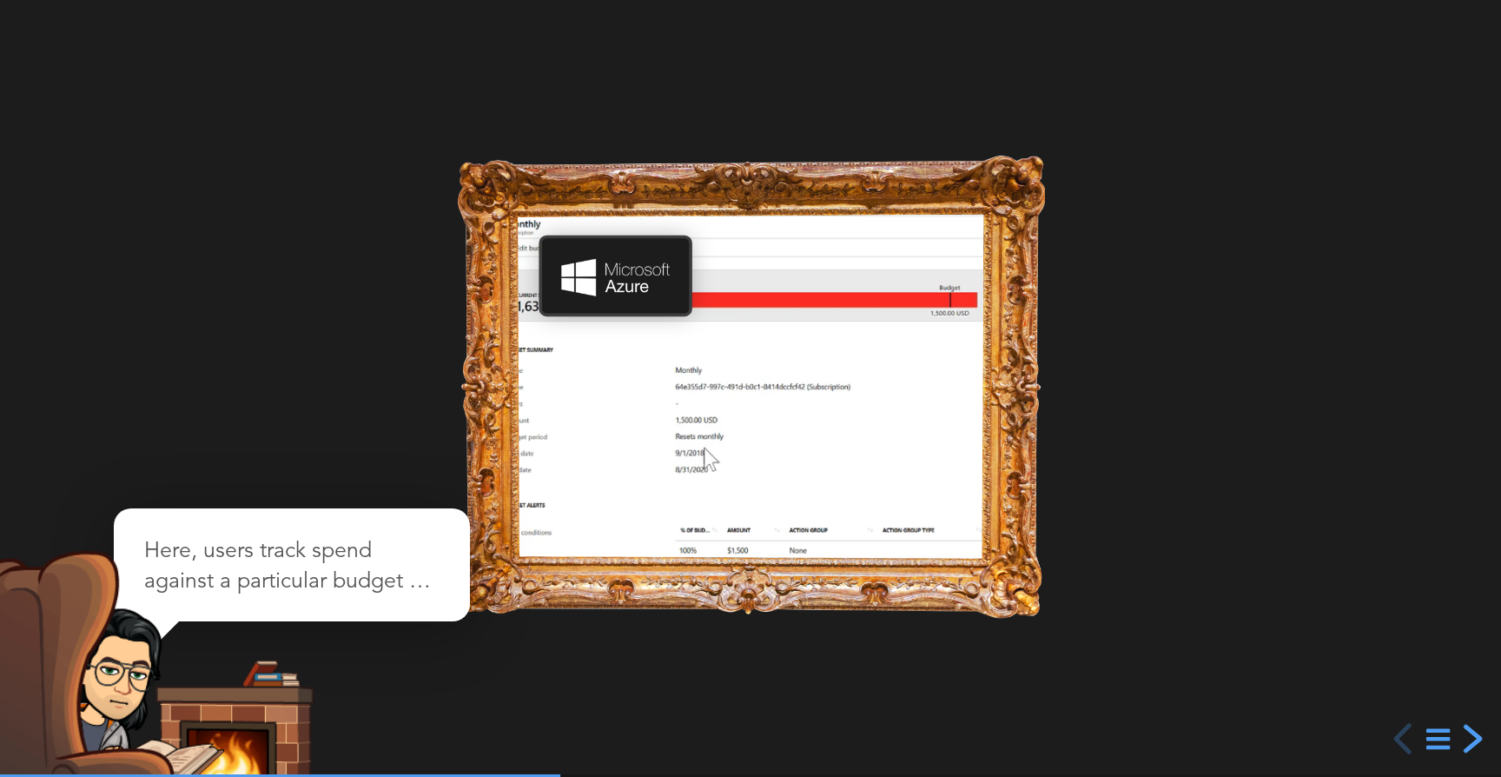
click at [1470, 739] on div "next slide" at bounding box center [1470, 738] width 31 height 31
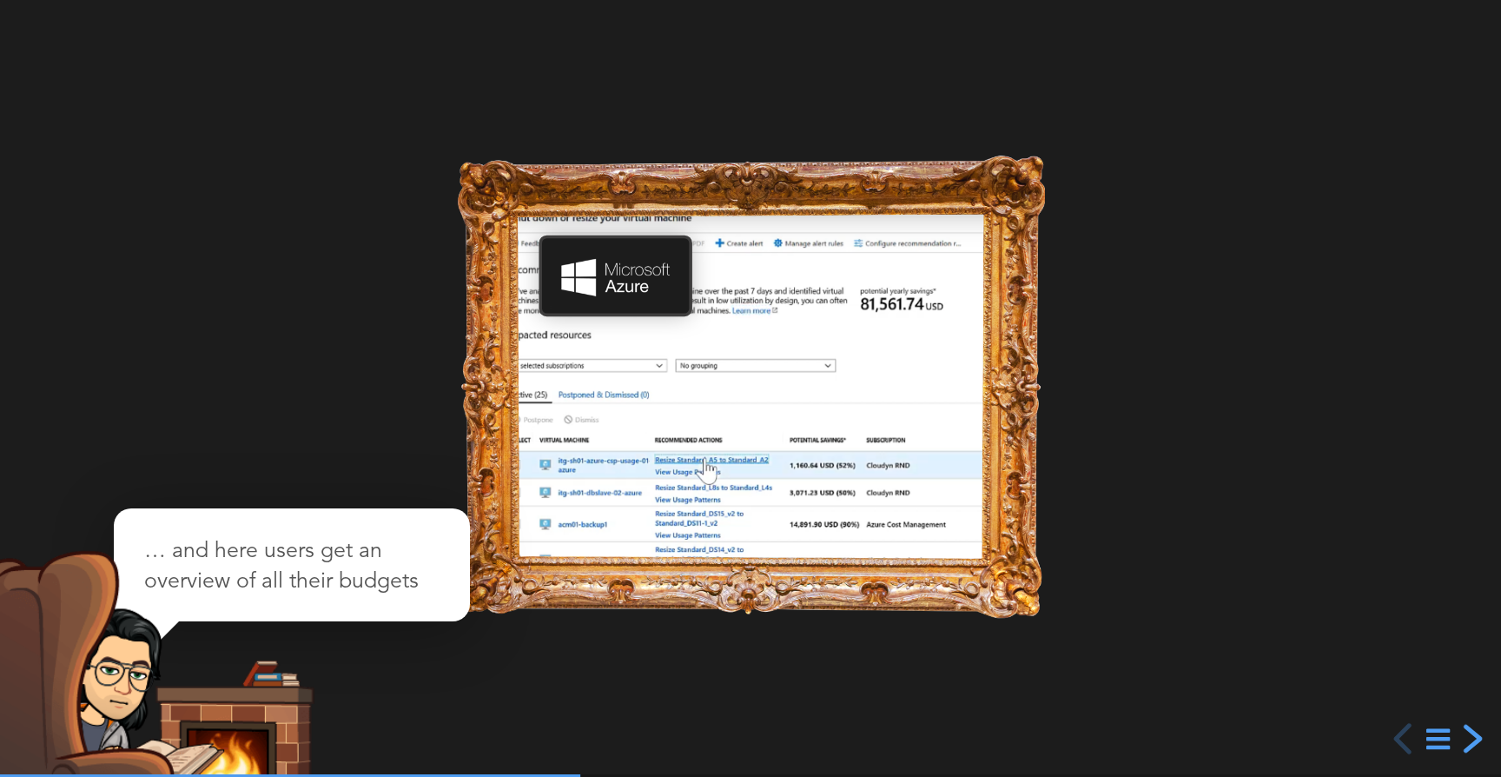
click at [1470, 739] on div "next slide" at bounding box center [1470, 738] width 31 height 31
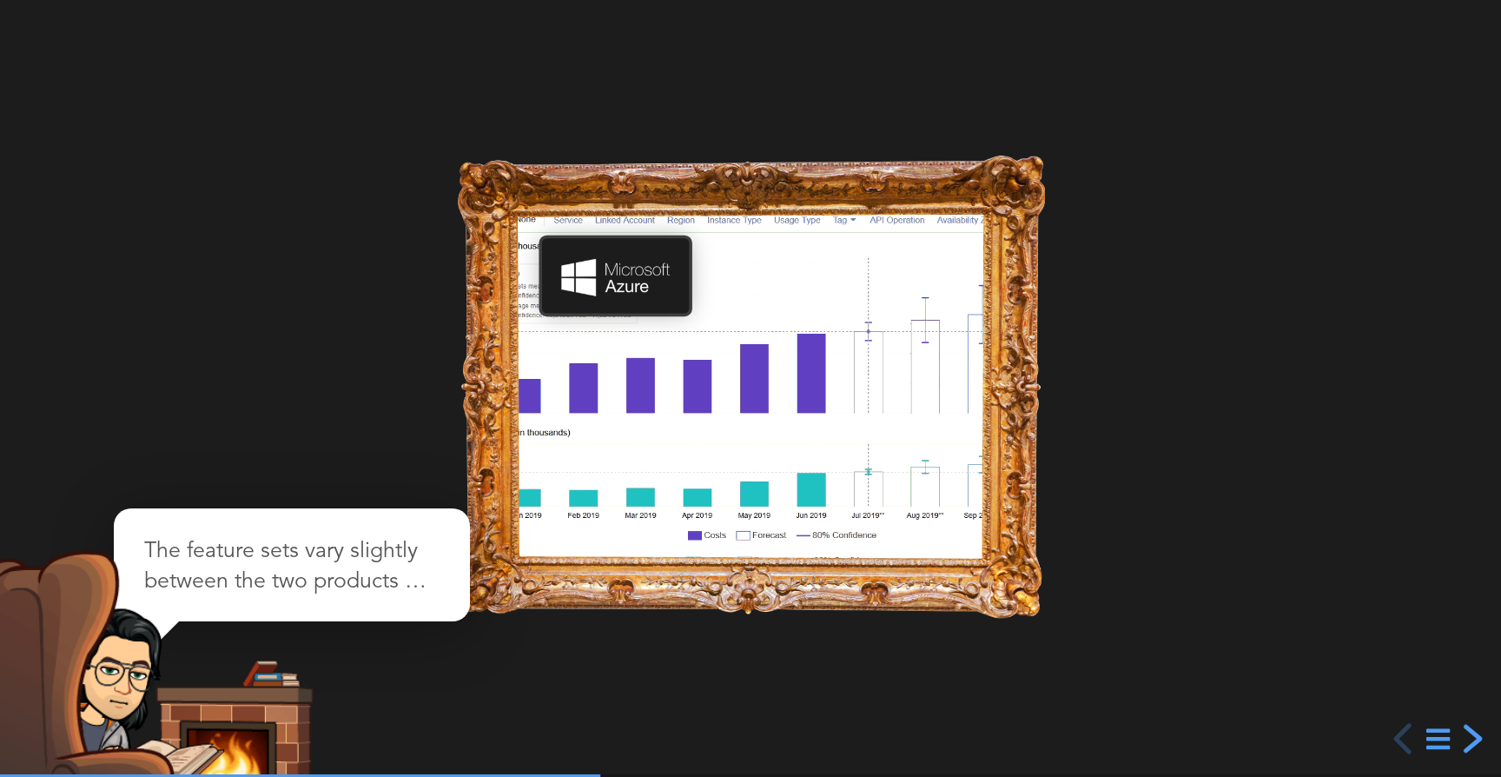
click at [1470, 739] on div "next slide" at bounding box center [1470, 738] width 31 height 31
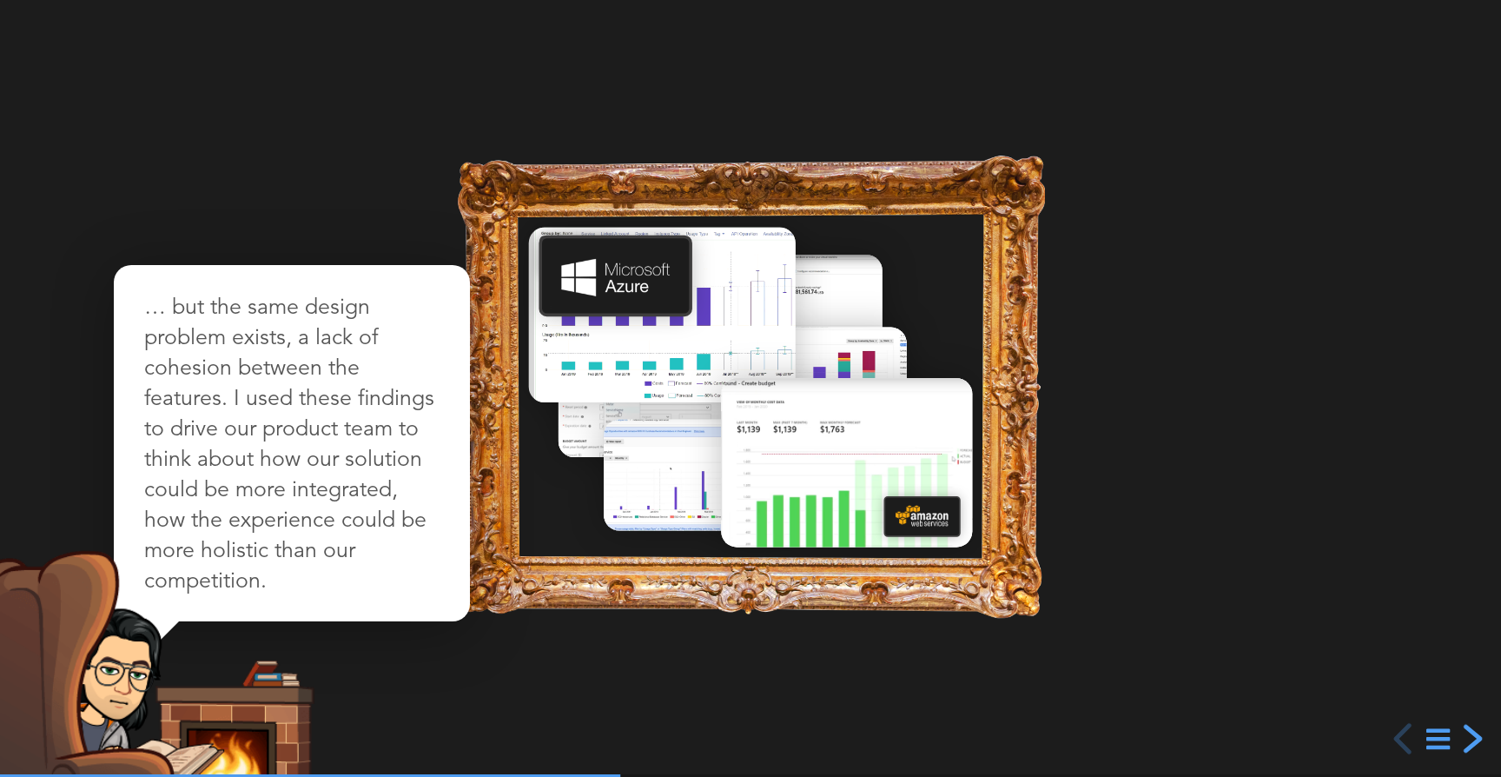
click at [1470, 739] on div "next slide" at bounding box center [1470, 738] width 31 height 31
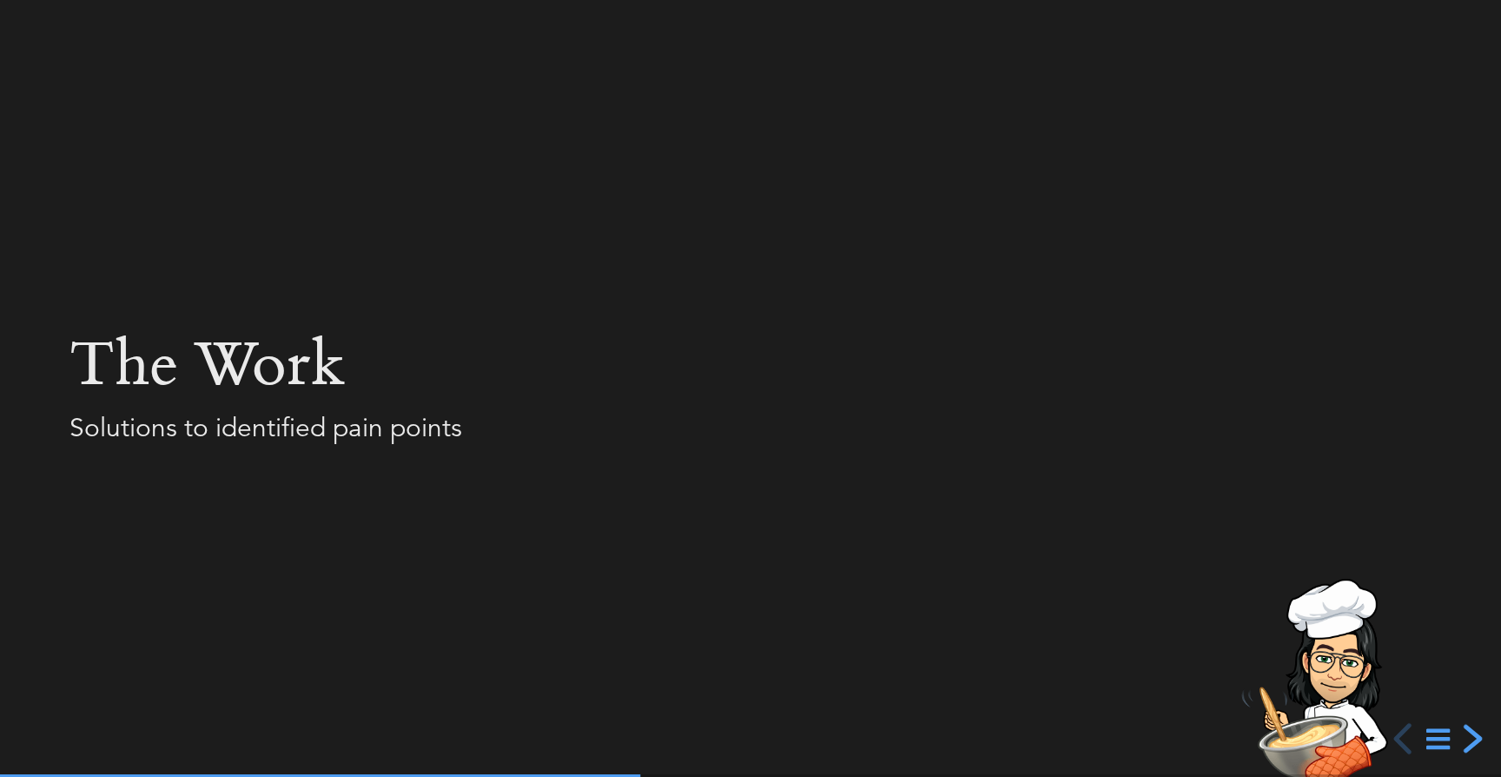
click at [1470, 739] on div "next slide" at bounding box center [1470, 738] width 31 height 31
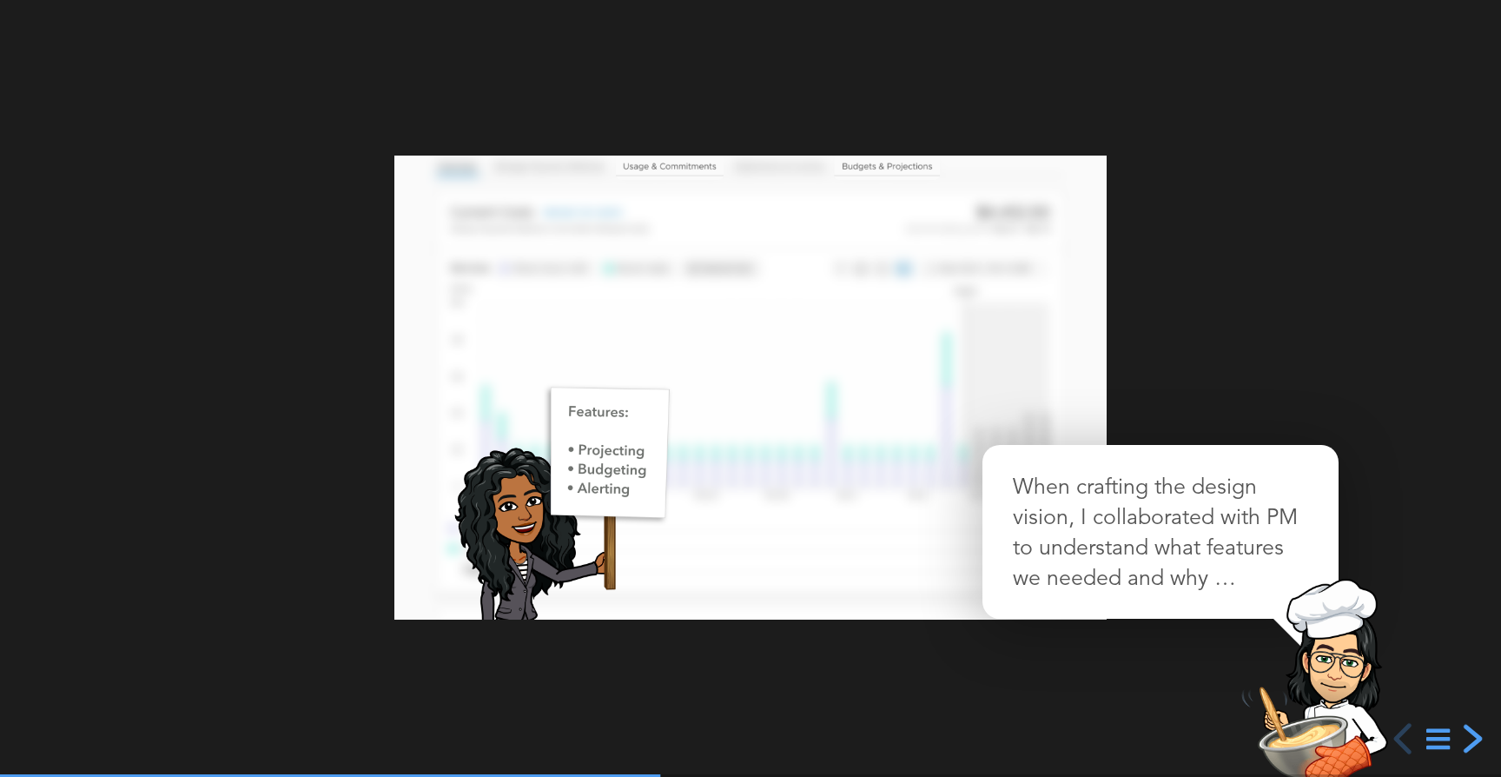
click at [1470, 739] on div "next slide" at bounding box center [1470, 738] width 31 height 31
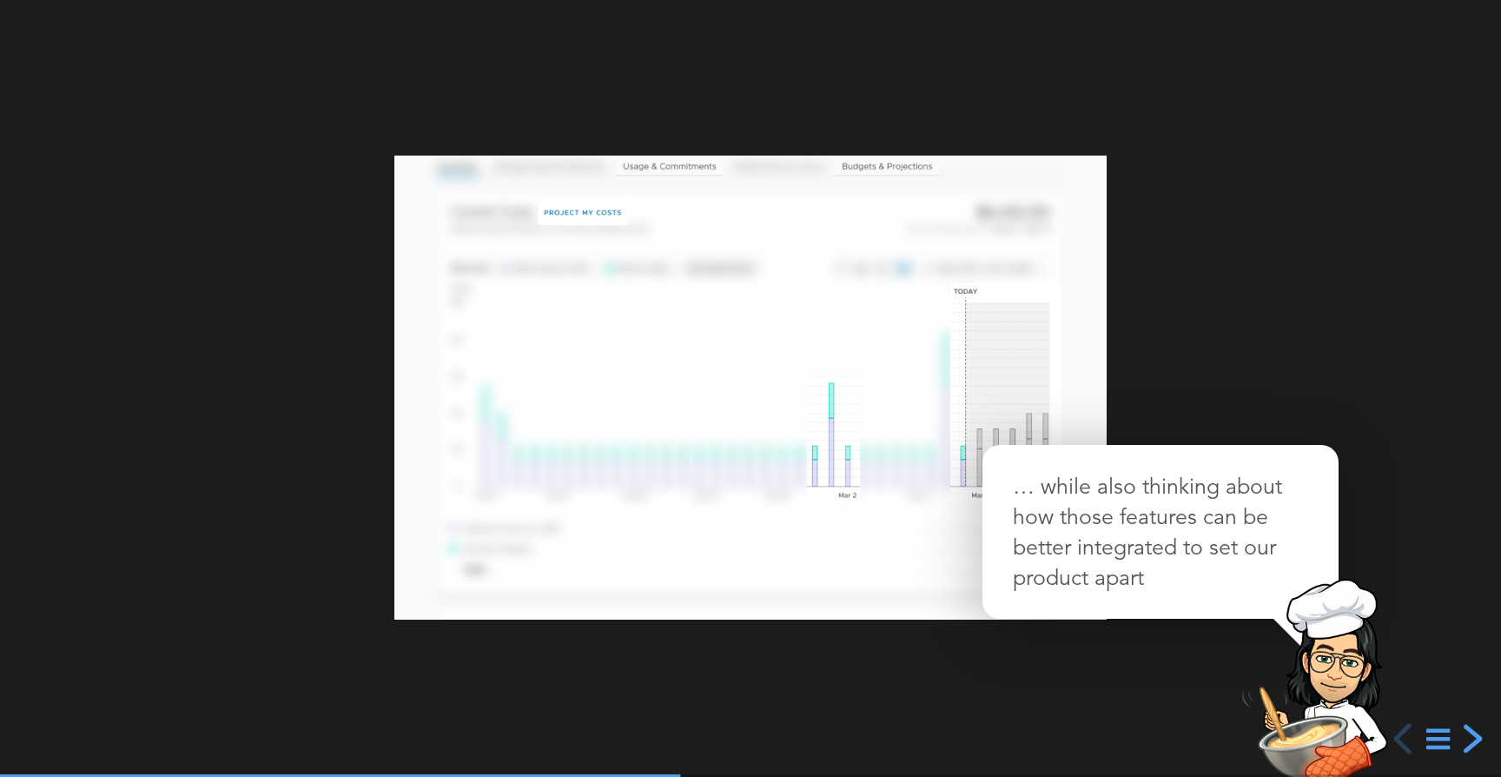
click at [1470, 739] on div "next slide" at bounding box center [1470, 738] width 31 height 31
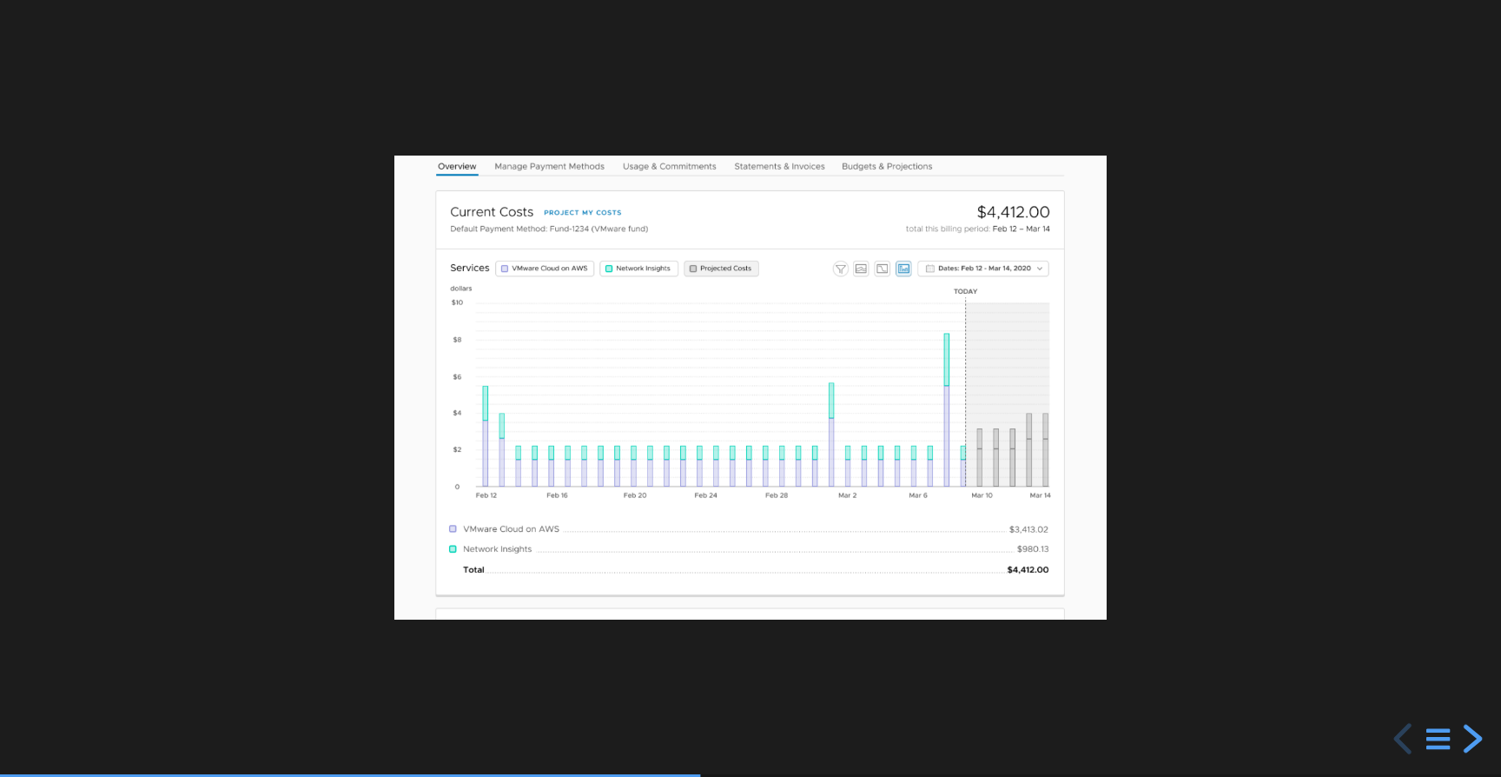
click at [1470, 739] on div "next slide" at bounding box center [1470, 738] width 31 height 31
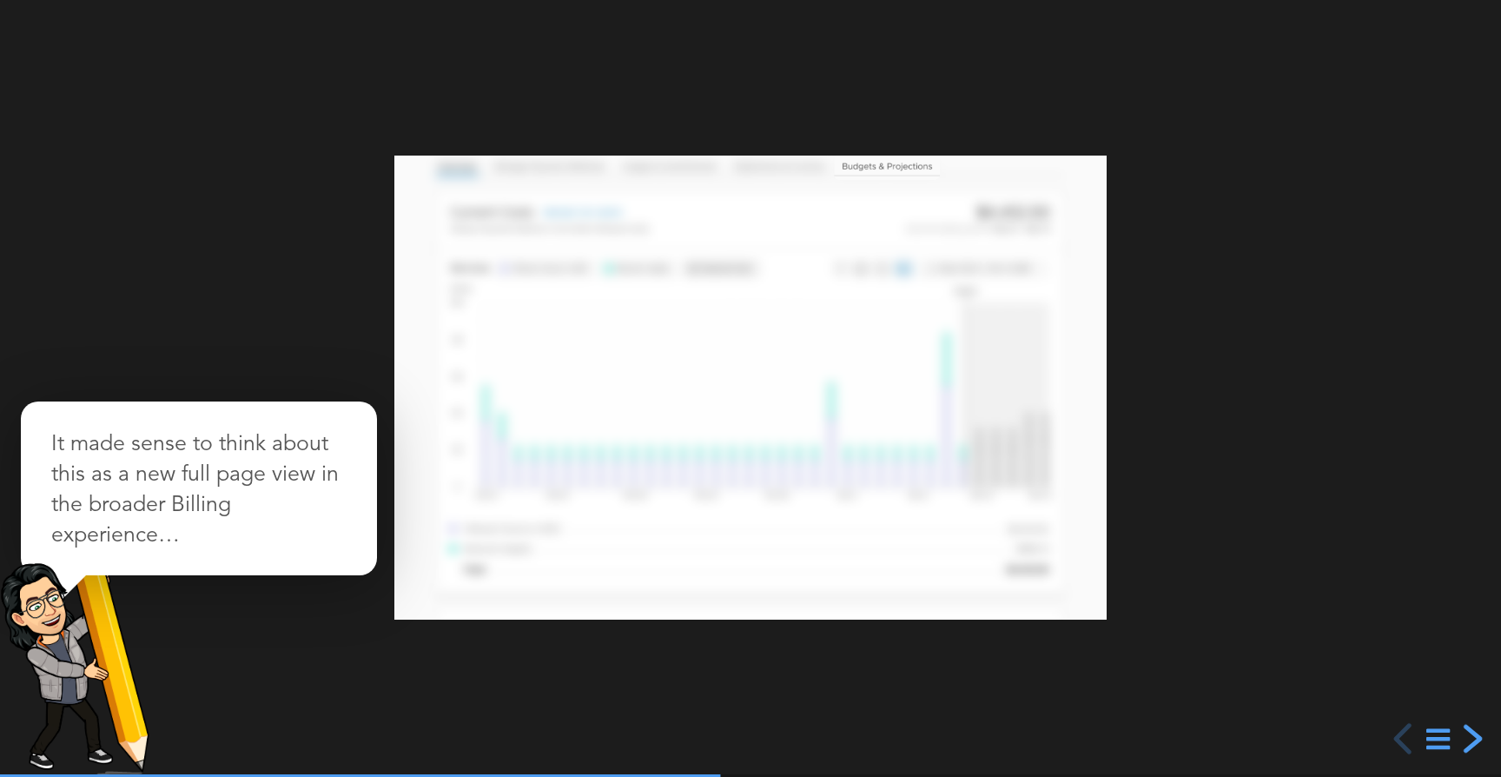
click at [1471, 739] on div "next slide" at bounding box center [1470, 738] width 31 height 31
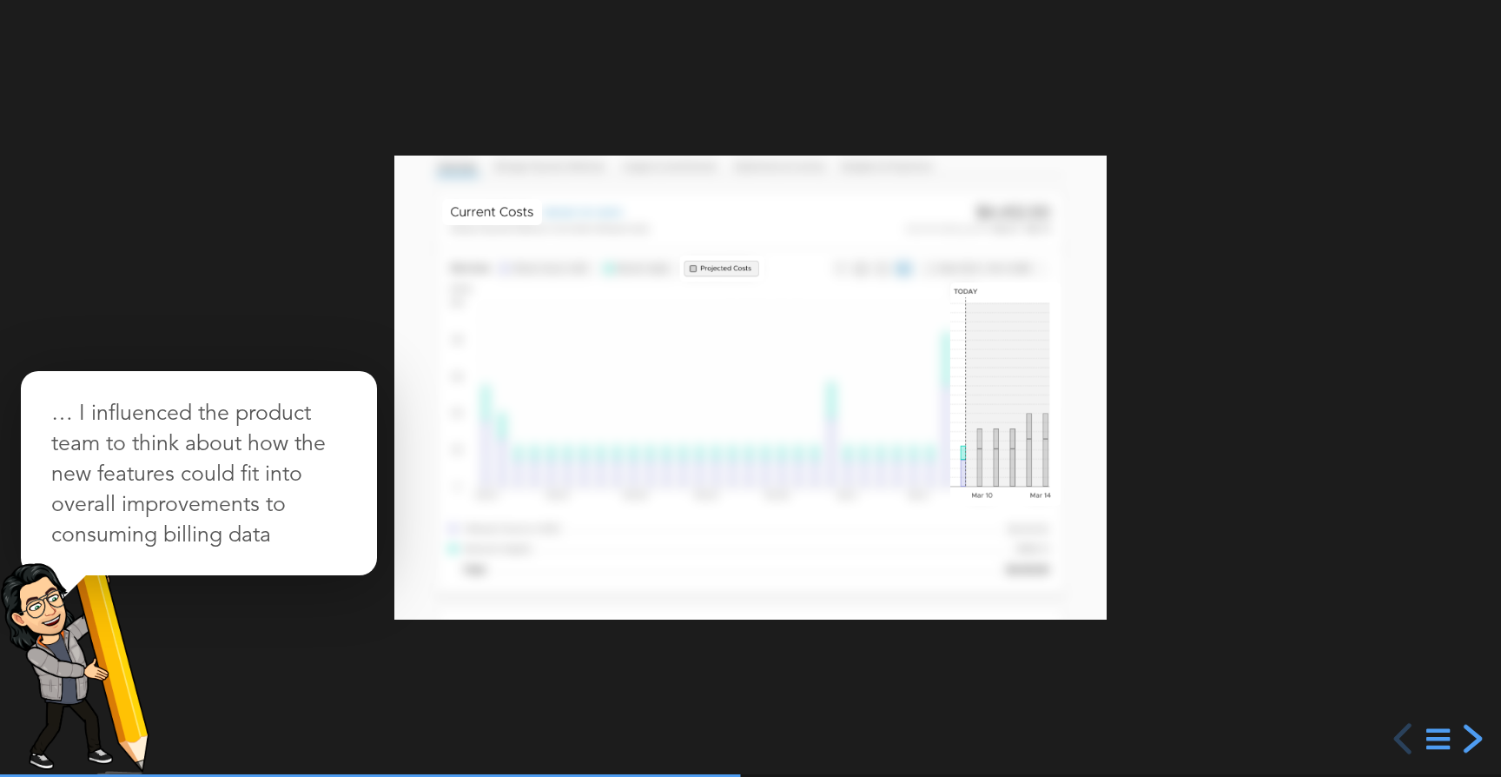
click at [1471, 739] on div "next slide" at bounding box center [1470, 738] width 31 height 31
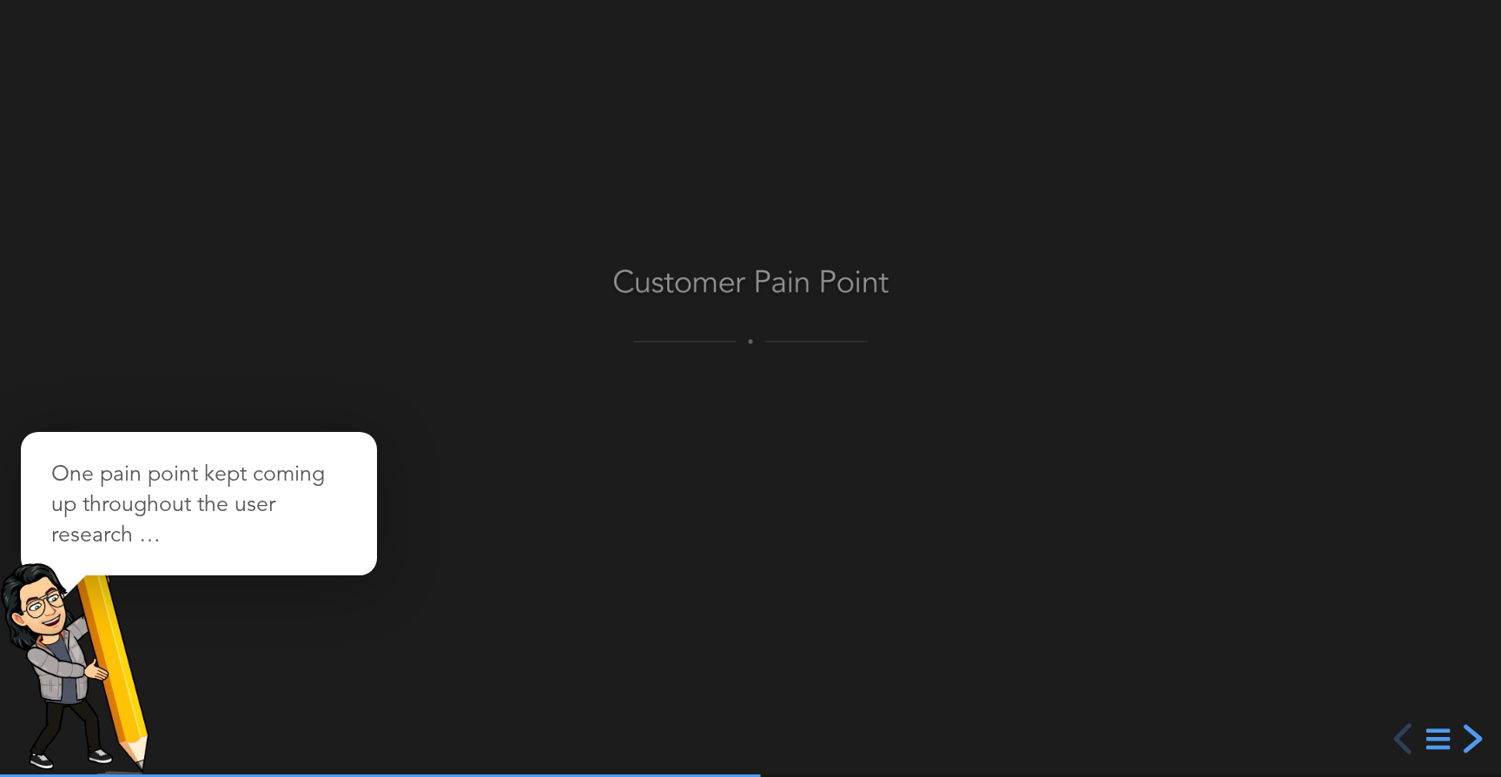
click at [1471, 739] on div "next slide" at bounding box center [1470, 738] width 31 height 31
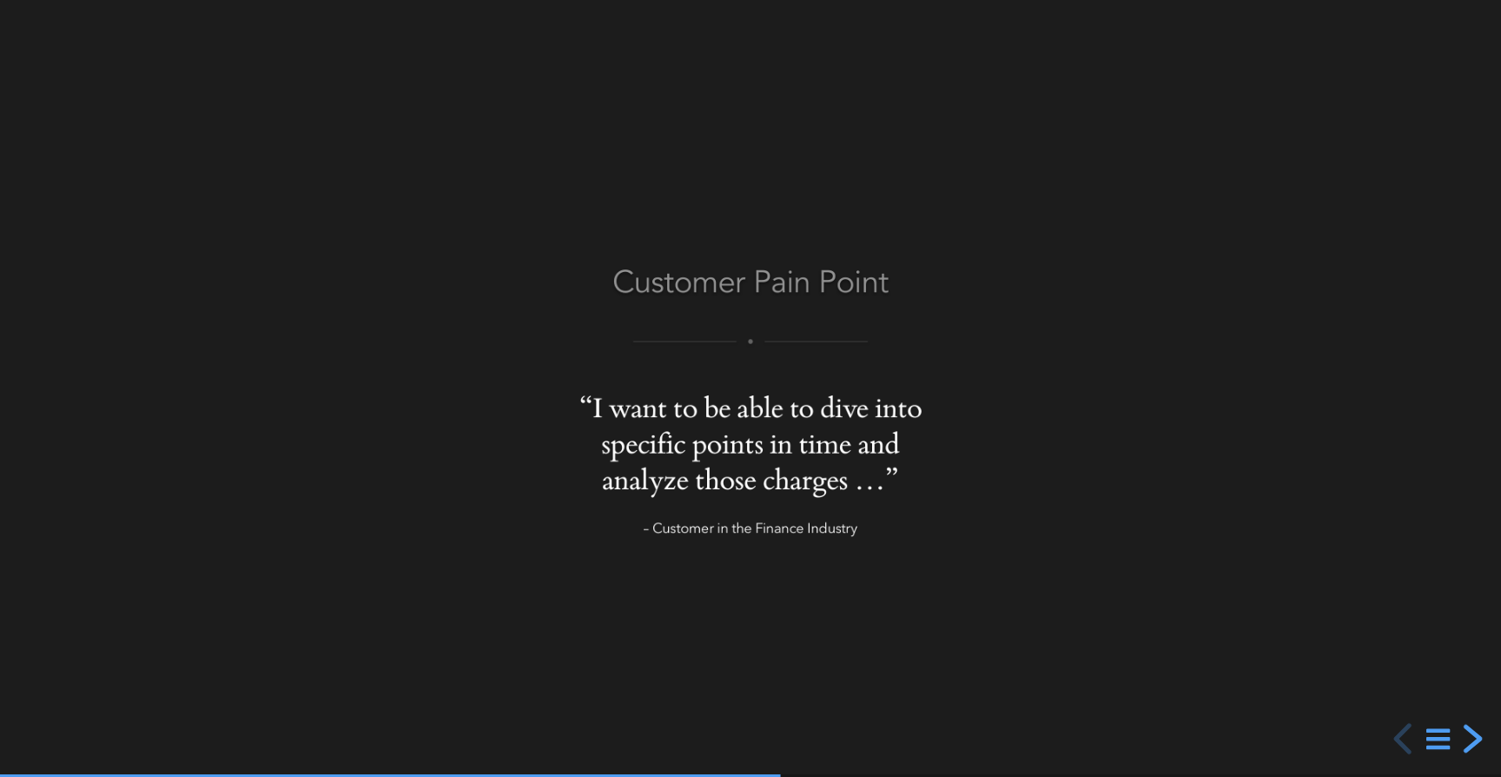
click at [1471, 739] on div "next slide" at bounding box center [1470, 738] width 31 height 31
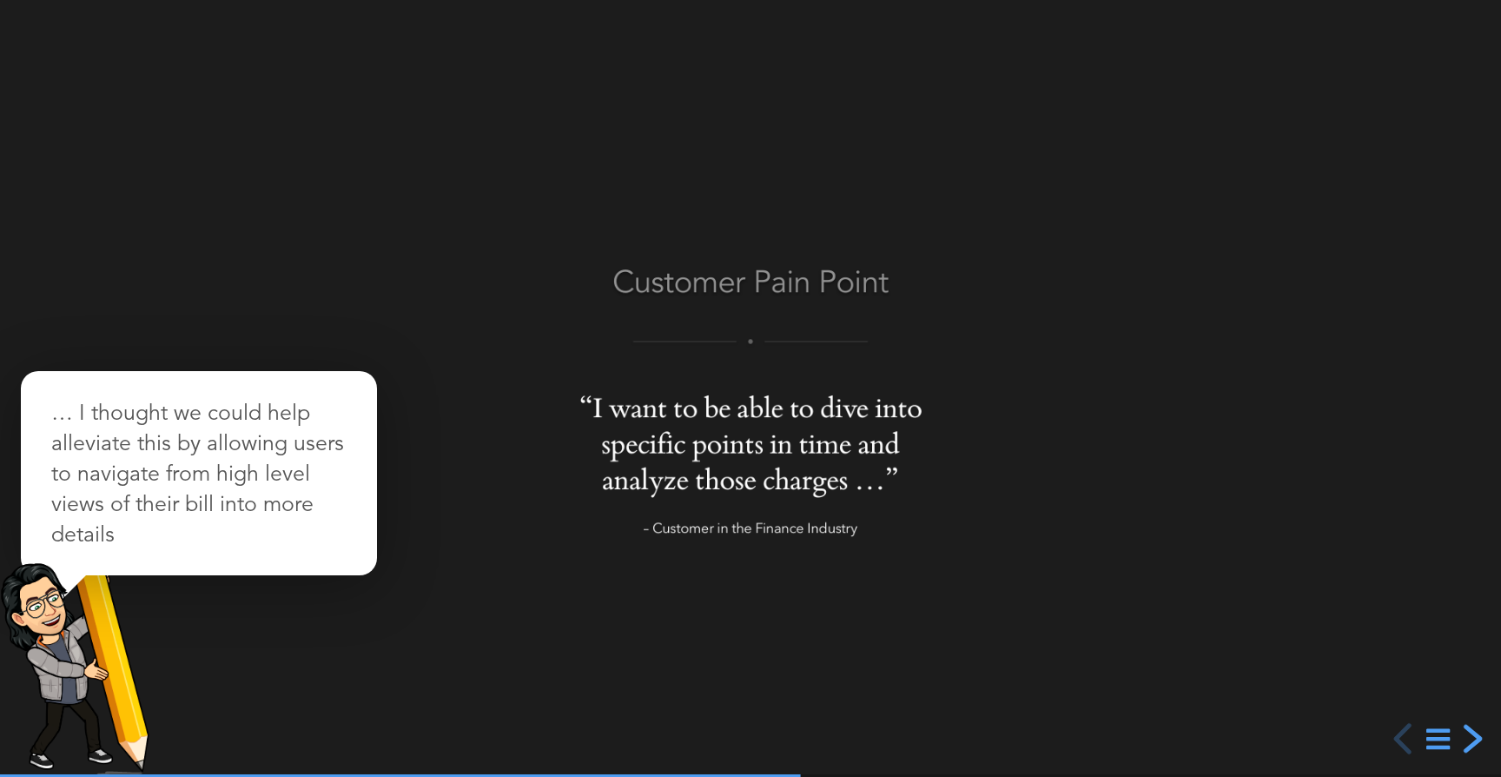
click at [1471, 739] on div "next slide" at bounding box center [1470, 738] width 31 height 31
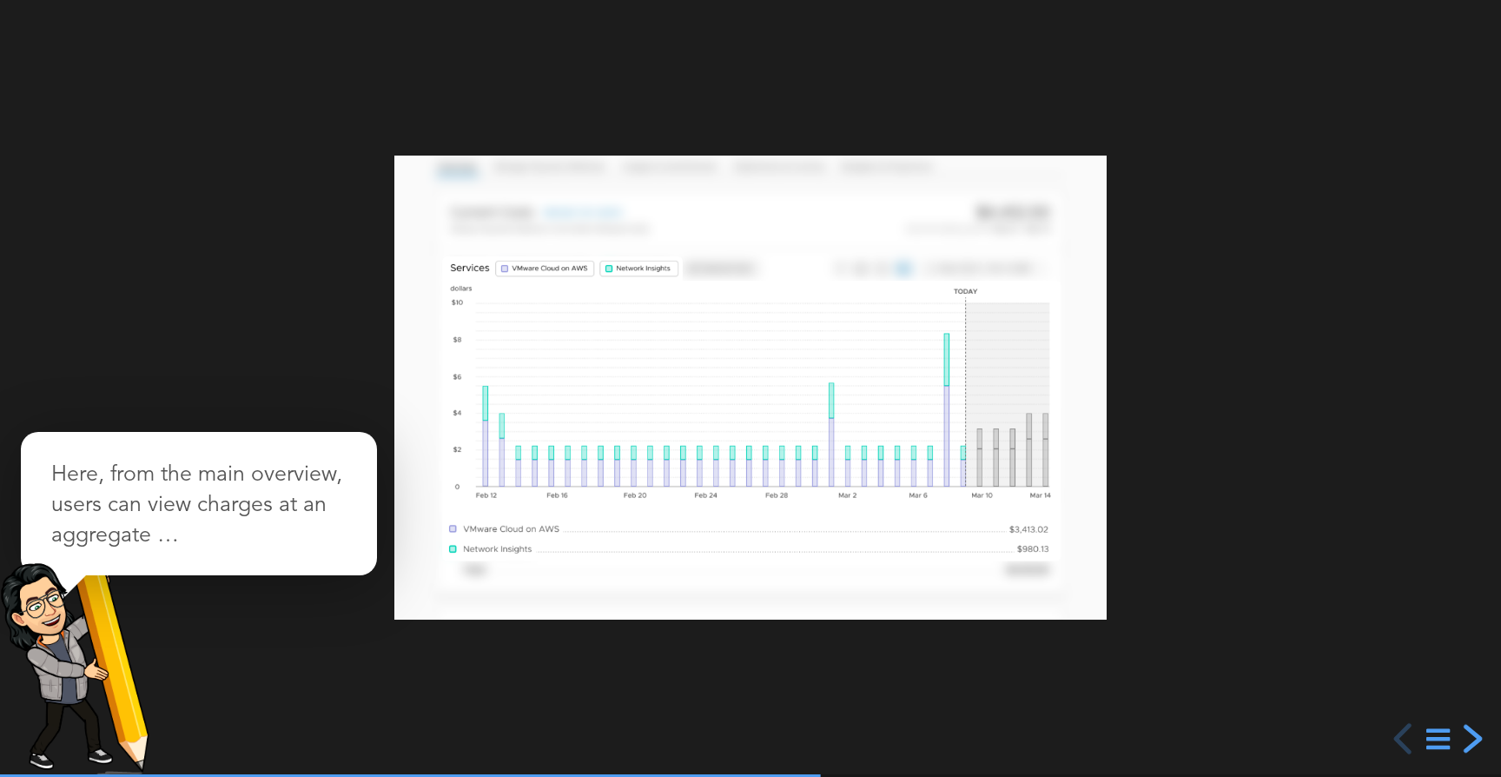
click at [1471, 739] on div "next slide" at bounding box center [1470, 738] width 31 height 31
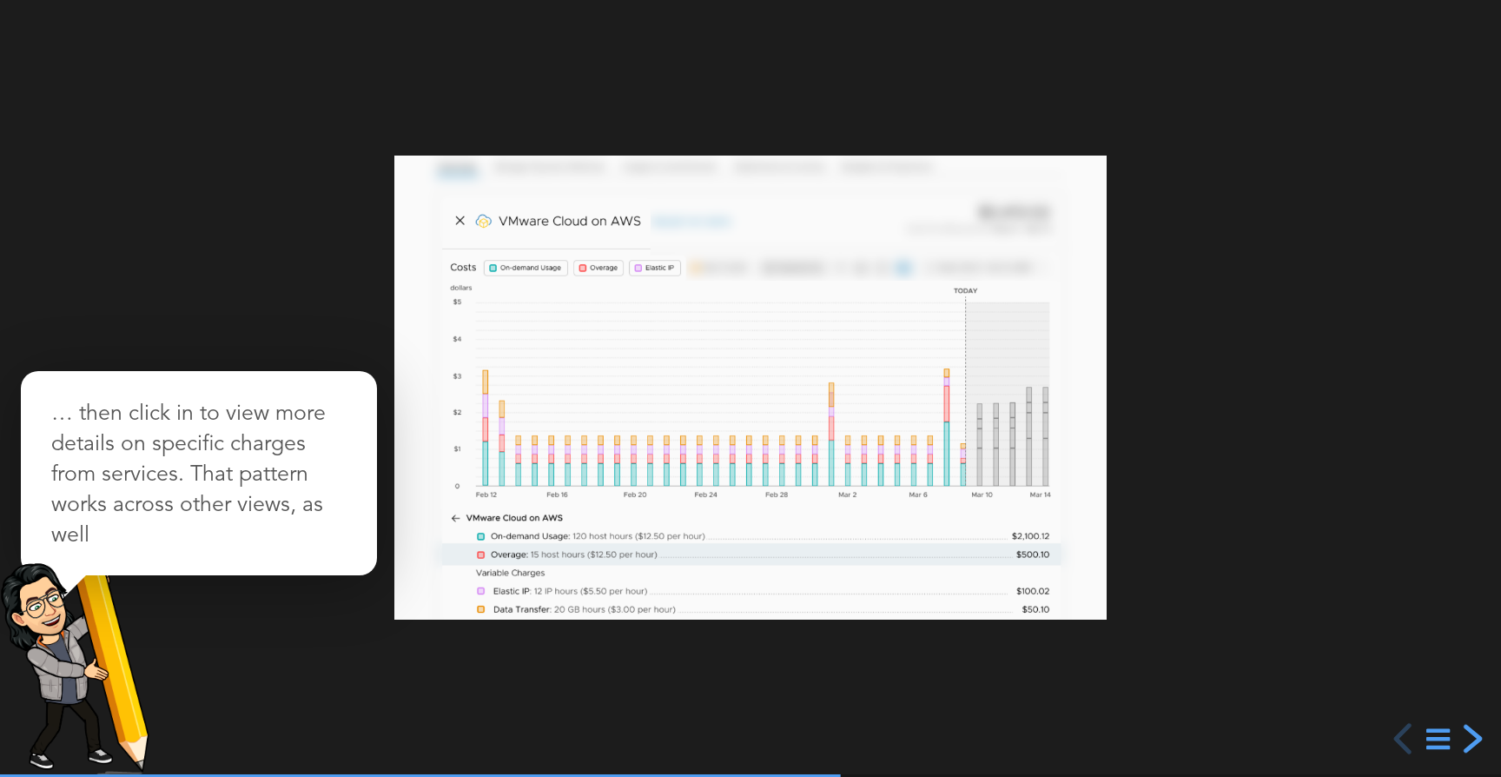
click at [1471, 739] on div "next slide" at bounding box center [1470, 738] width 31 height 31
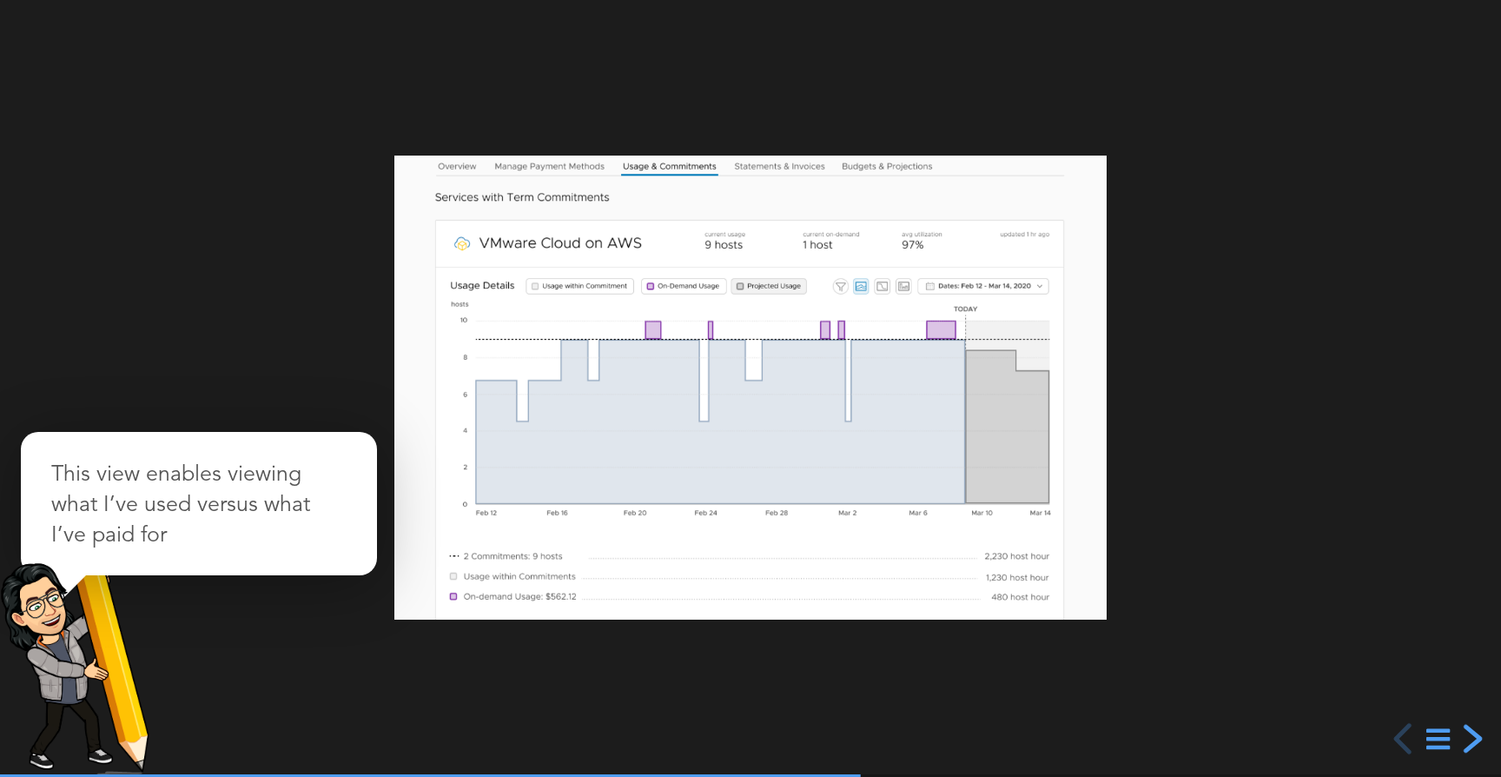
click at [1471, 739] on div "next slide" at bounding box center [1470, 738] width 31 height 31
